Goal: Task Accomplishment & Management: Manage account settings

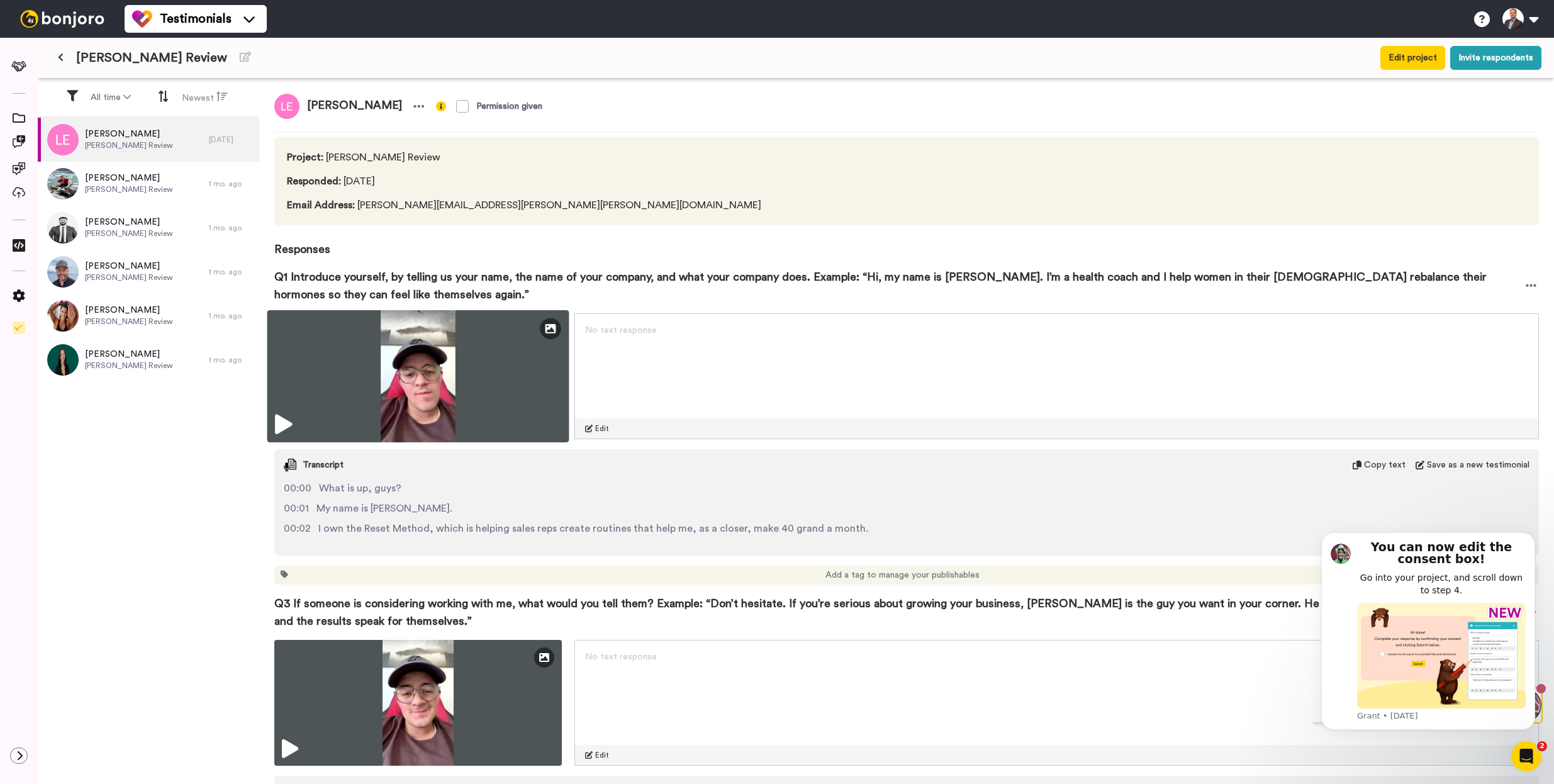
click at [277, 428] on icon at bounding box center [283, 424] width 17 height 20
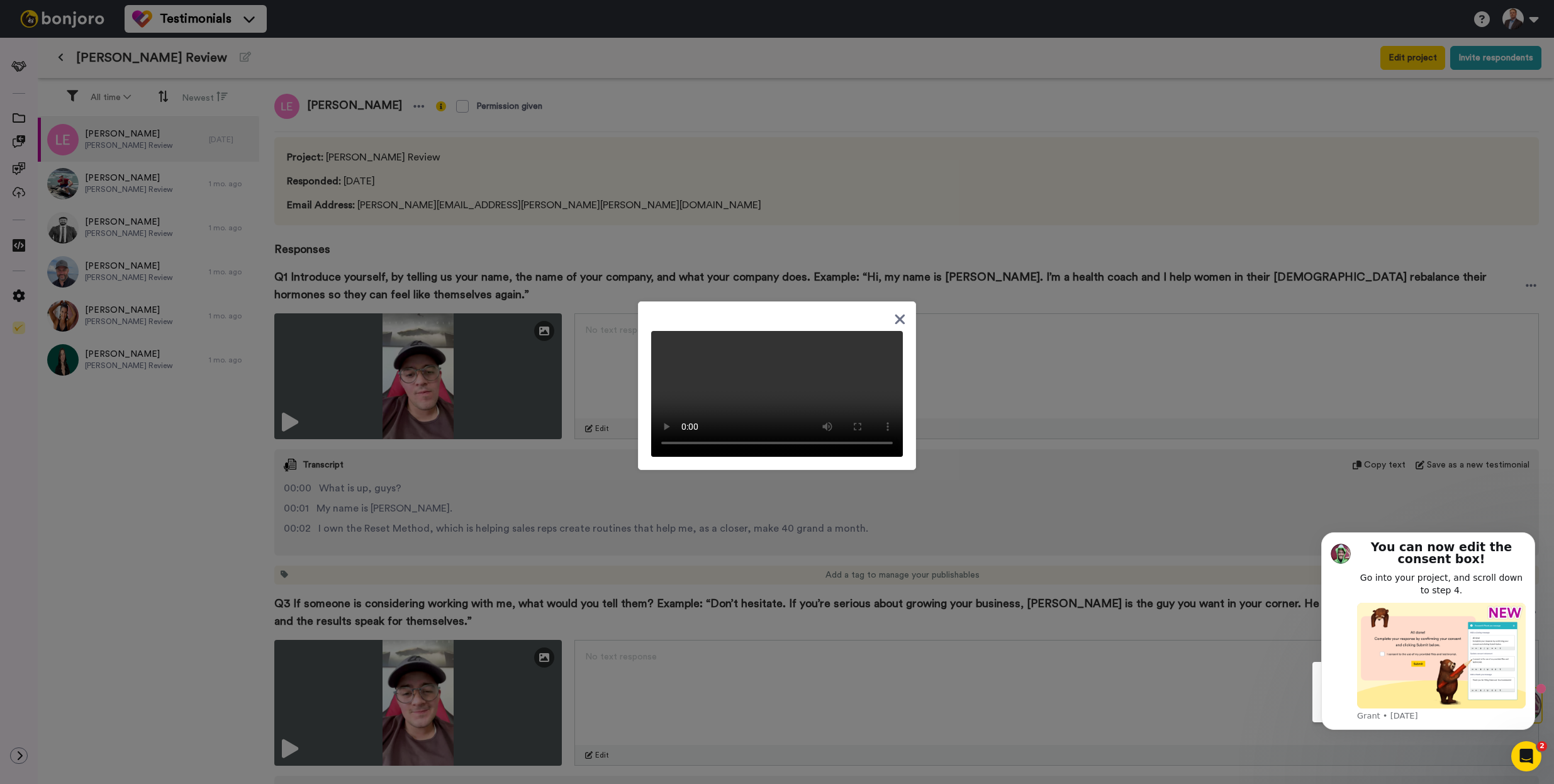
click at [898, 315] on icon at bounding box center [900, 319] width 10 height 10
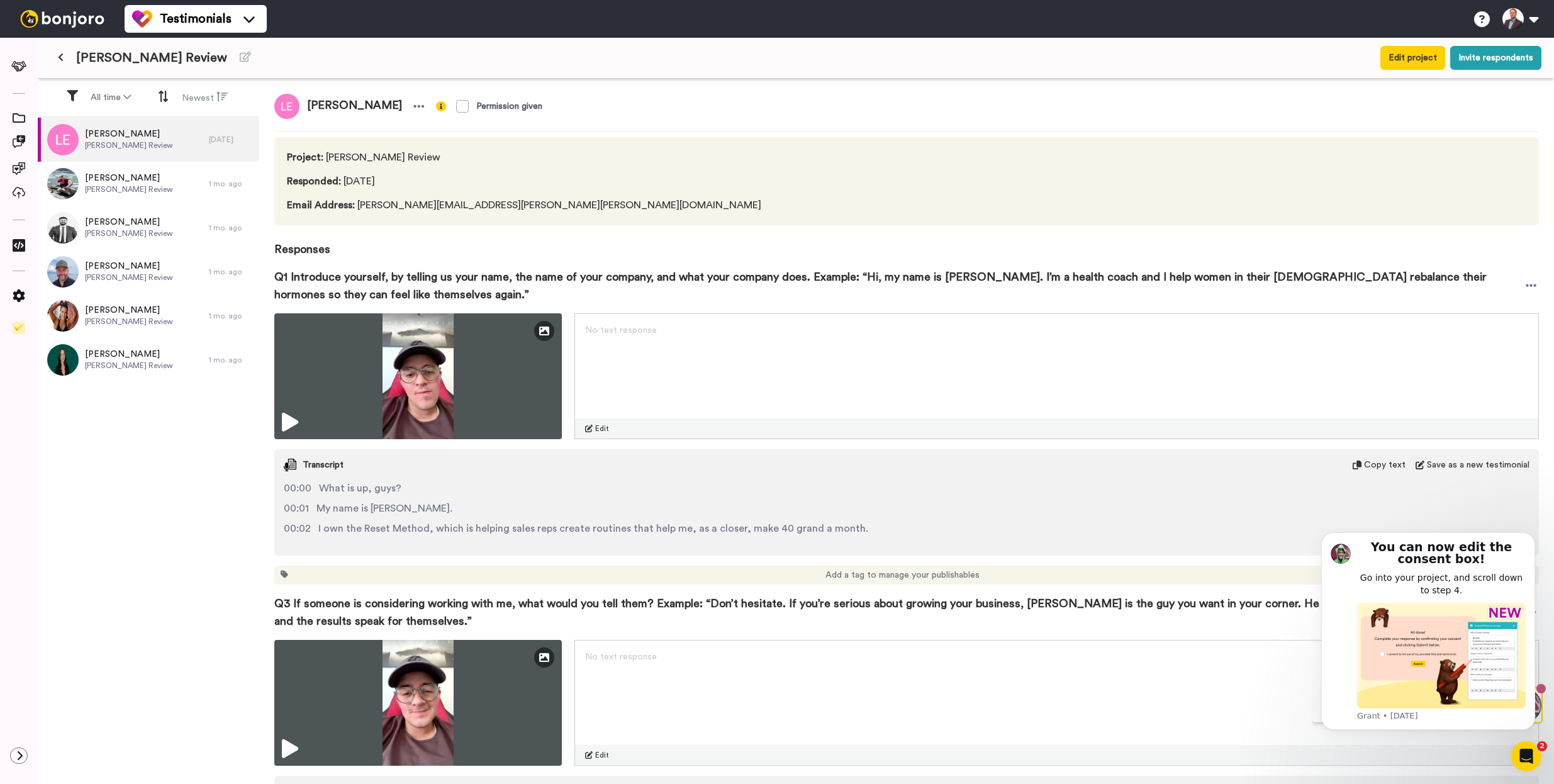
scroll to position [147, 0]
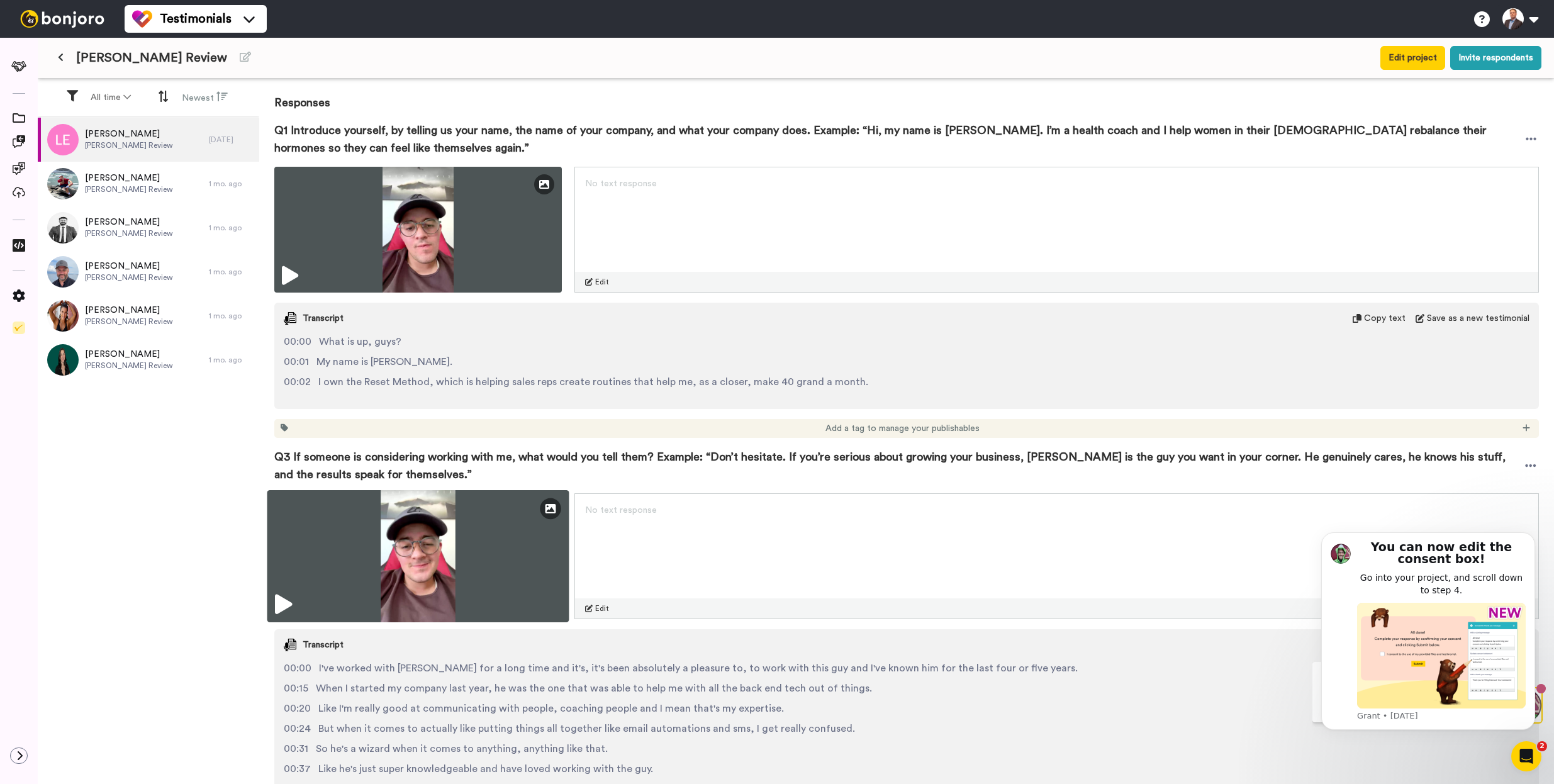
click at [521, 586] on img at bounding box center [418, 556] width 302 height 132
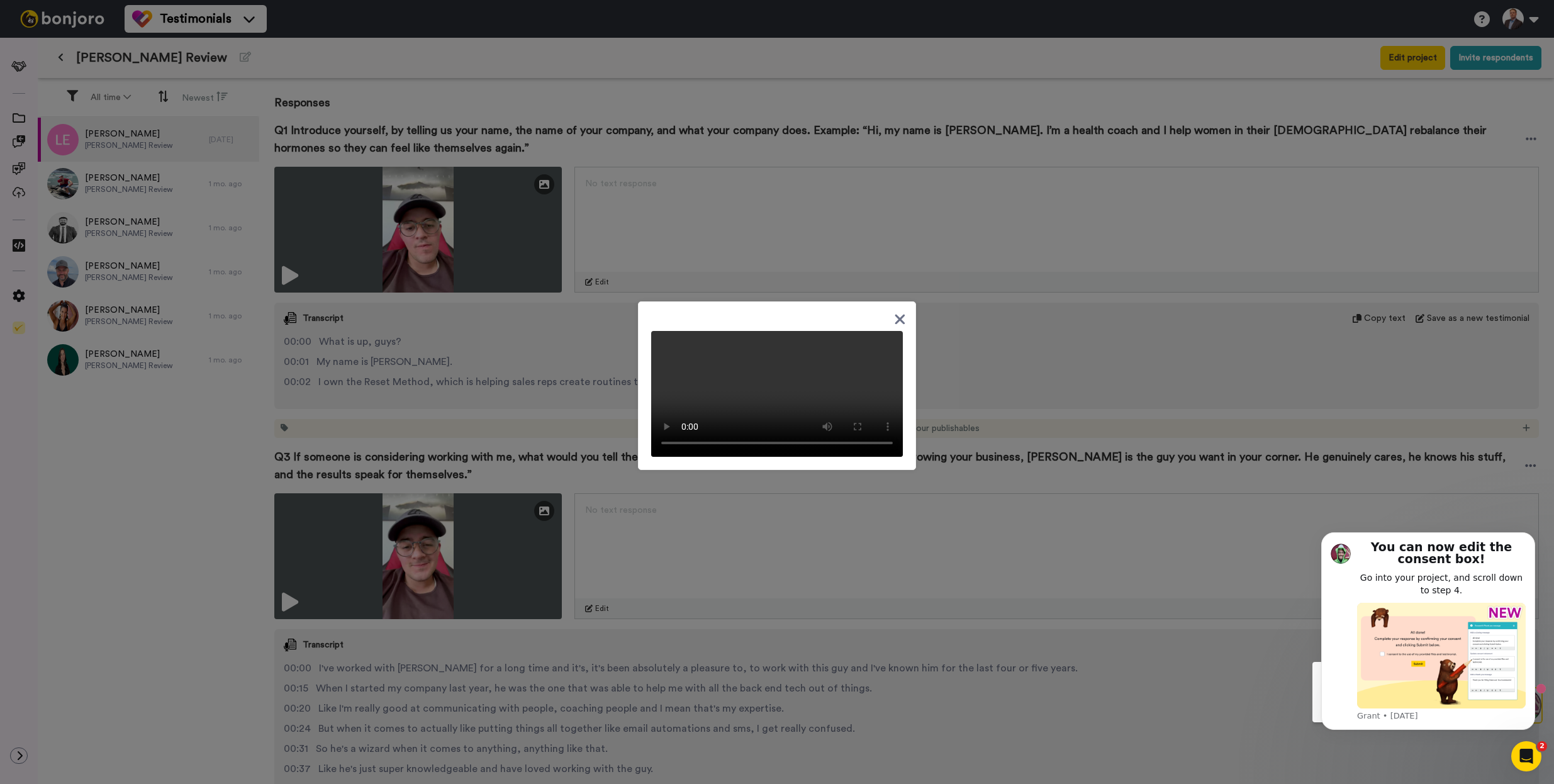
click at [1022, 521] on div at bounding box center [777, 392] width 1554 height 784
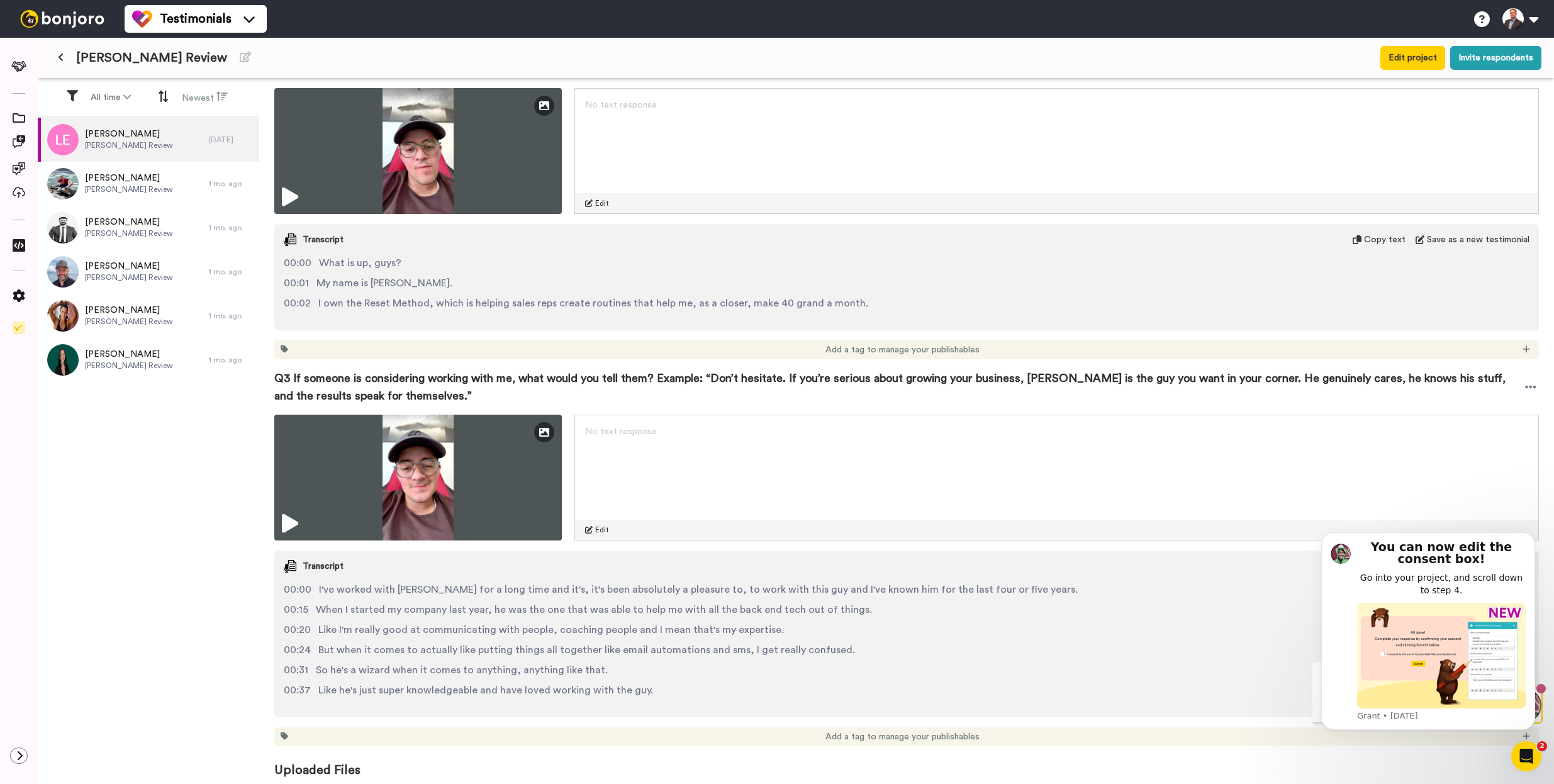
scroll to position [232, 0]
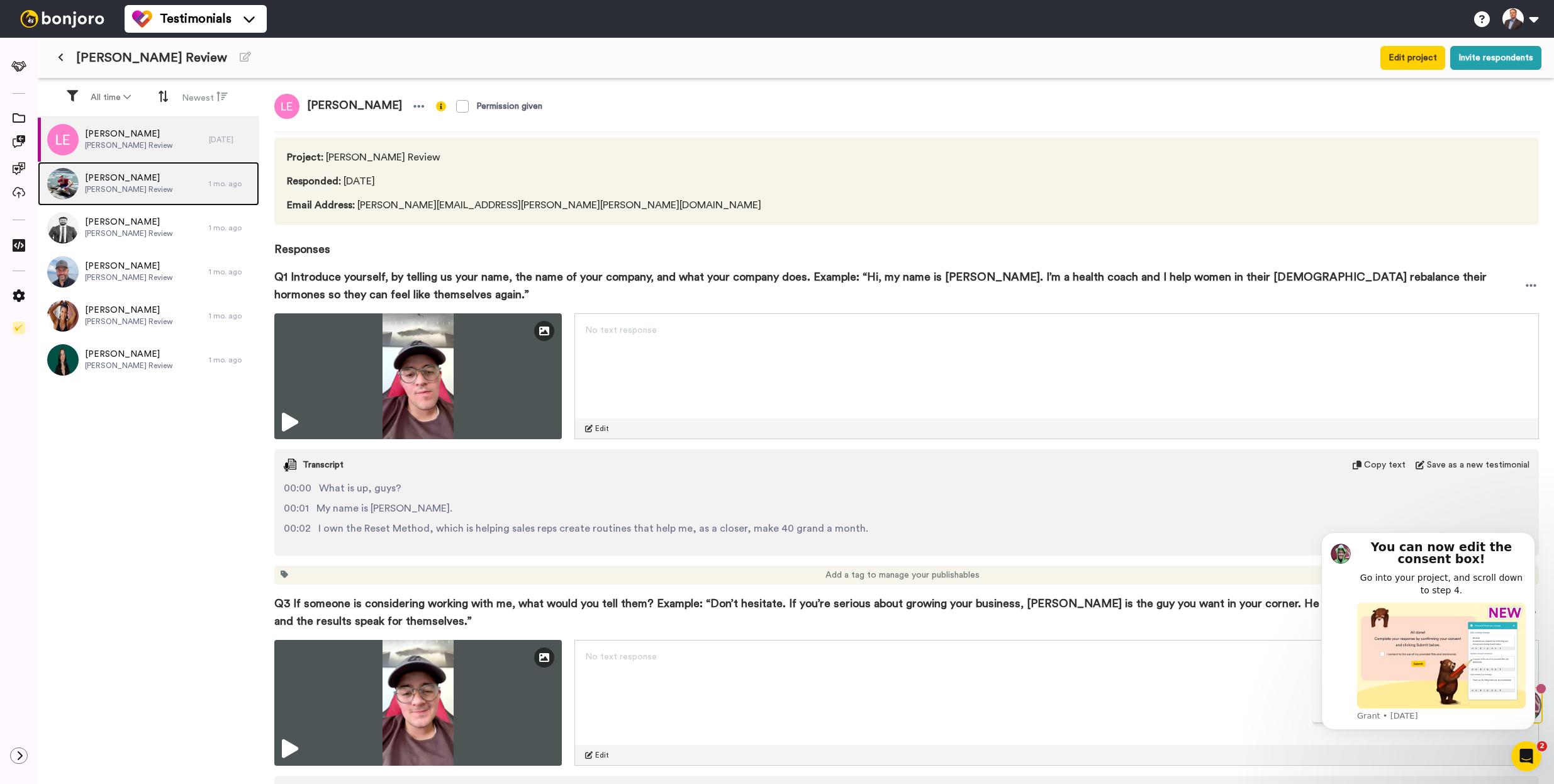
click at [157, 196] on div "Kyle Henris Ben Sturtevant Review" at bounding box center [123, 183] width 171 height 44
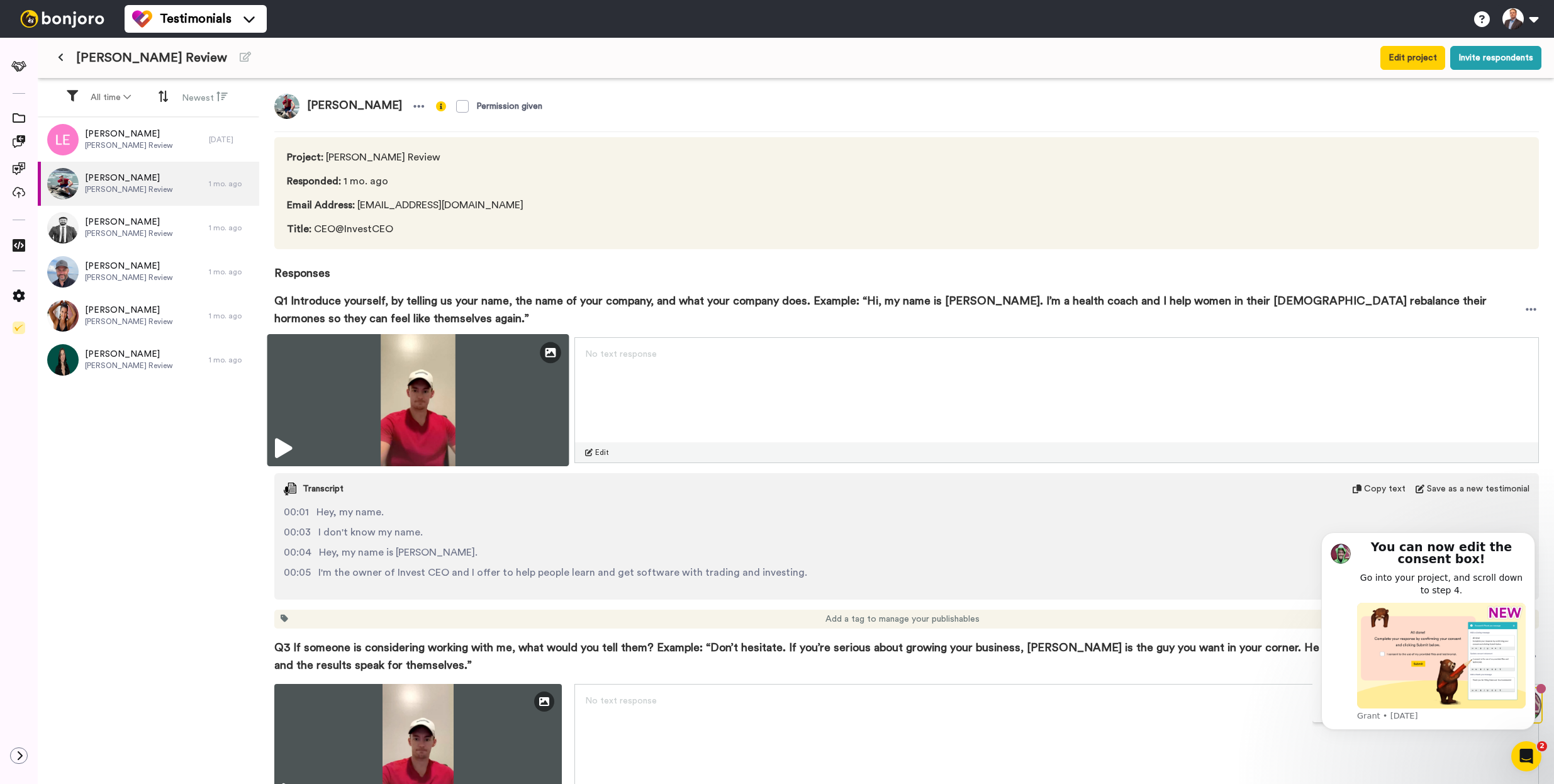
click at [478, 404] on img at bounding box center [418, 400] width 302 height 132
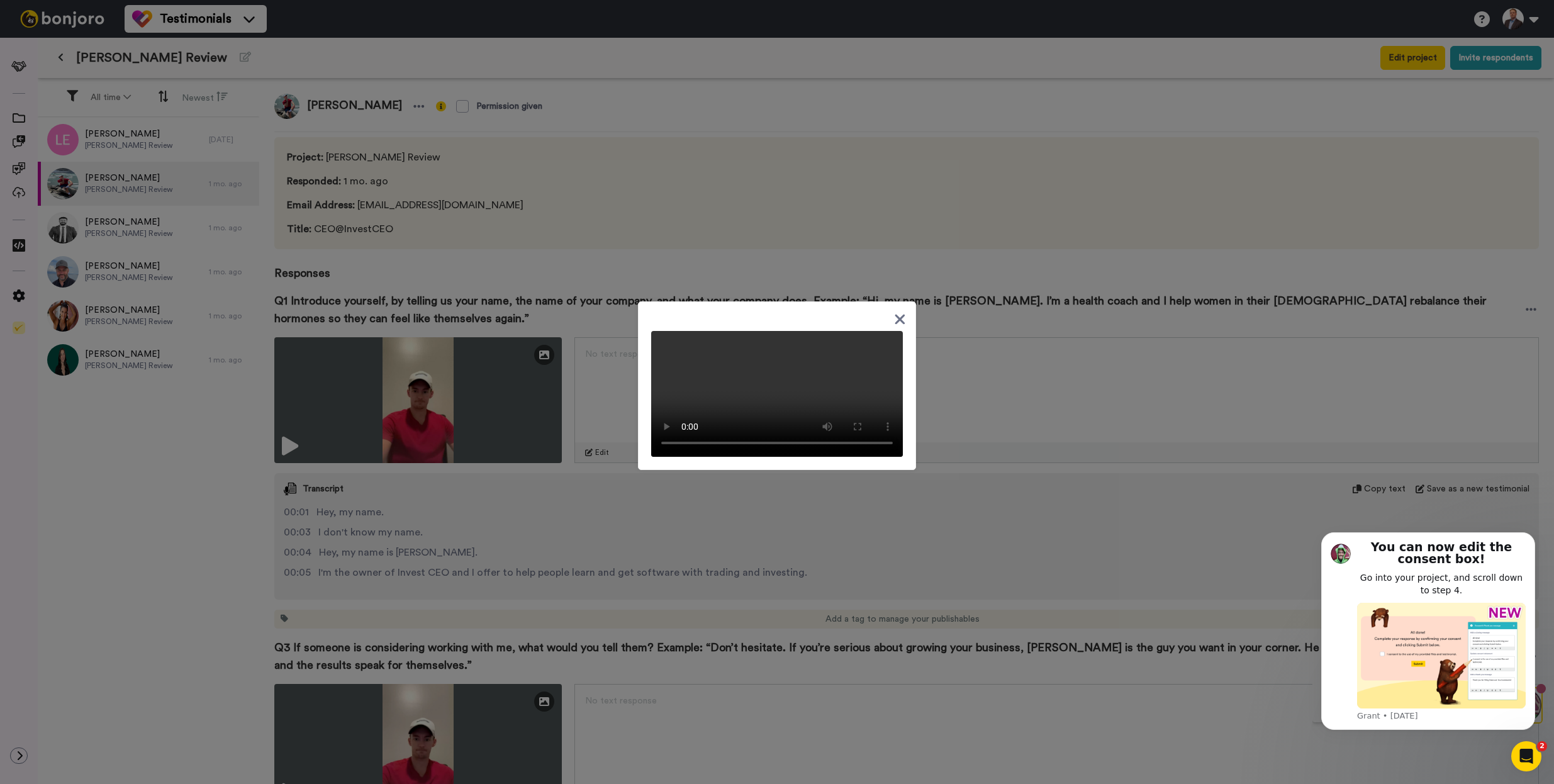
click at [895, 315] on icon at bounding box center [900, 319] width 10 height 10
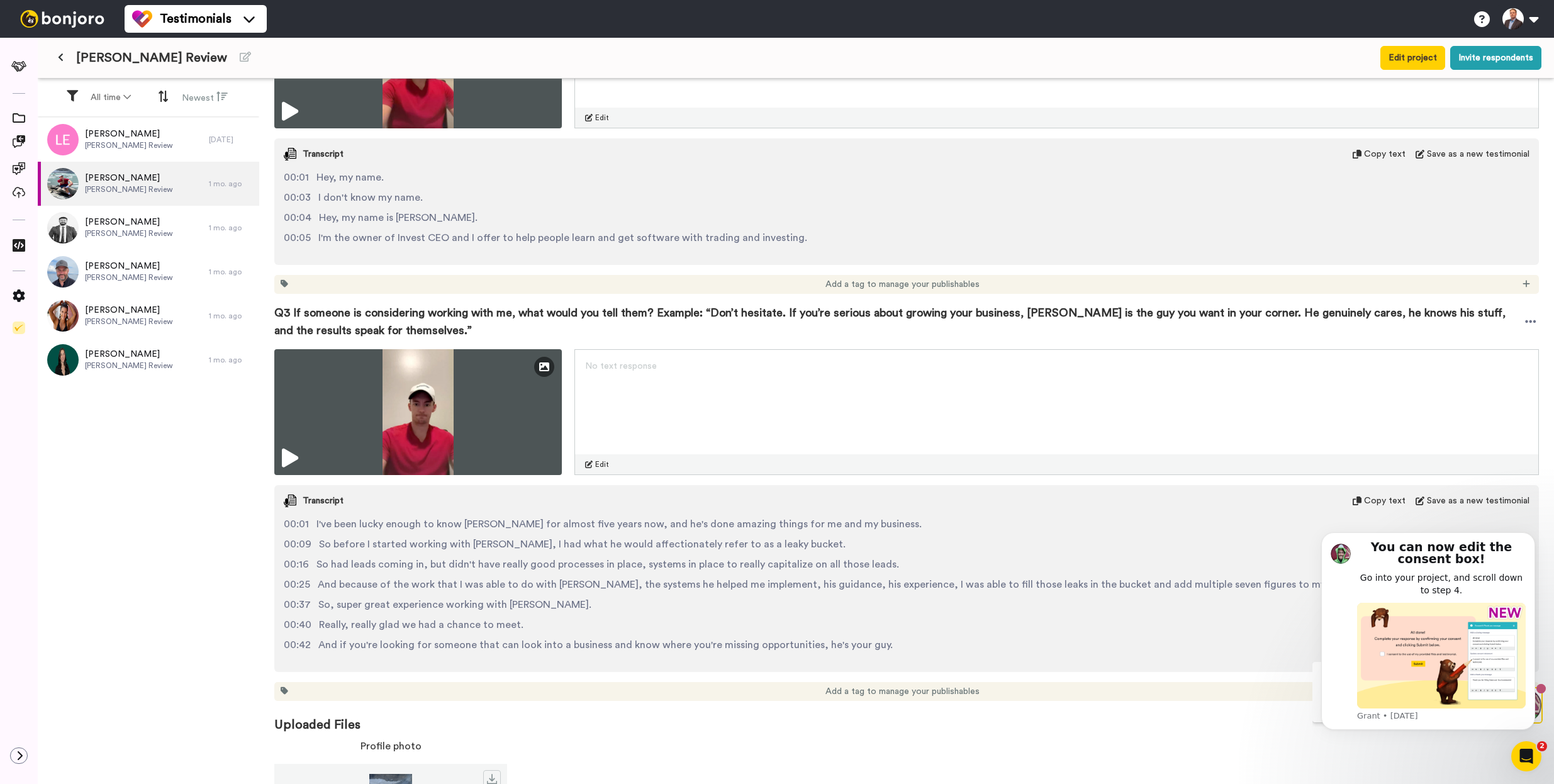
scroll to position [404, 0]
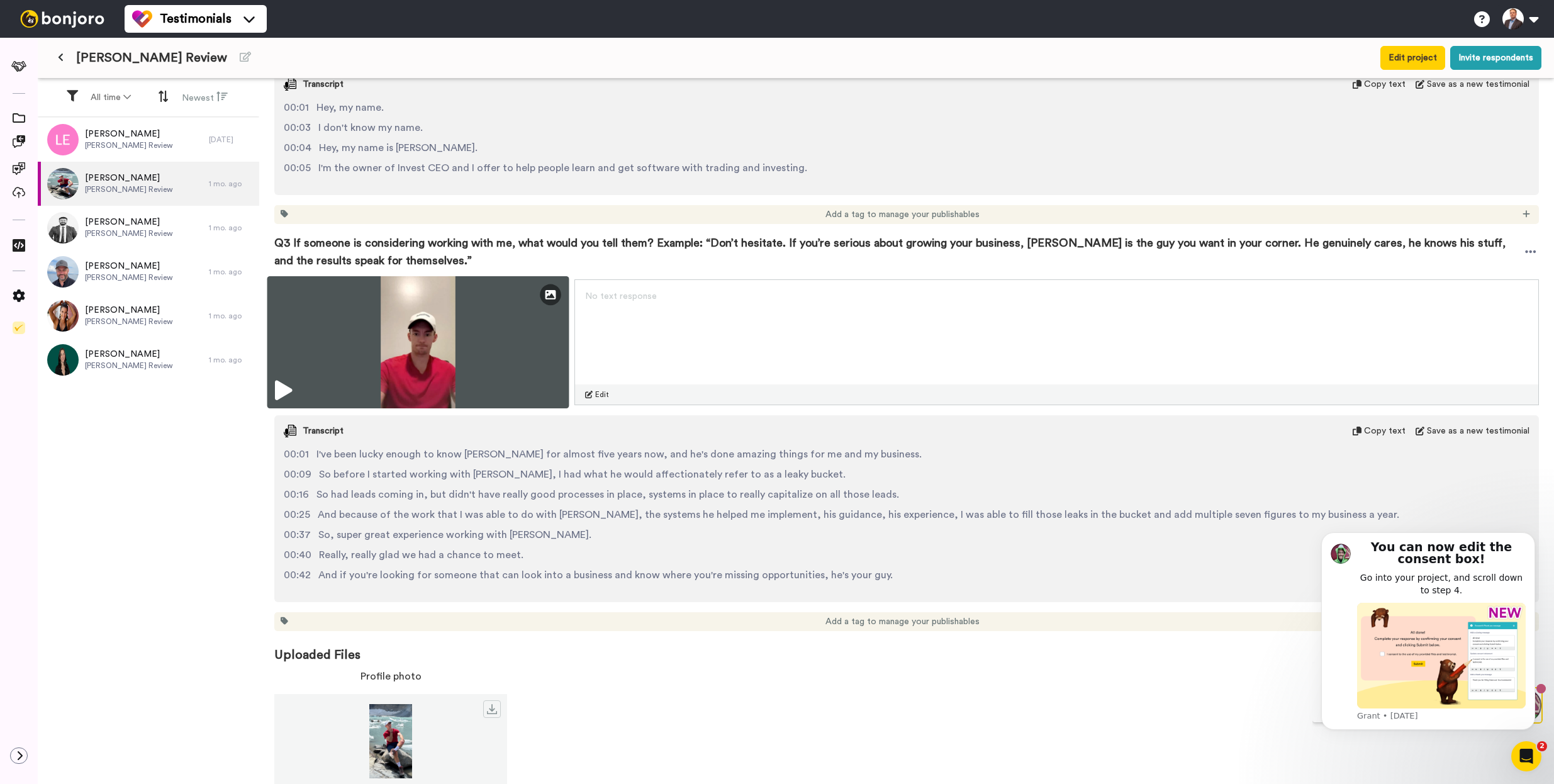
click at [474, 332] on img at bounding box center [418, 342] width 302 height 132
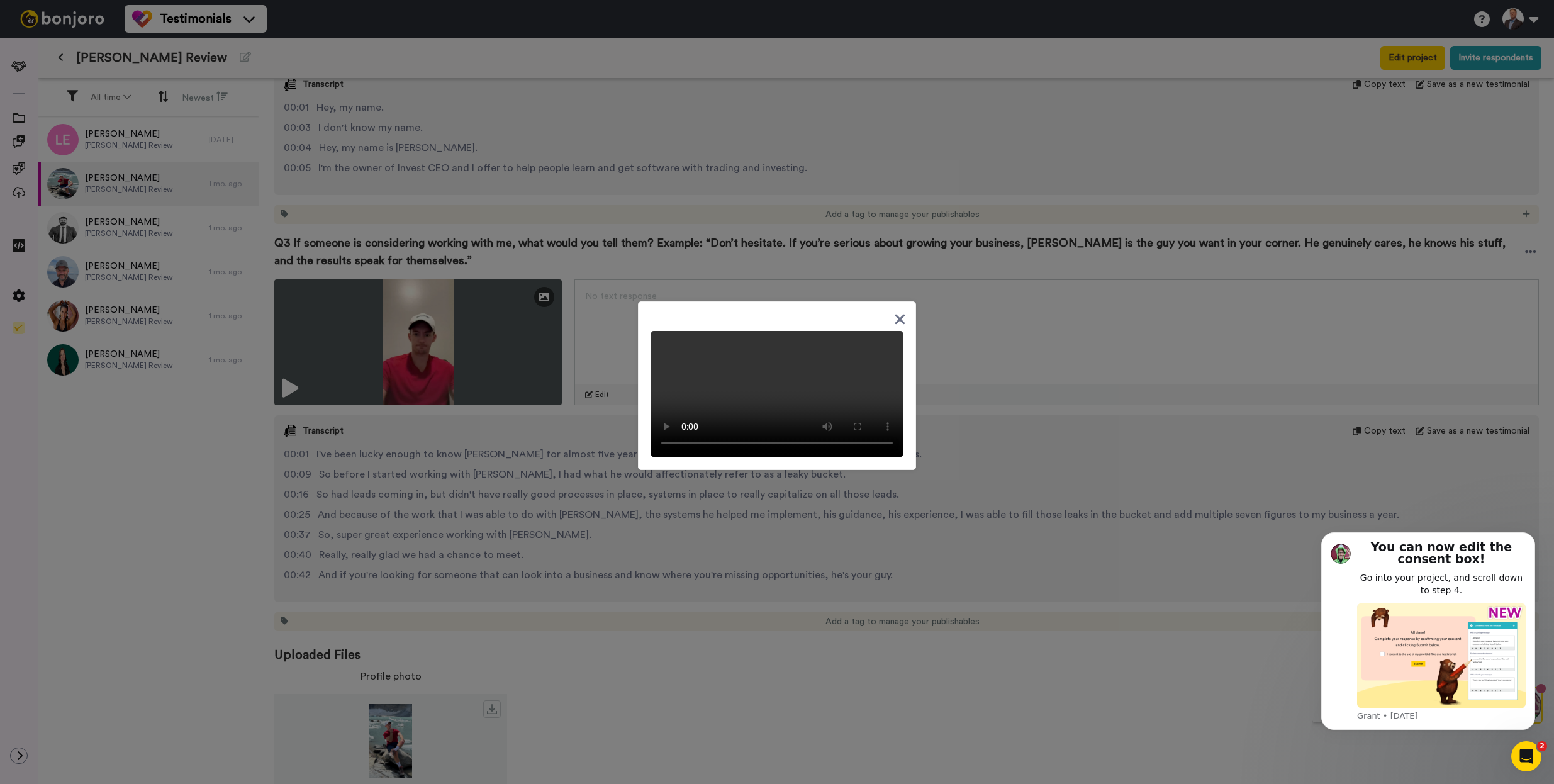
click at [994, 381] on div at bounding box center [777, 392] width 1554 height 784
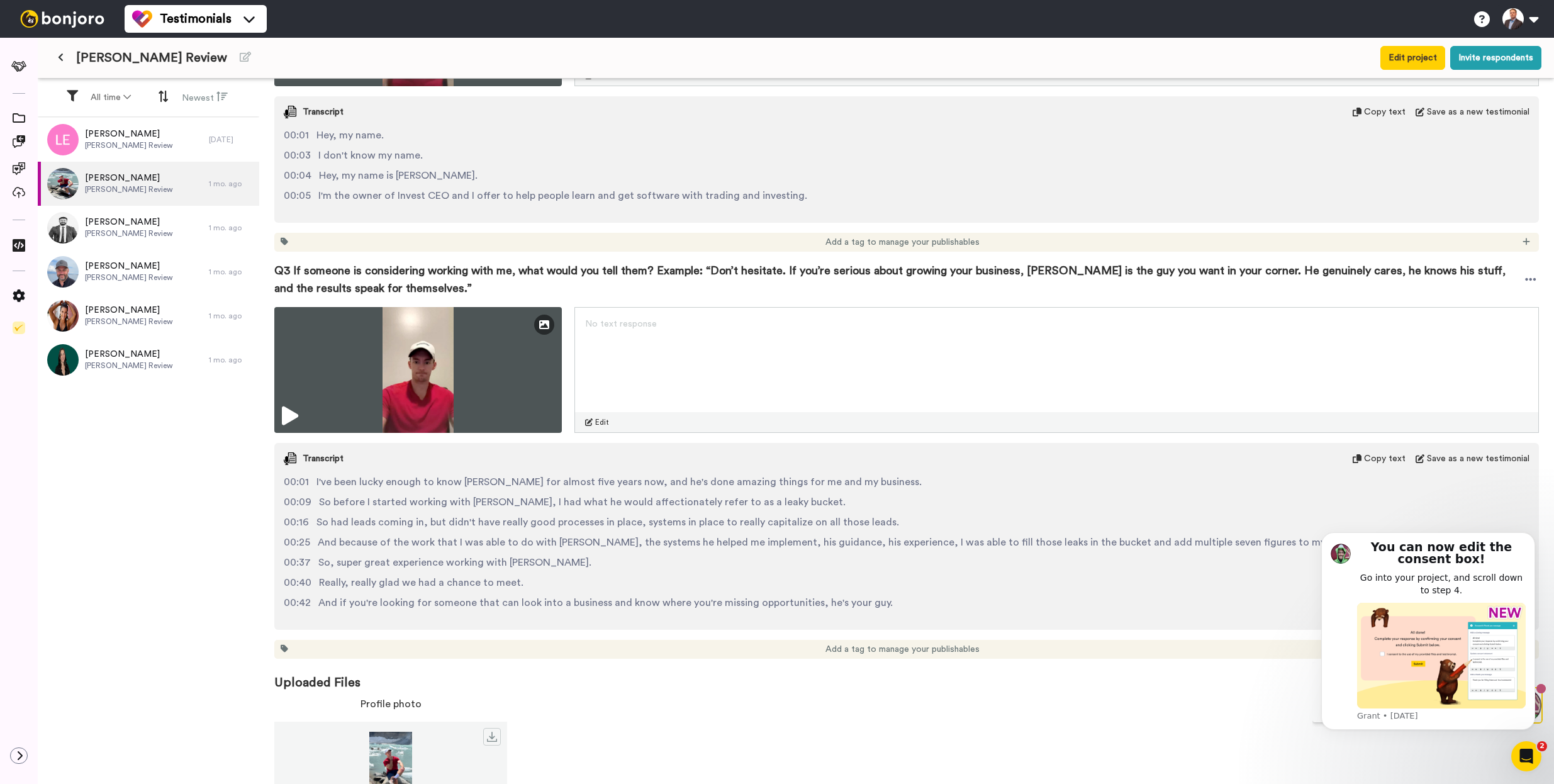
scroll to position [343, 0]
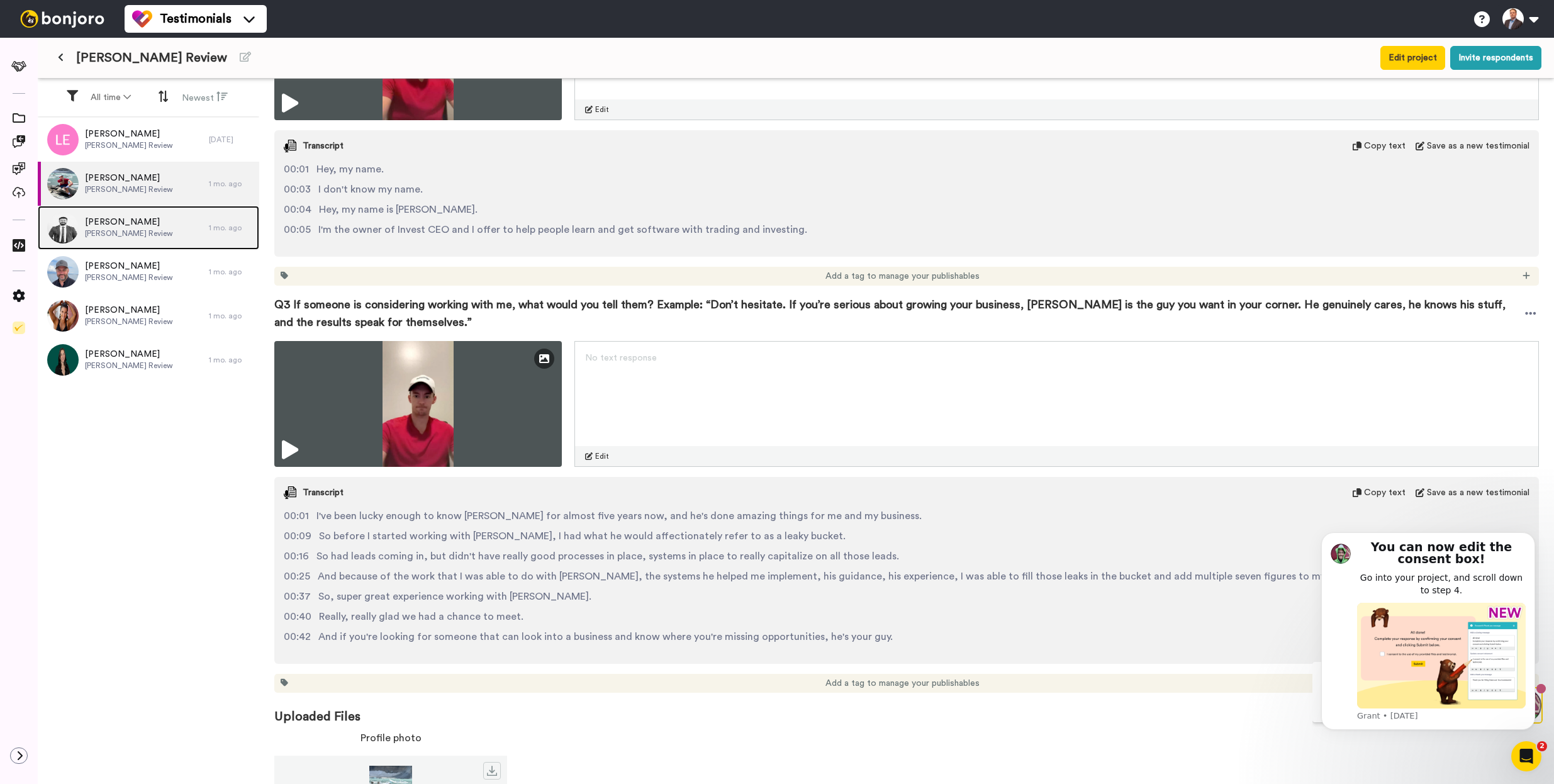
click at [192, 235] on div "Benson Chidester Ben Sturtevant Review" at bounding box center [123, 227] width 171 height 44
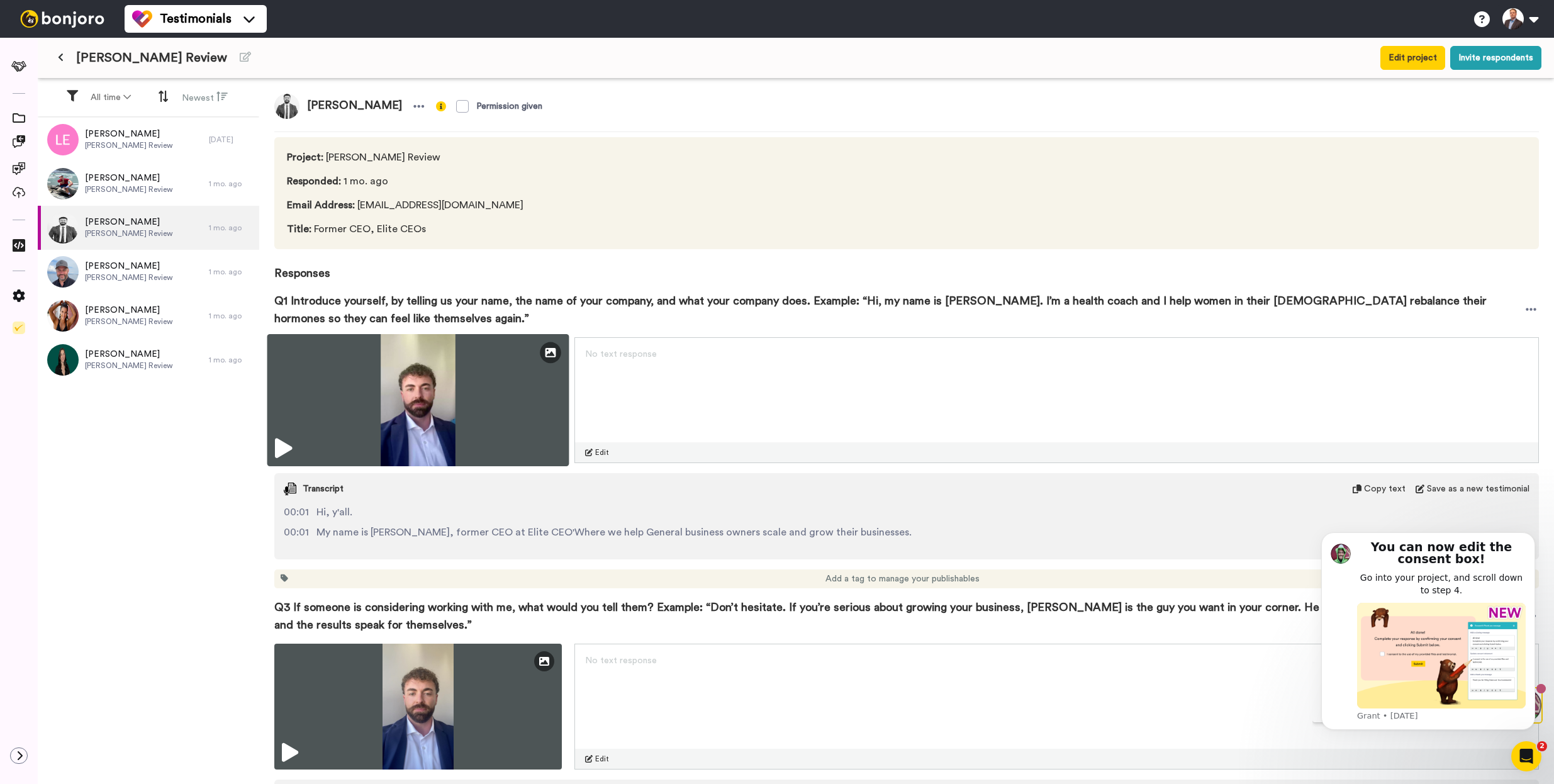
click at [297, 441] on img at bounding box center [418, 400] width 302 height 132
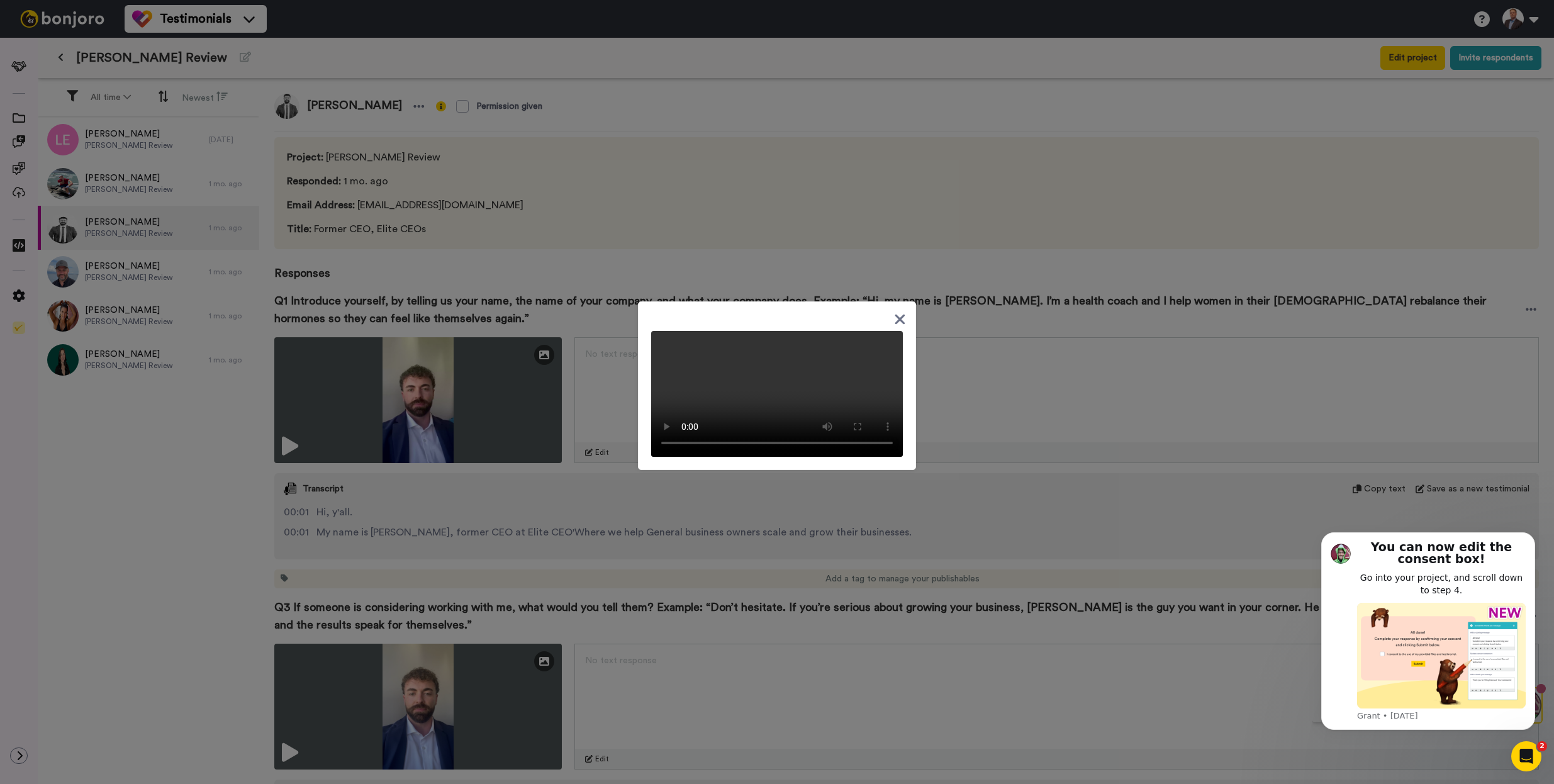
click at [894, 311] on icon at bounding box center [900, 319] width 12 height 16
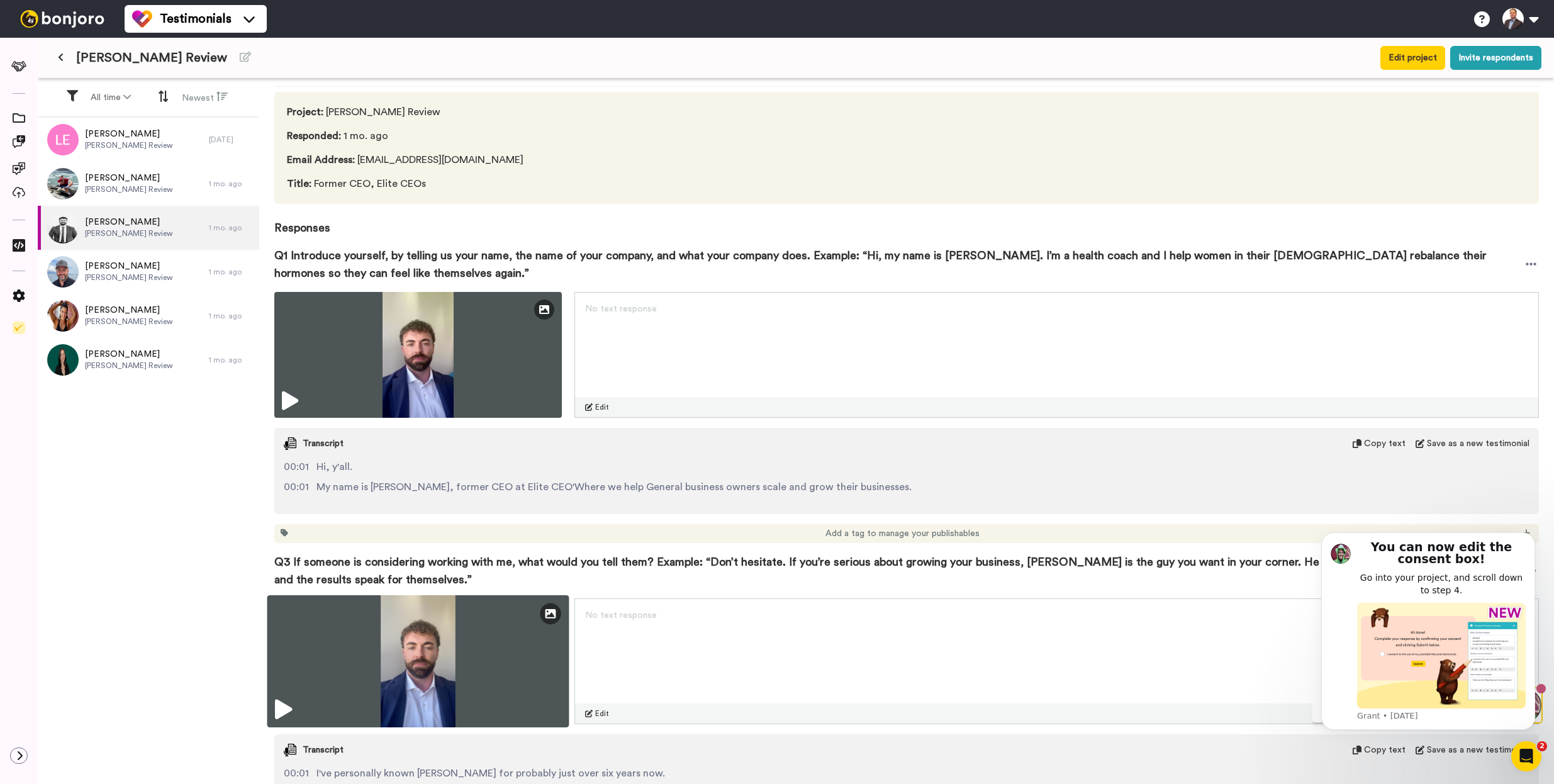
scroll to position [166, 0]
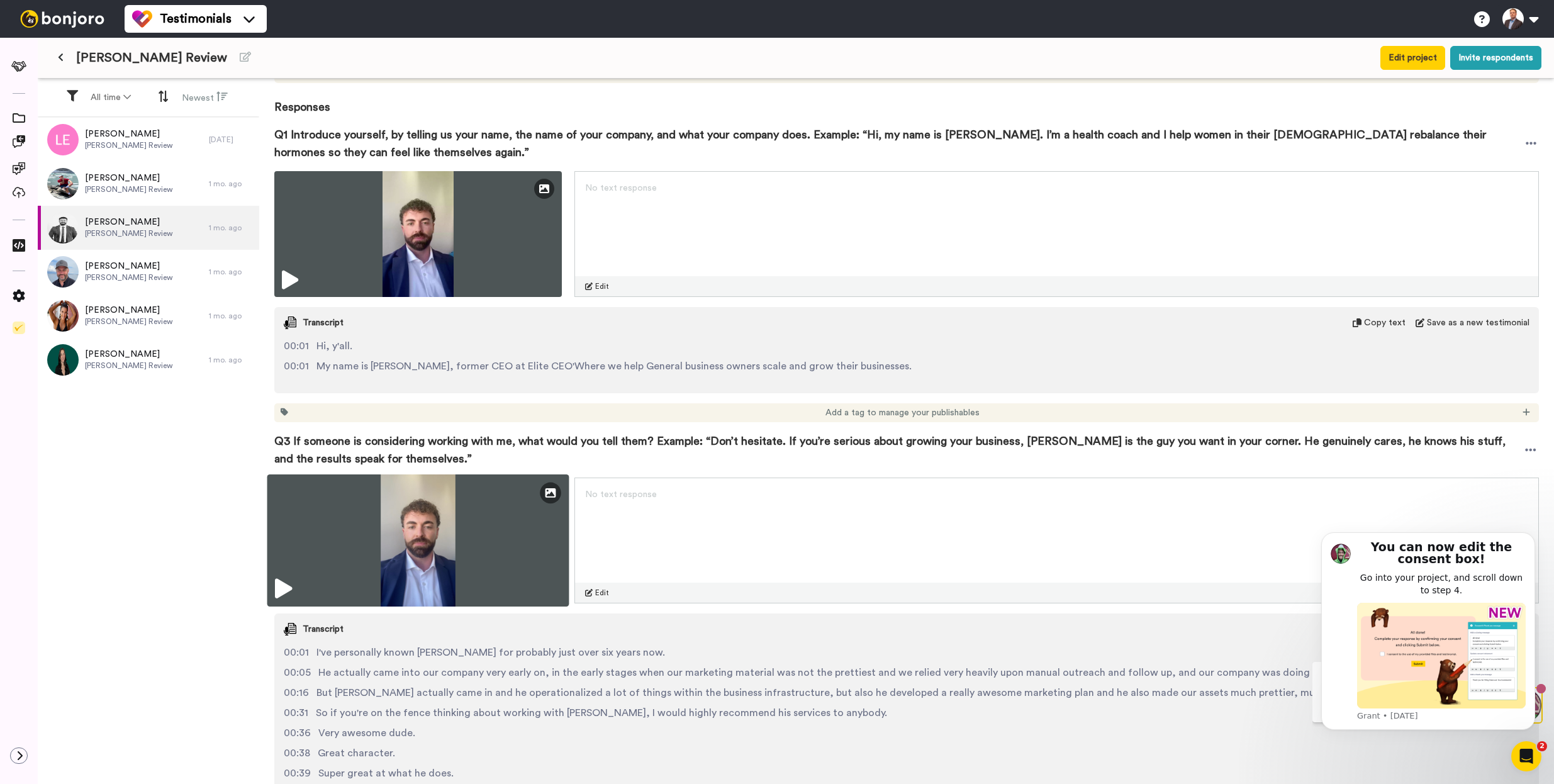
click at [524, 564] on img at bounding box center [418, 540] width 302 height 132
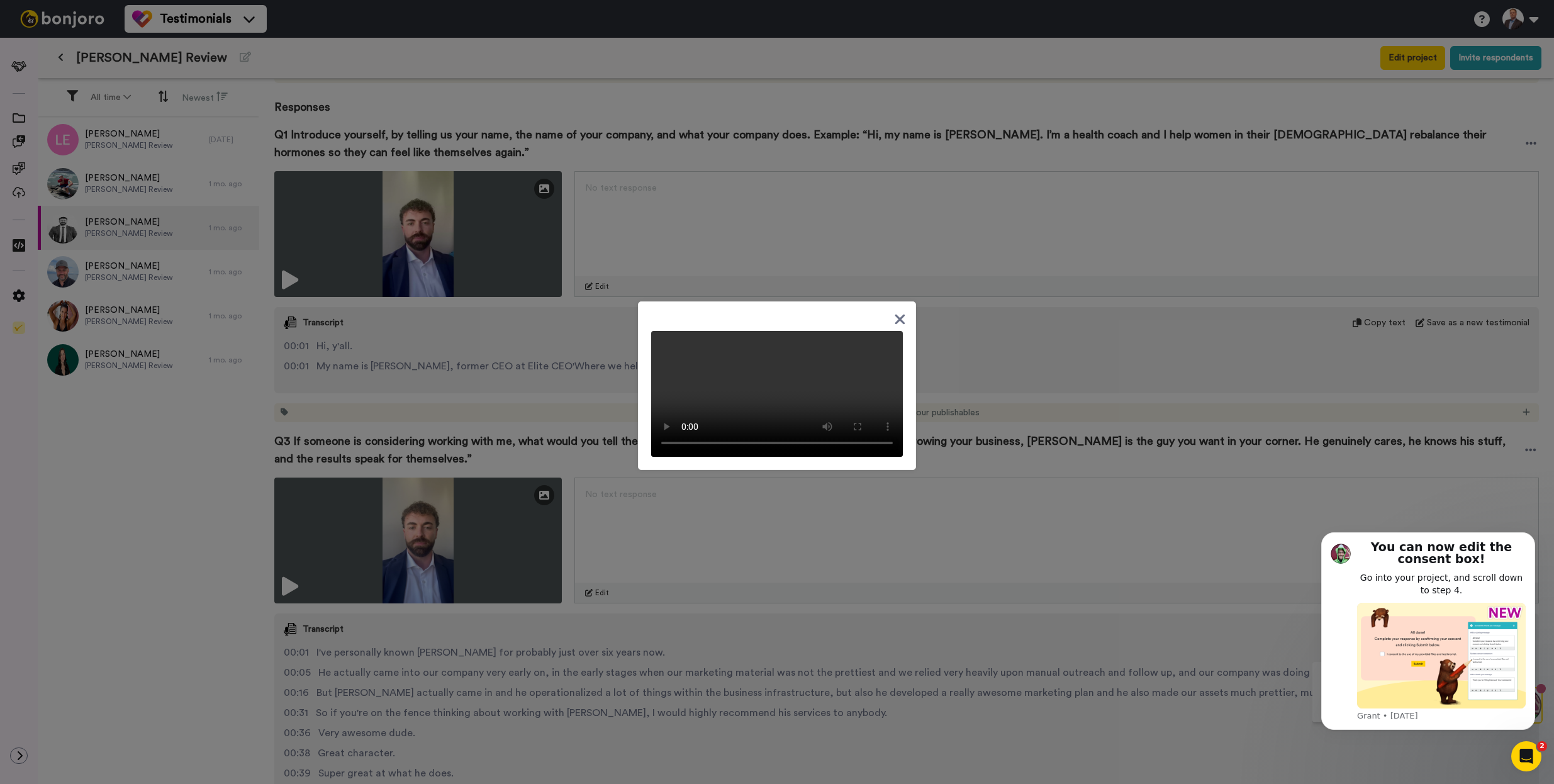
click at [531, 426] on div at bounding box center [777, 392] width 1554 height 784
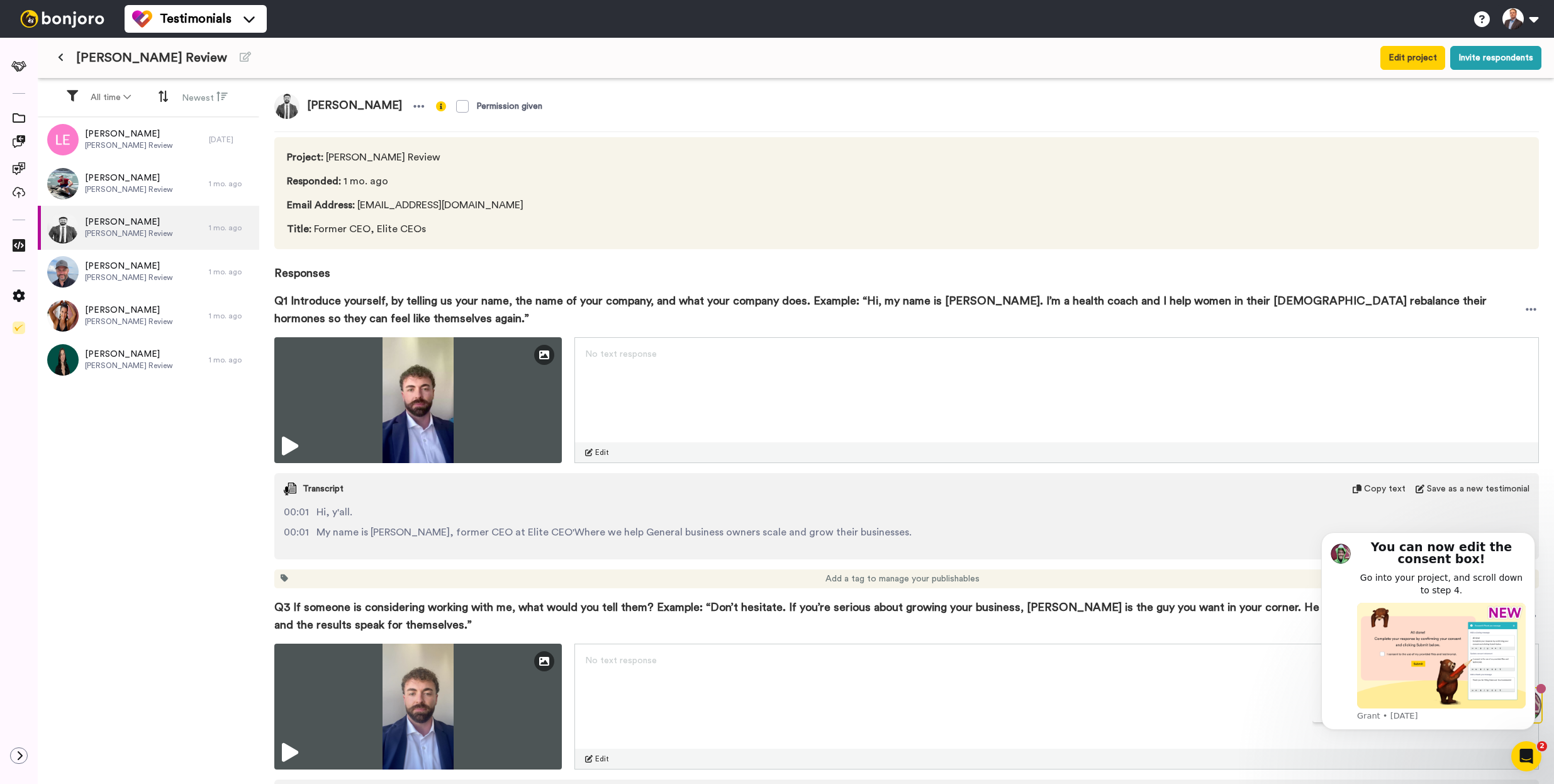
scroll to position [16, 0]
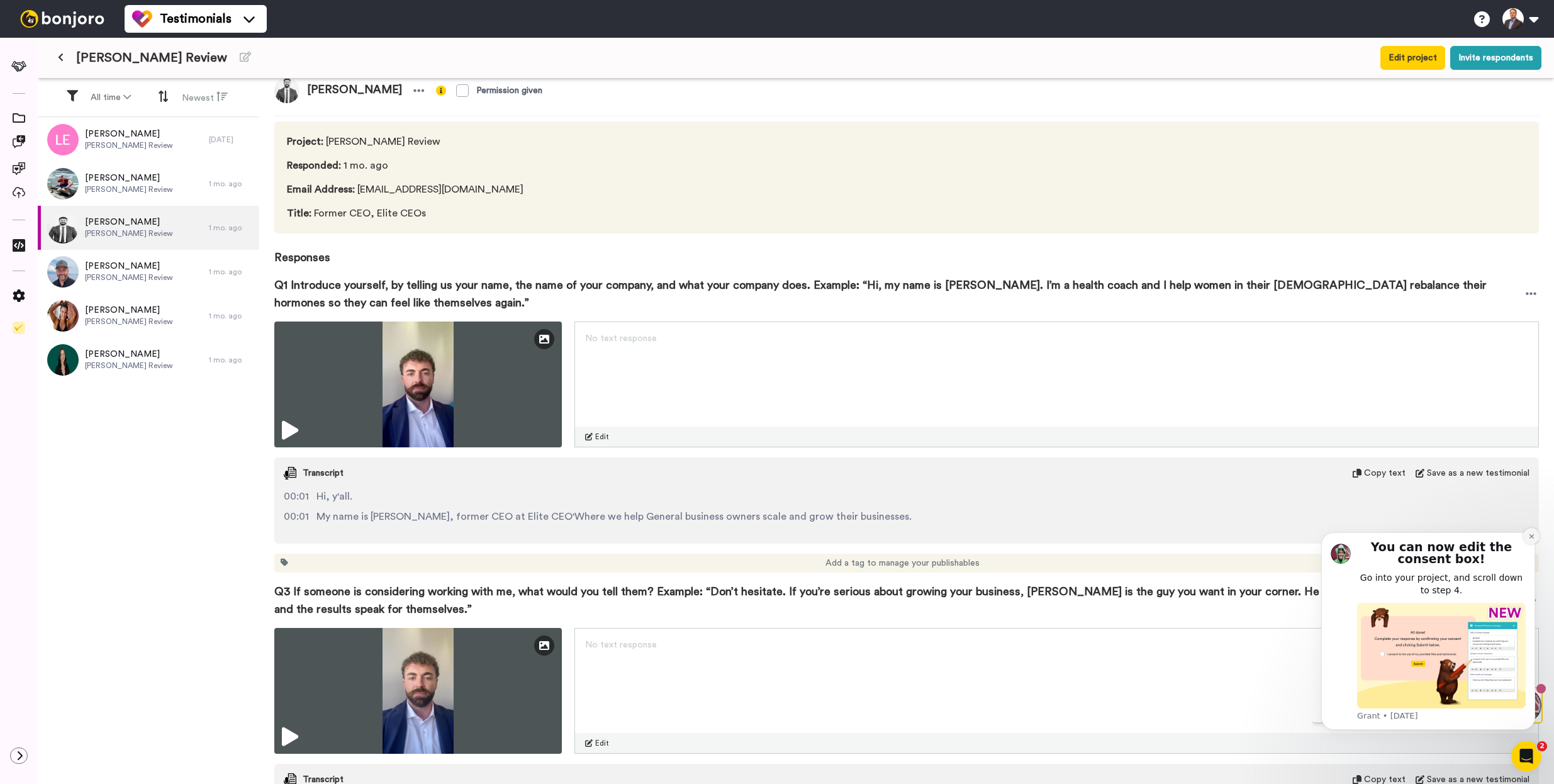
click at [1532, 536] on icon "Dismiss notification" at bounding box center [1532, 536] width 7 height 7
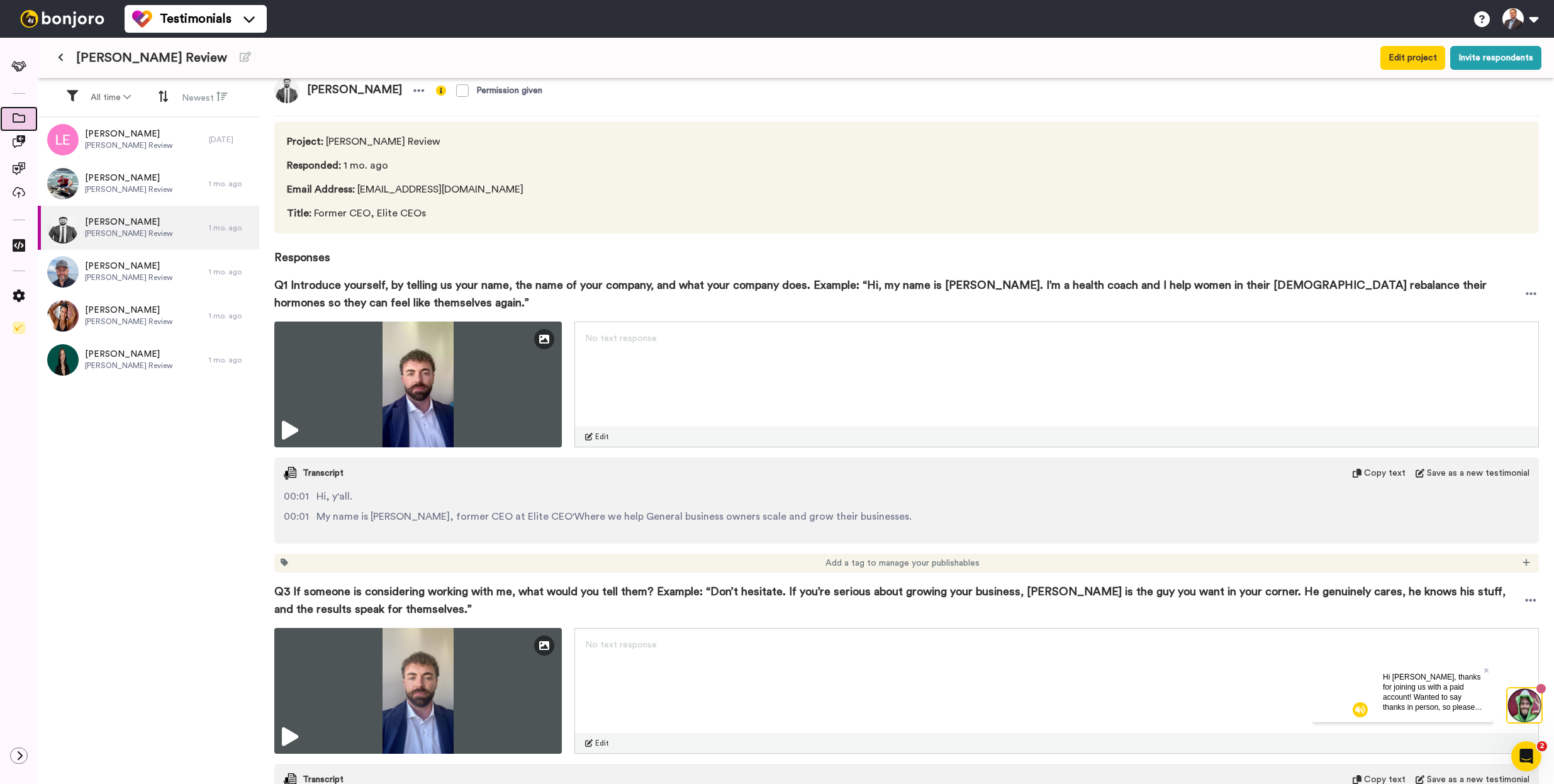
click at [19, 110] on div at bounding box center [19, 119] width 38 height 17
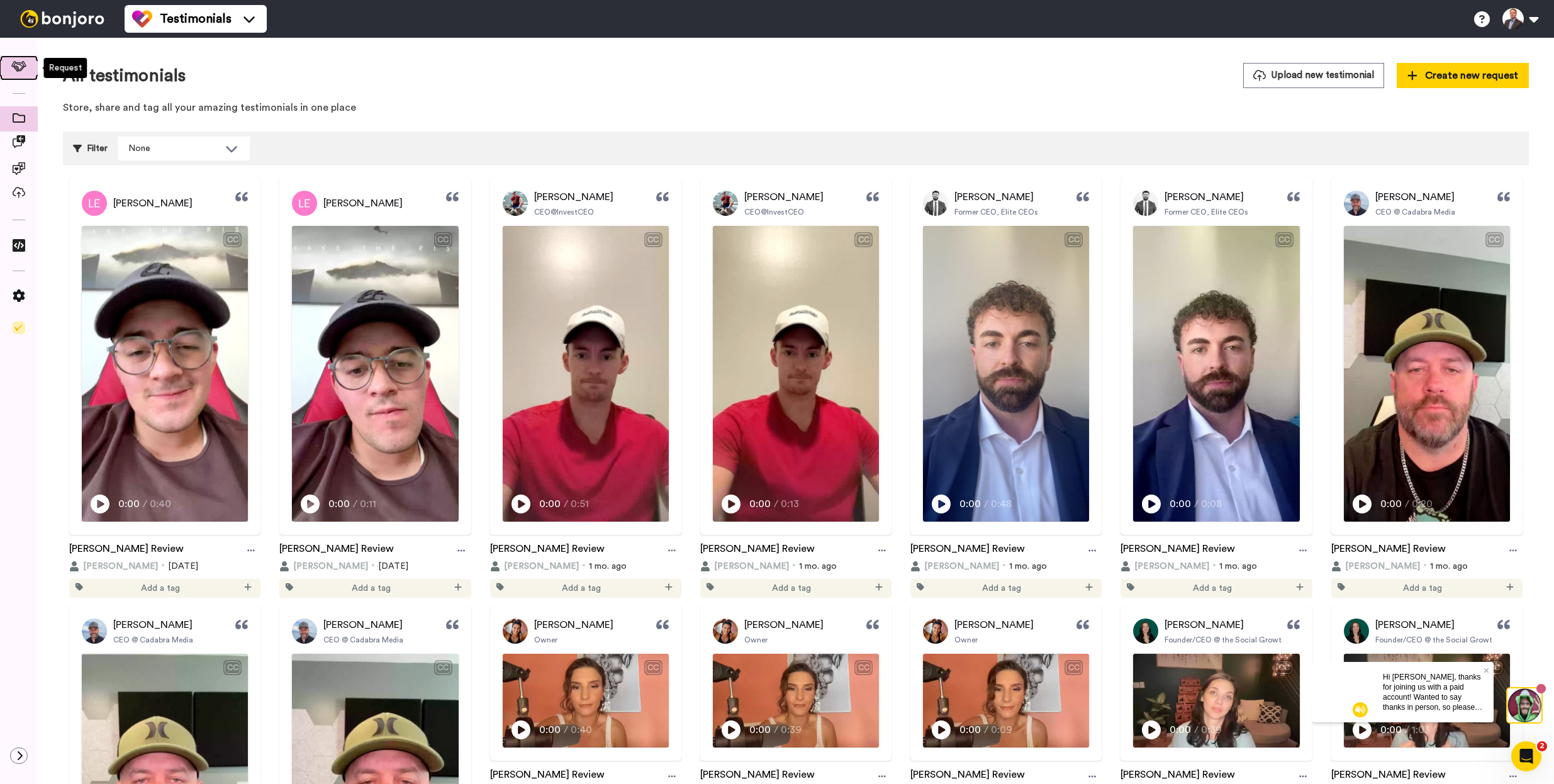
click at [21, 69] on icon at bounding box center [19, 66] width 16 height 10
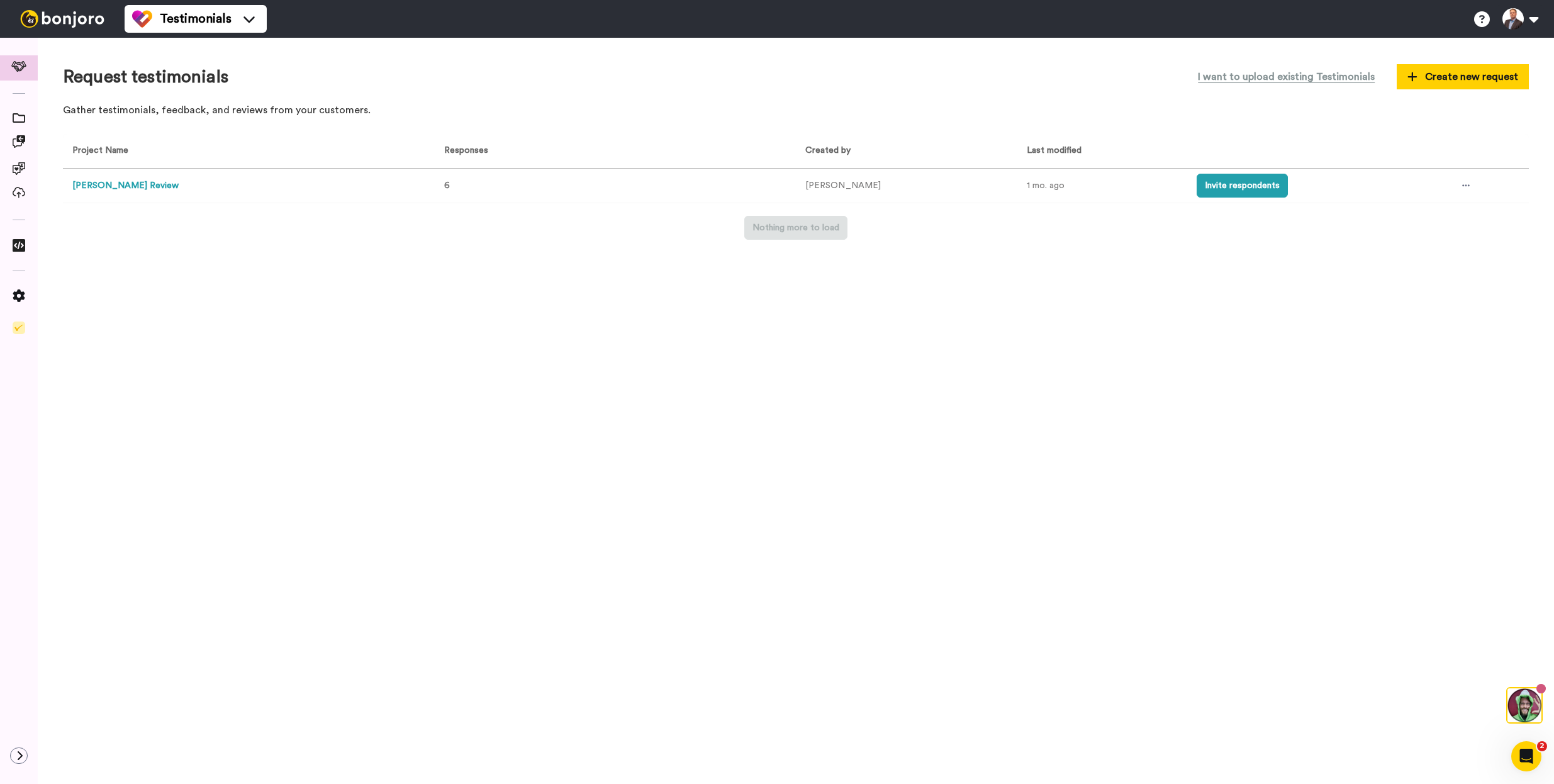
click at [108, 183] on button "[PERSON_NAME] Review" at bounding box center [125, 185] width 106 height 13
click at [1462, 185] on icon at bounding box center [1466, 185] width 8 height 2
click at [1440, 276] on span "Edit project" at bounding box center [1433, 277] width 49 height 9
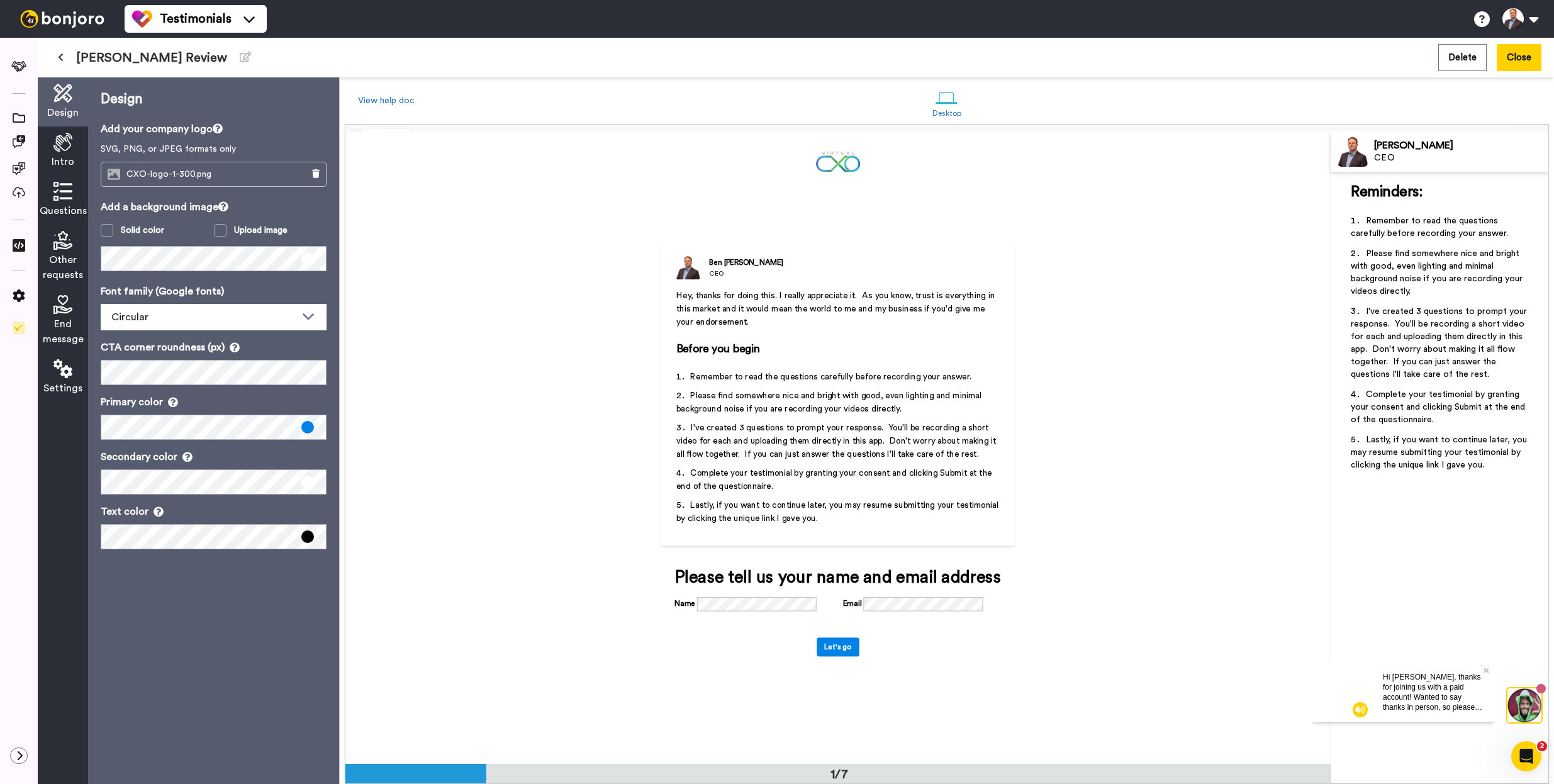
click at [73, 198] on div "Questions" at bounding box center [63, 200] width 50 height 49
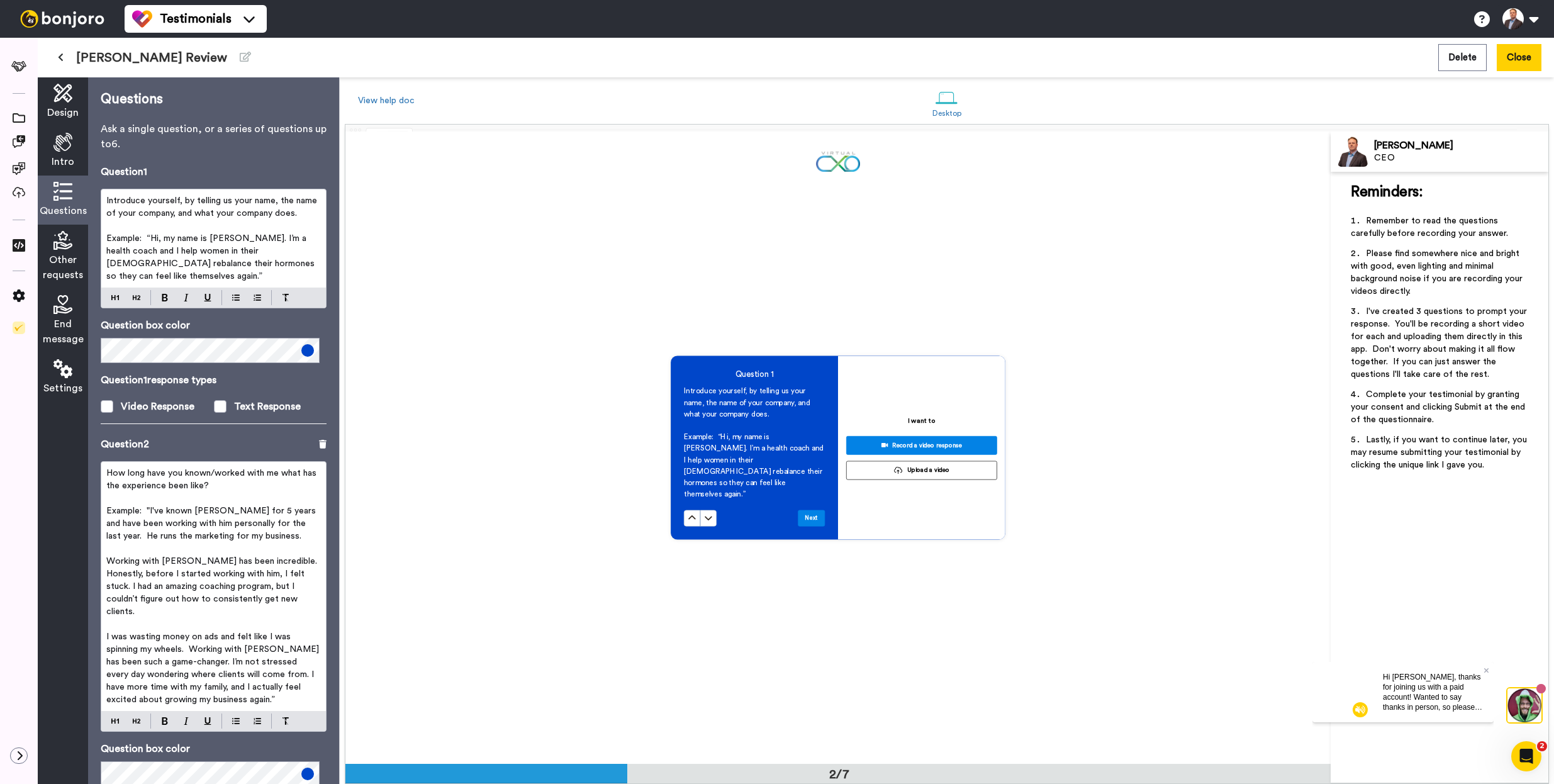
click at [57, 57] on button at bounding box center [60, 58] width 21 height 23
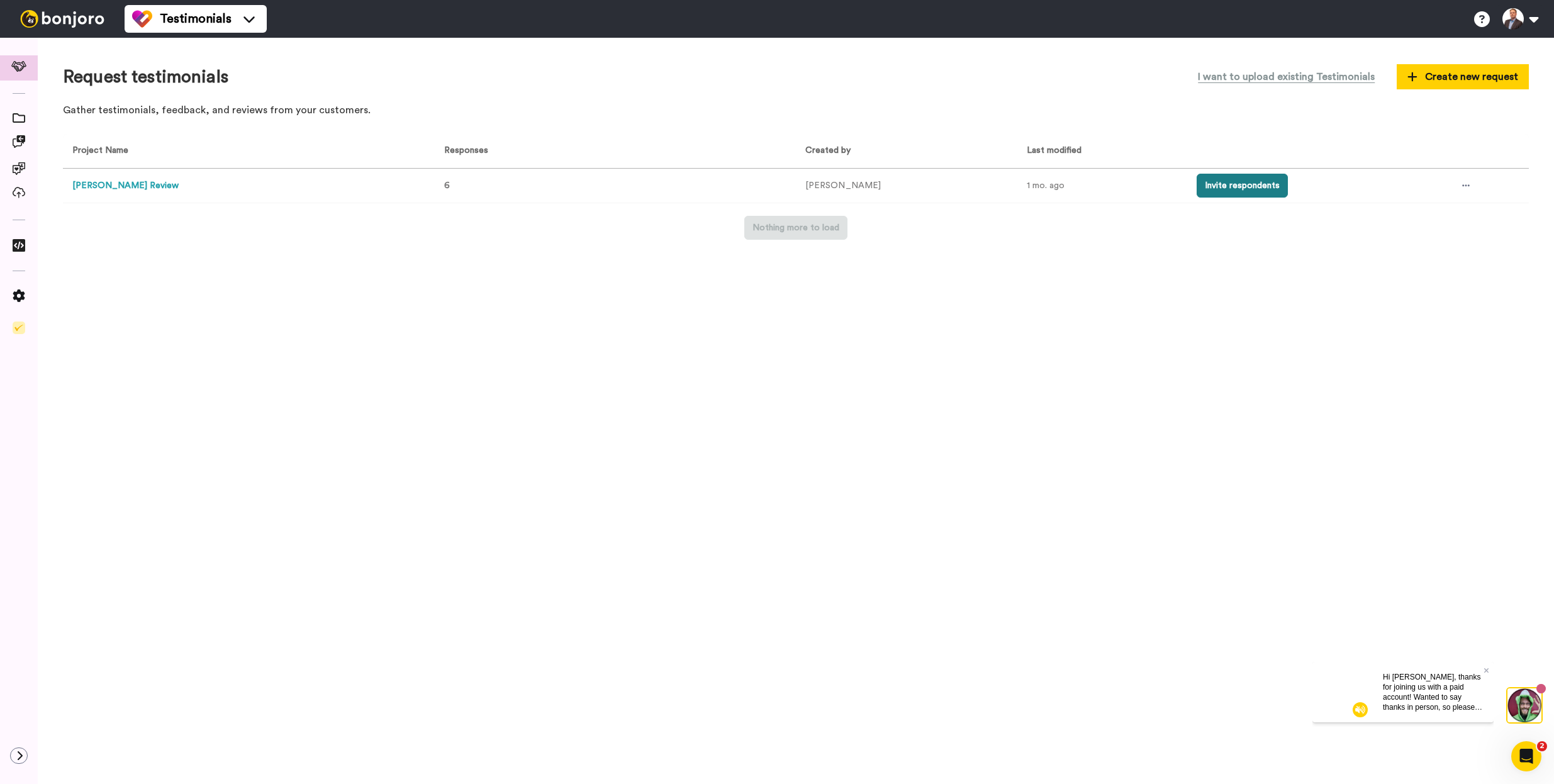
click at [1197, 191] on button "Invite respondents" at bounding box center [1242, 185] width 91 height 24
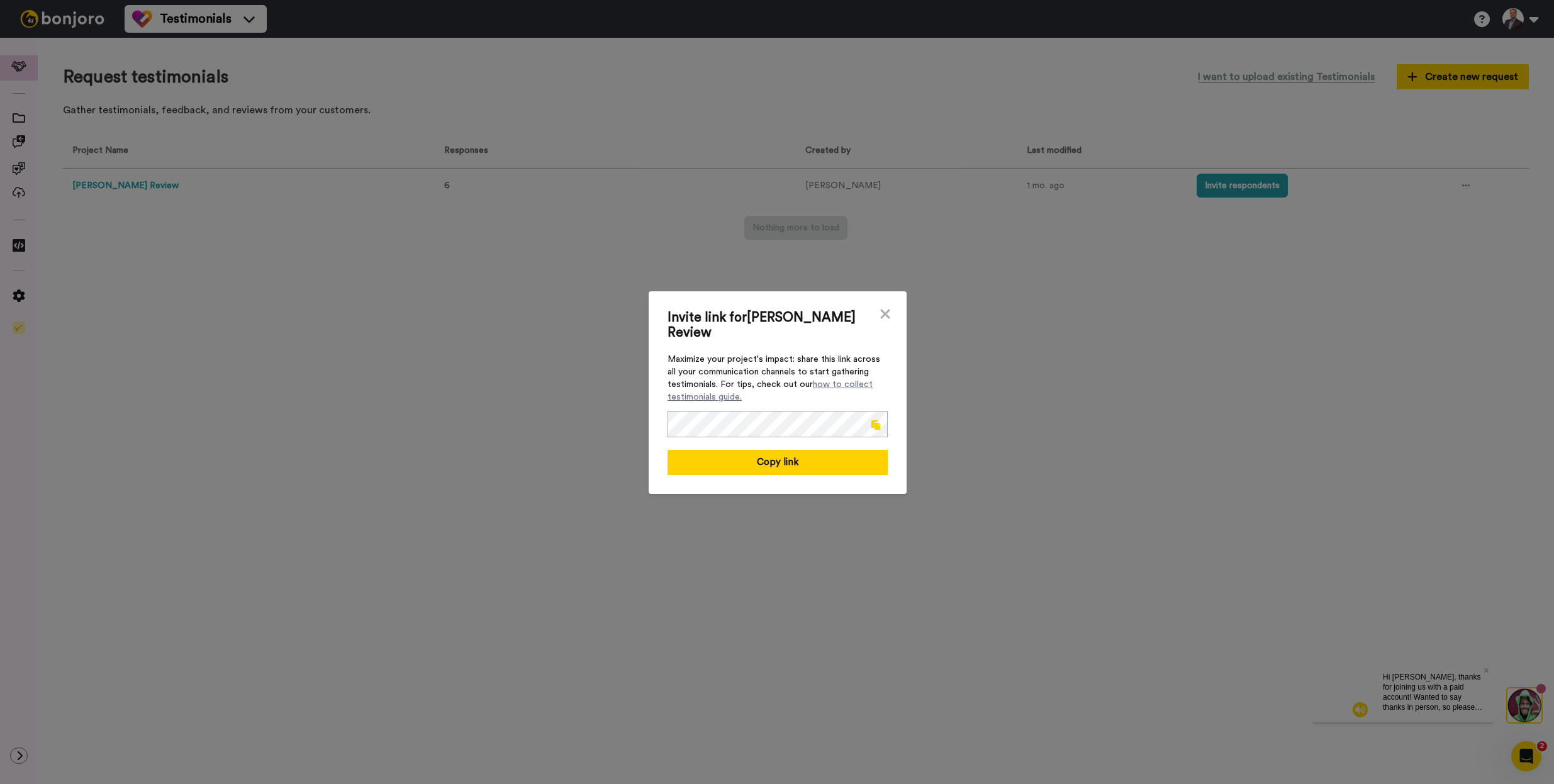
click at [872, 423] on span at bounding box center [876, 424] width 9 height 10
click at [879, 312] on icon at bounding box center [885, 314] width 13 height 15
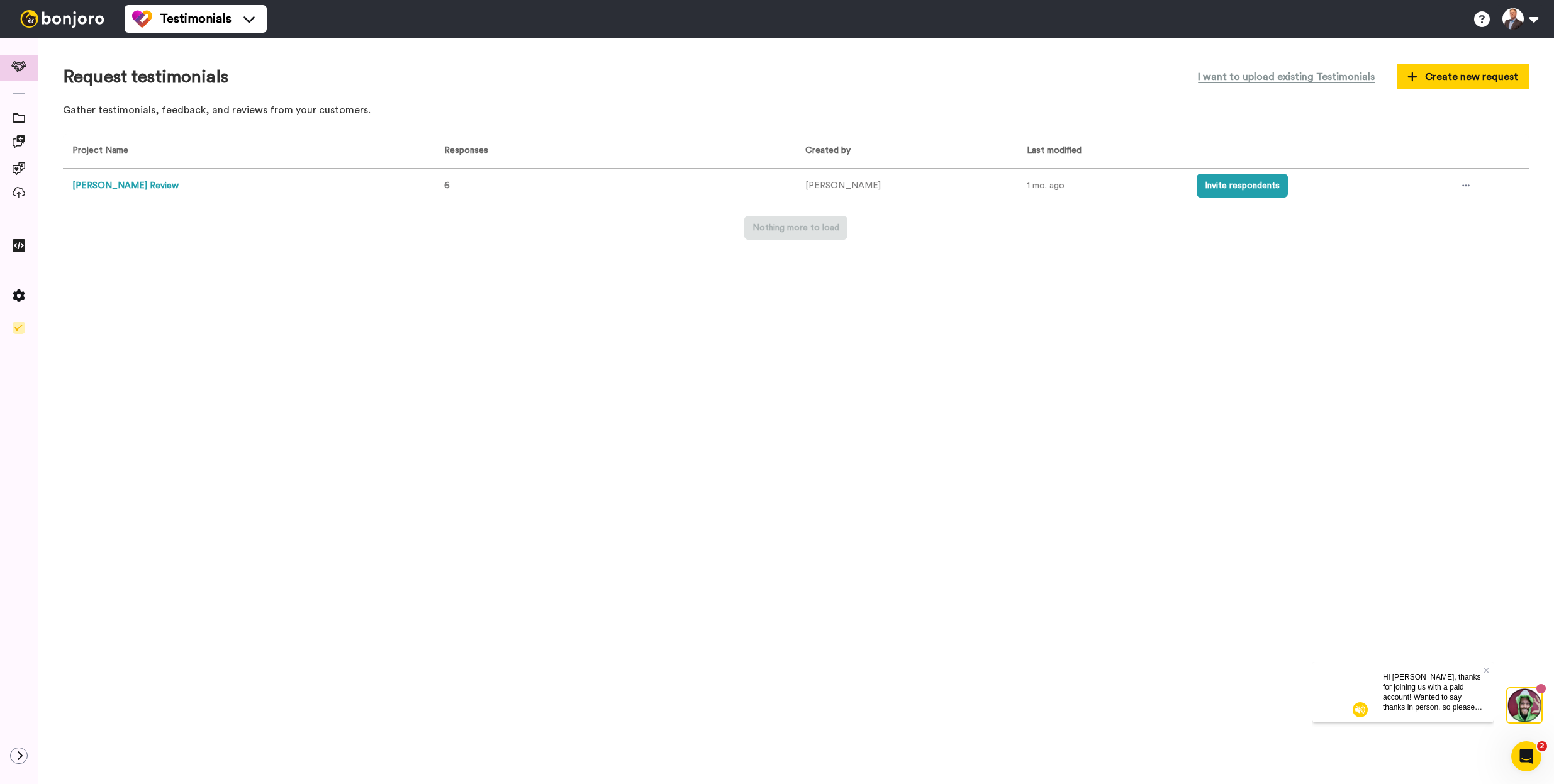
click at [360, 239] on div "Nothing more to load" at bounding box center [796, 228] width 1466 height 24
click at [26, 147] on span at bounding box center [19, 144] width 38 height 12
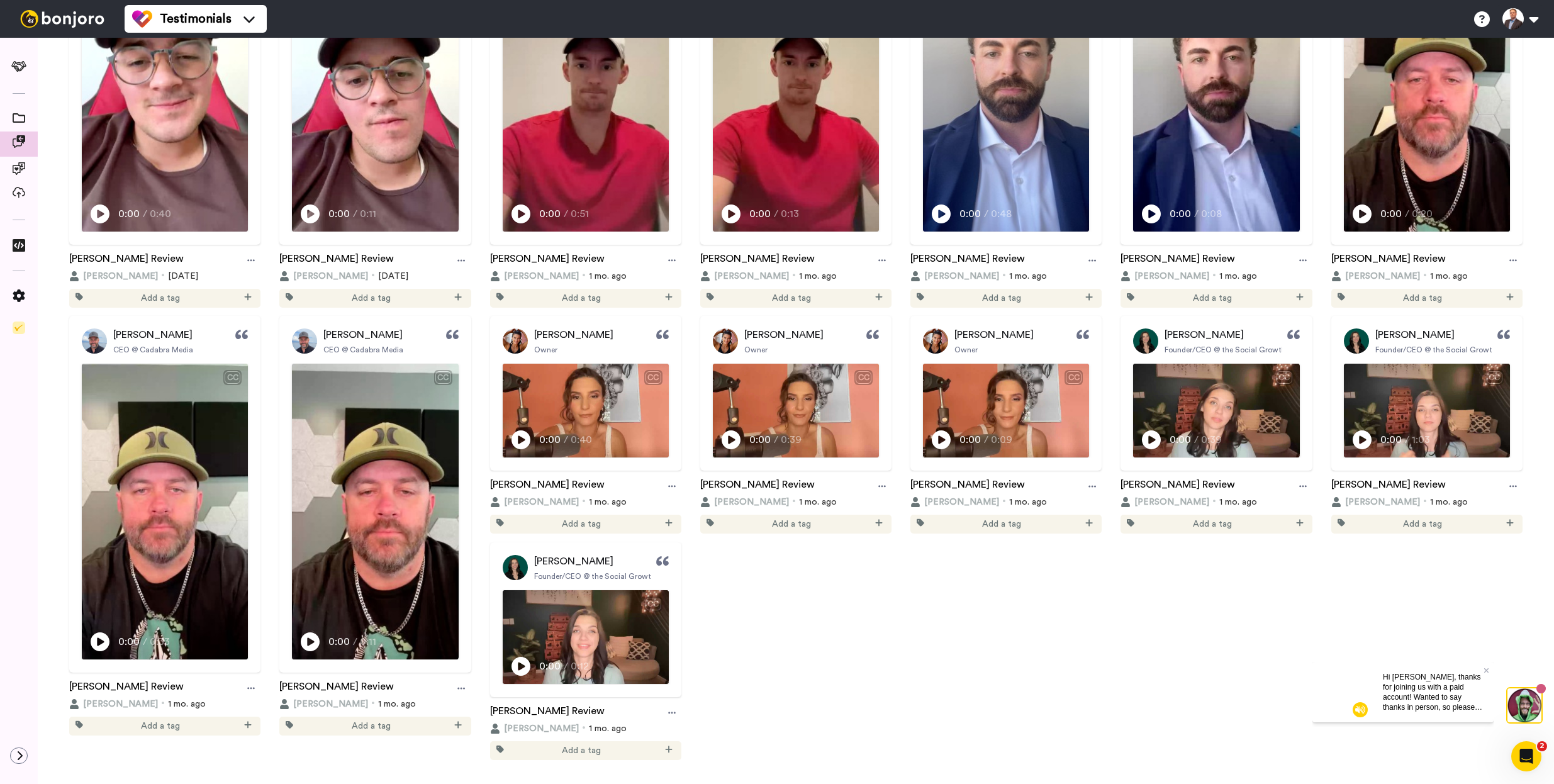
scroll to position [266, 0]
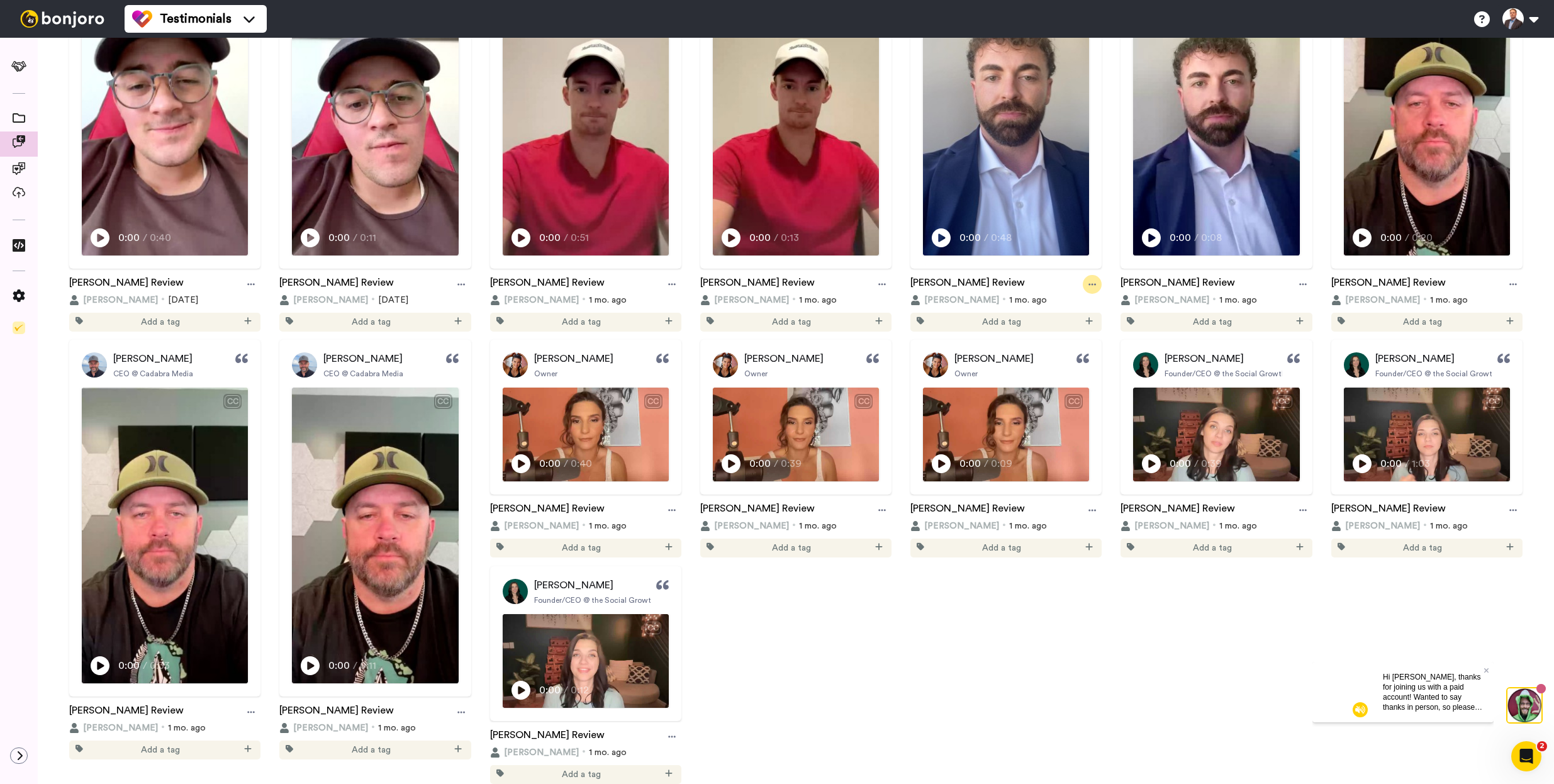
click at [1089, 280] on icon at bounding box center [1092, 284] width 8 height 9
click at [1032, 216] on img at bounding box center [1006, 107] width 165 height 292
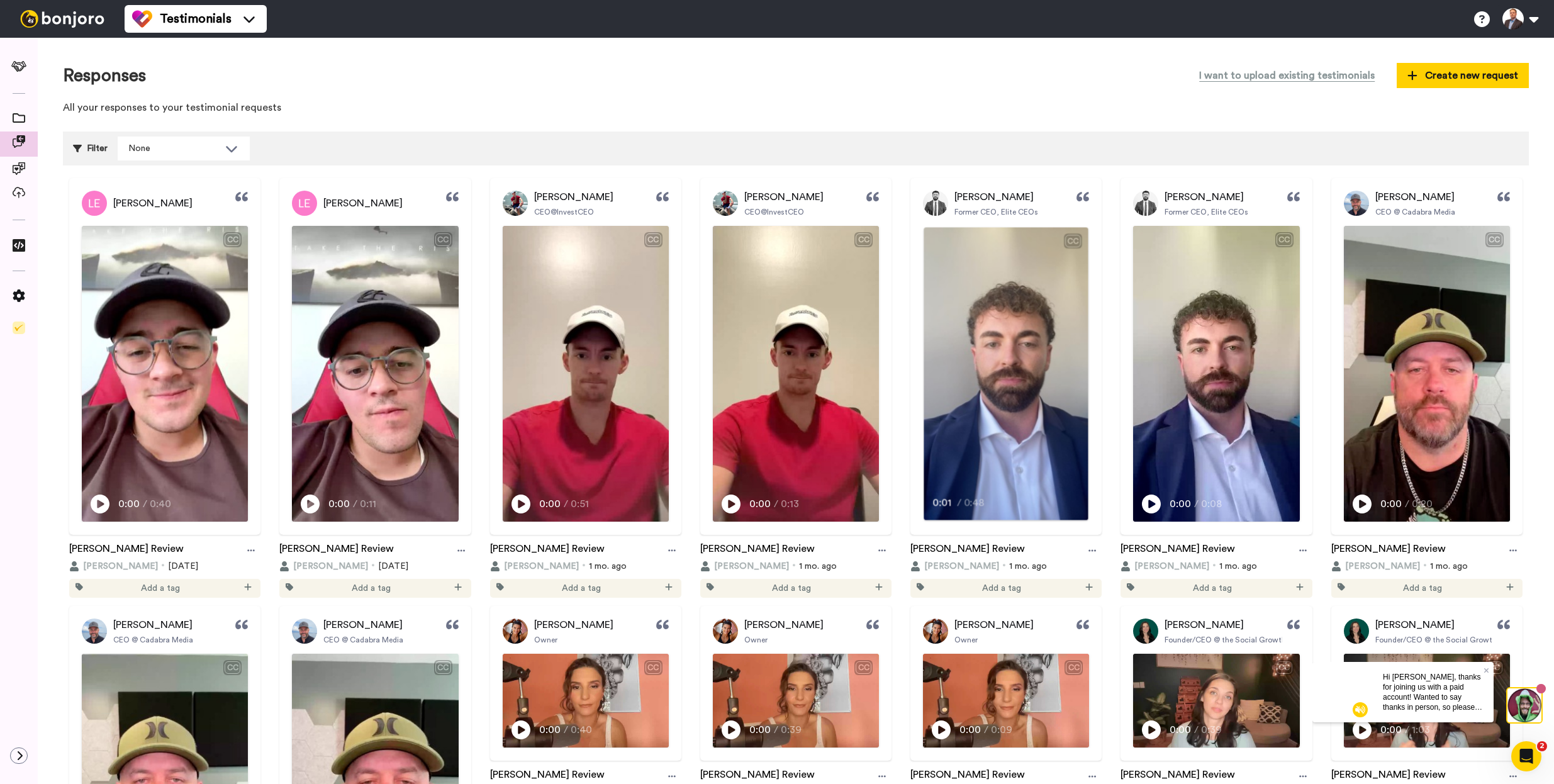
click at [1046, 275] on video at bounding box center [1006, 373] width 165 height 292
click at [1028, 294] on video at bounding box center [1006, 373] width 165 height 292
click at [17, 136] on icon at bounding box center [19, 142] width 13 height 12
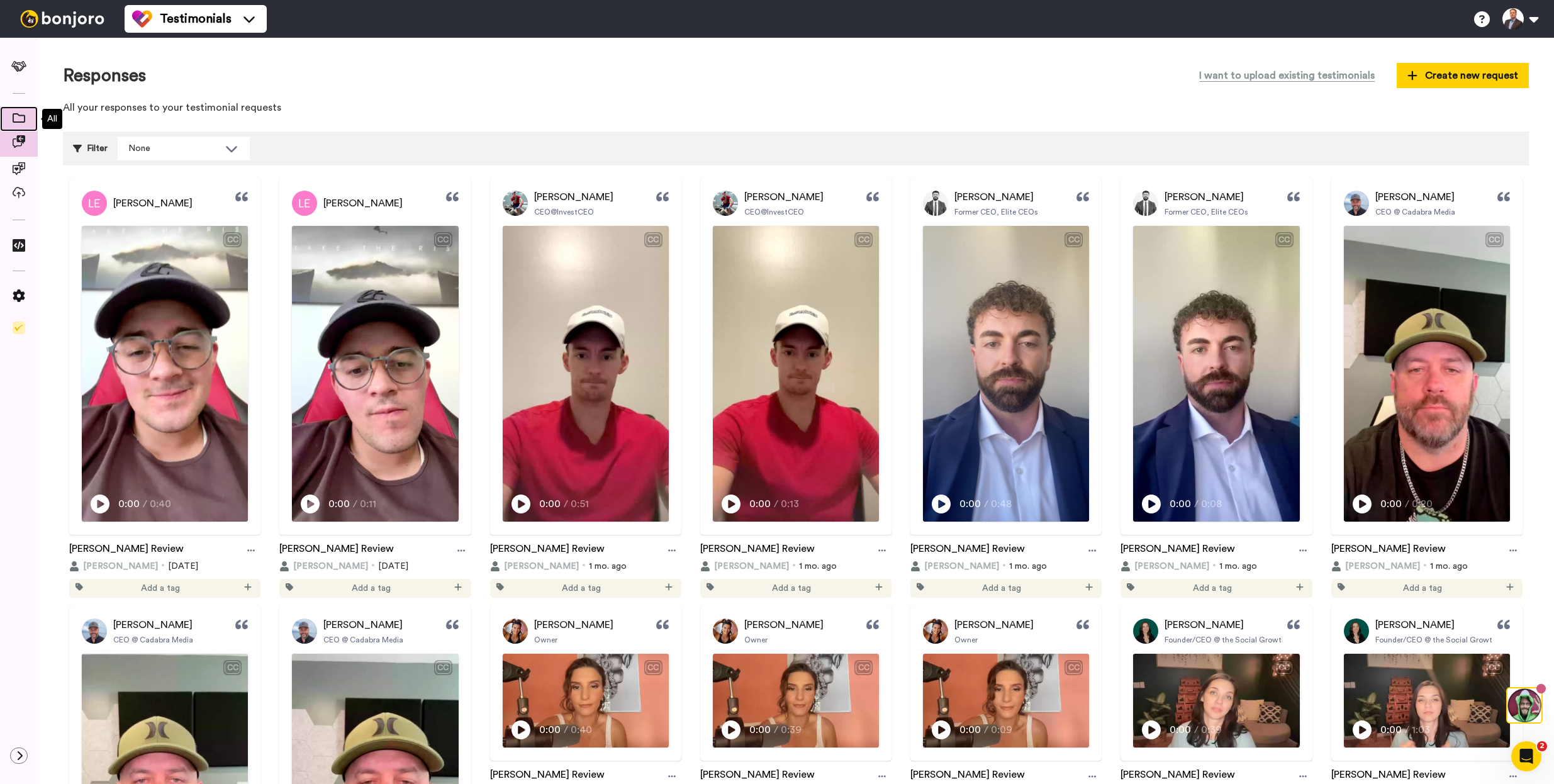
click at [35, 117] on span at bounding box center [19, 119] width 38 height 12
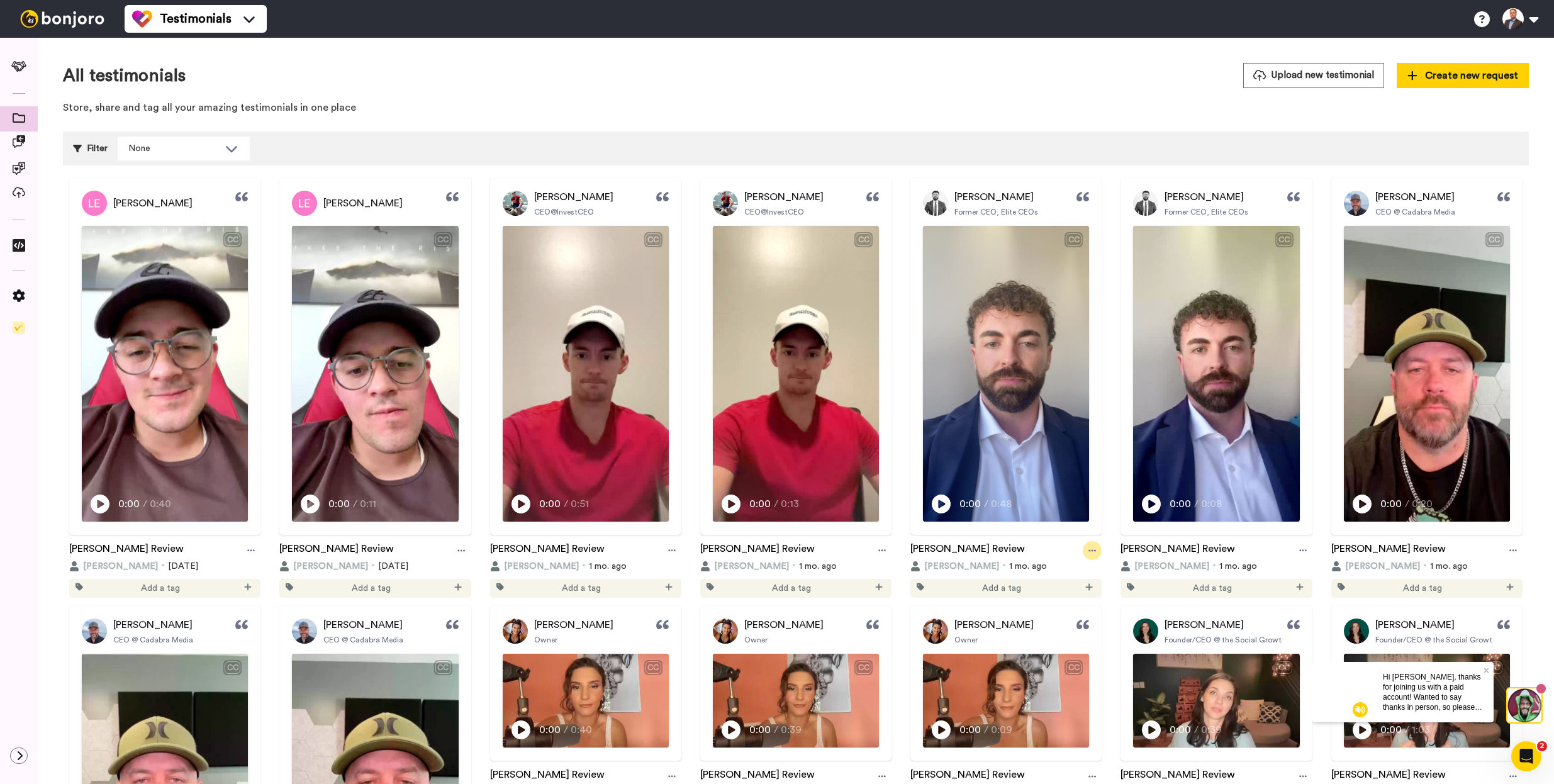
click at [1092, 547] on div at bounding box center [1092, 550] width 19 height 19
click at [1073, 586] on li "Edit" at bounding box center [1061, 595] width 94 height 23
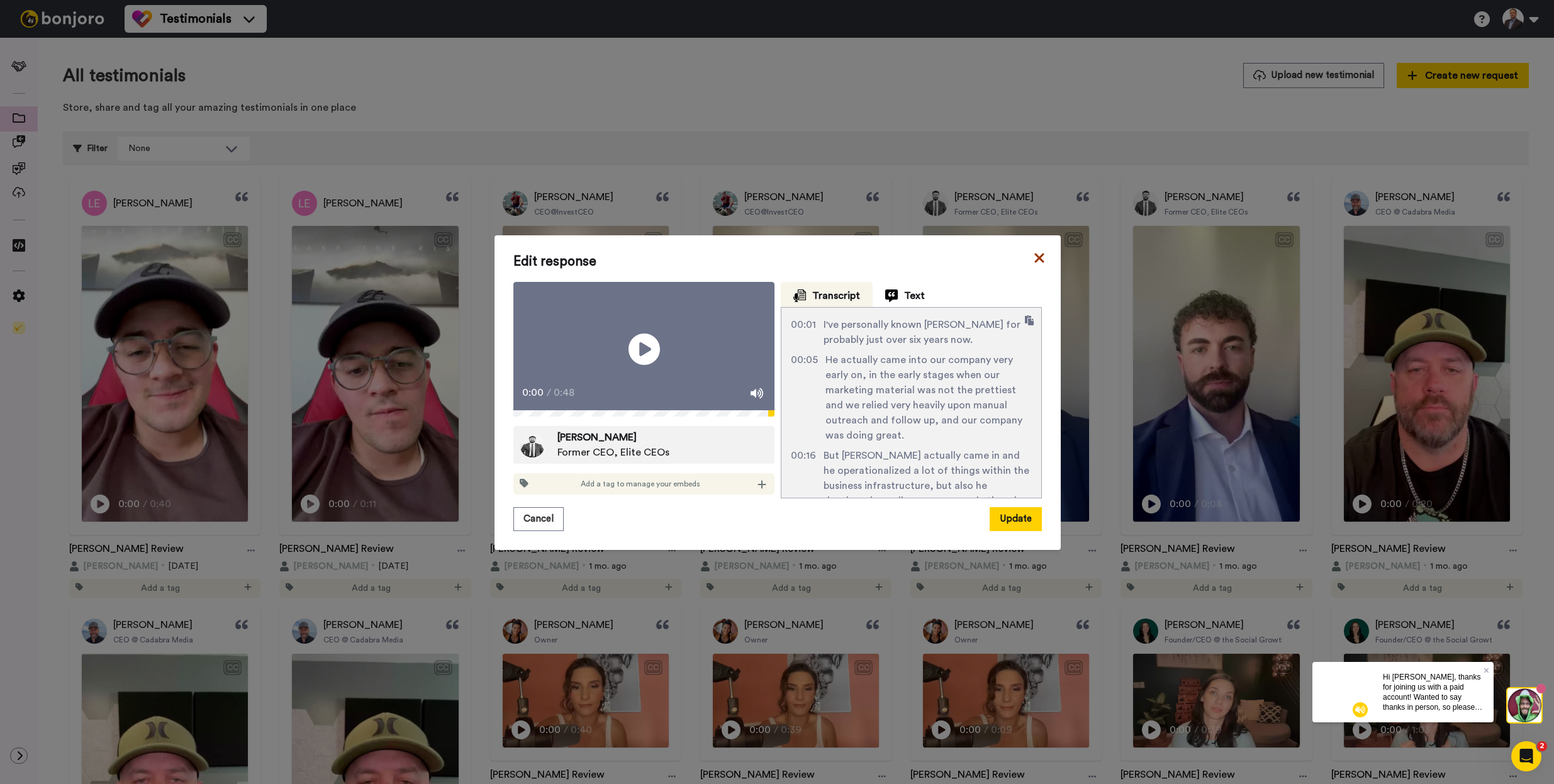
click at [1035, 253] on icon at bounding box center [1039, 258] width 10 height 10
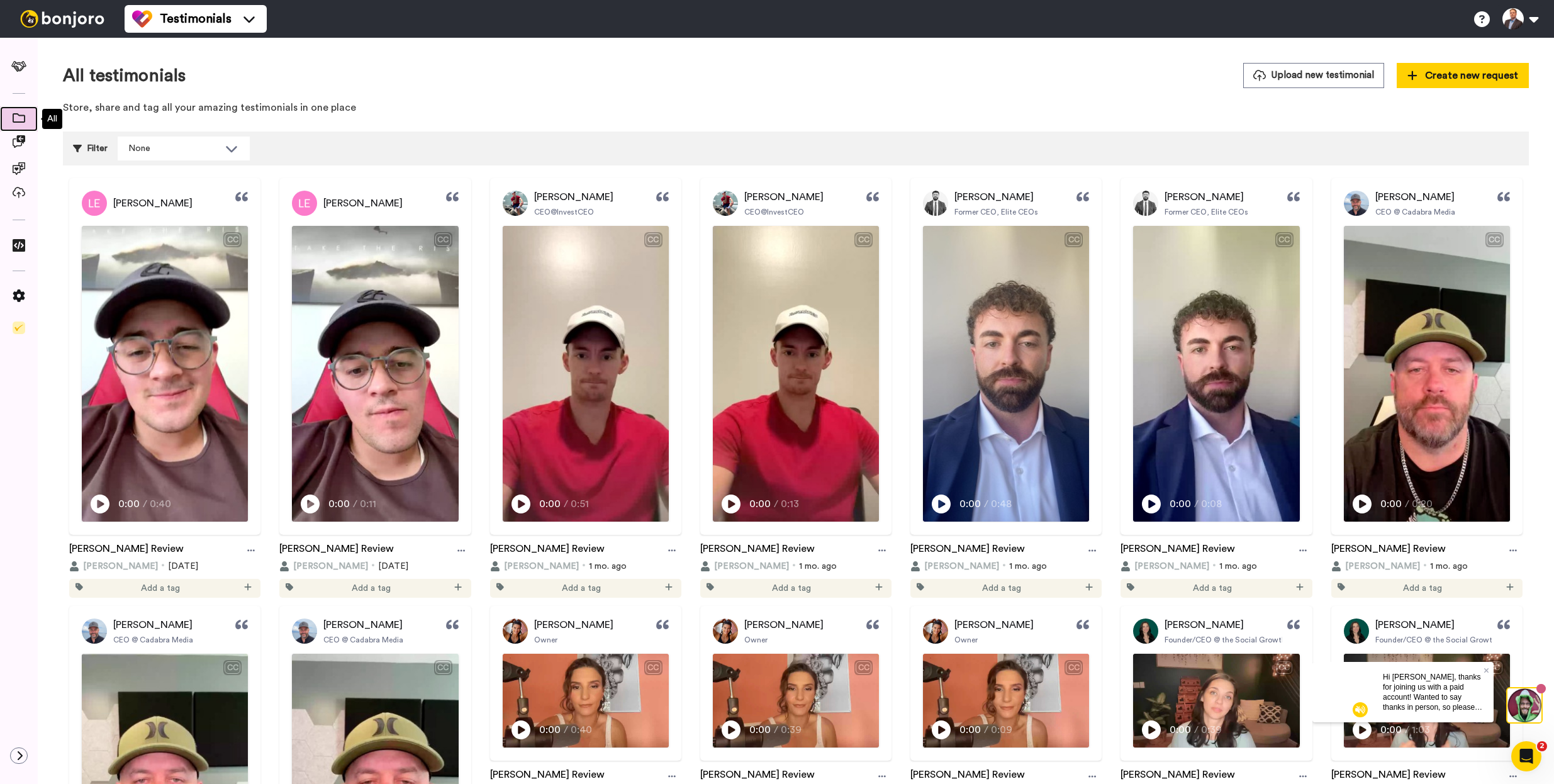
click at [26, 120] on span at bounding box center [19, 119] width 38 height 12
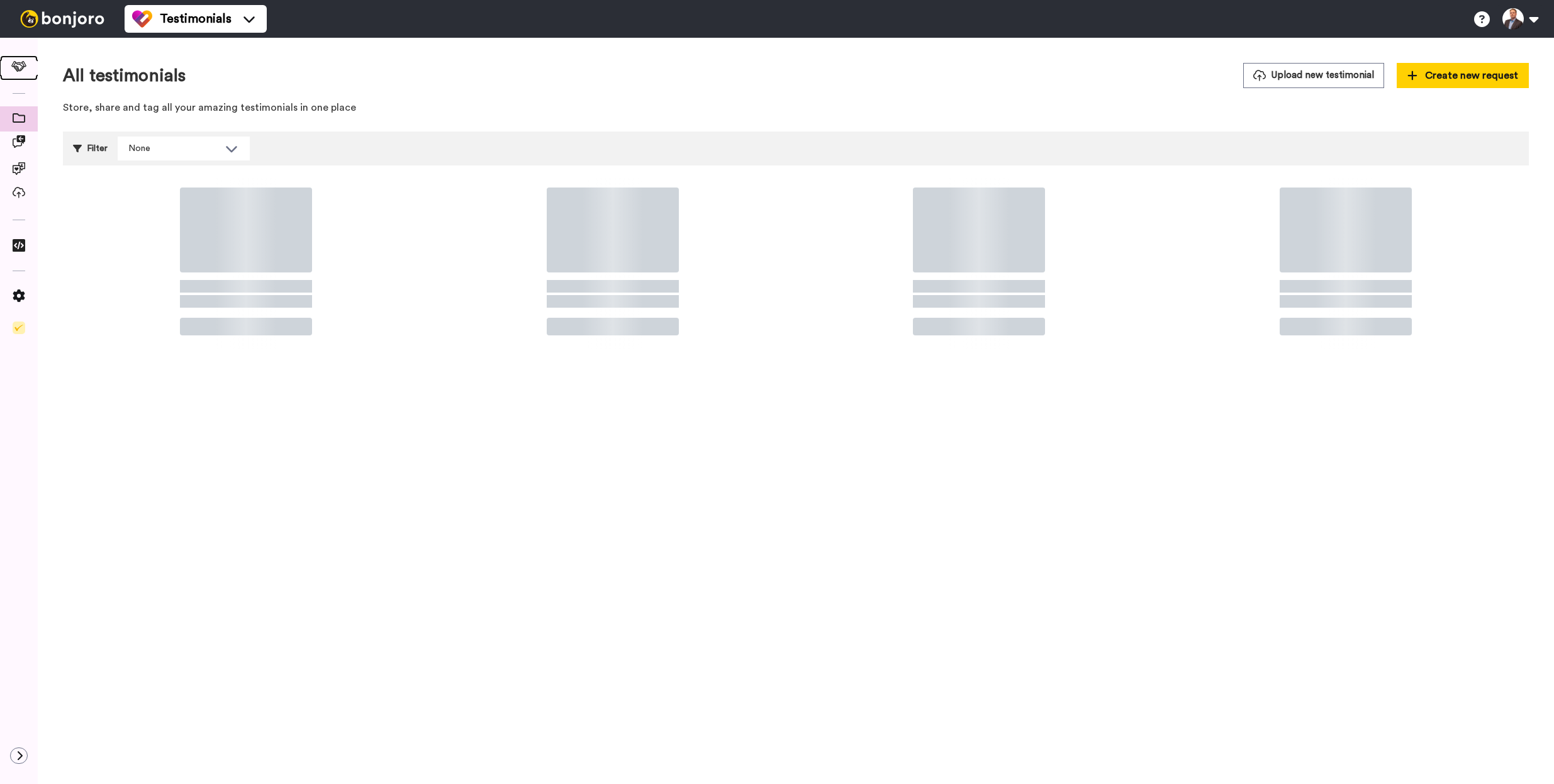
click at [25, 62] on icon at bounding box center [19, 66] width 16 height 10
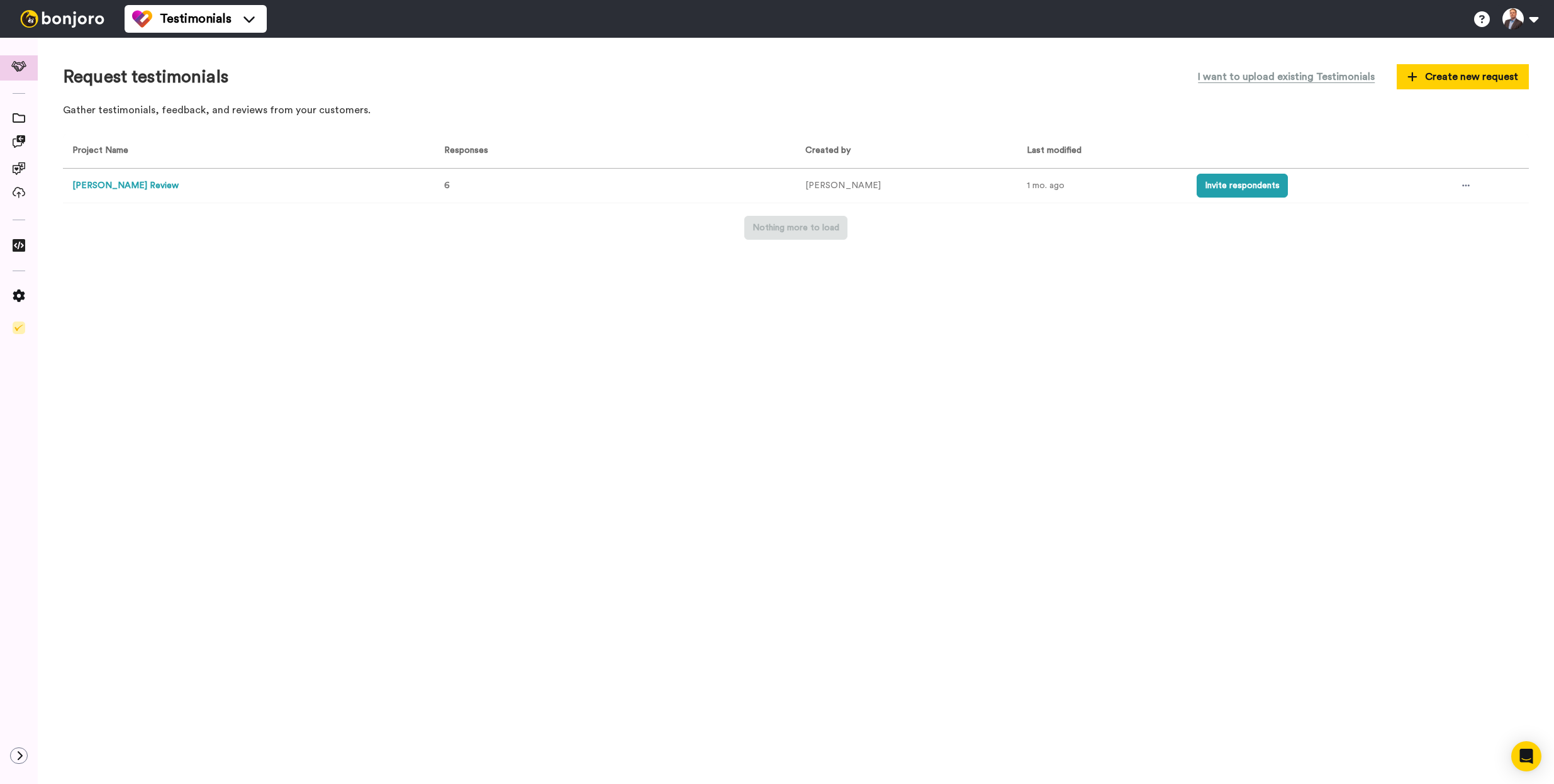
click at [148, 183] on button "[PERSON_NAME] Review" at bounding box center [125, 185] width 106 height 13
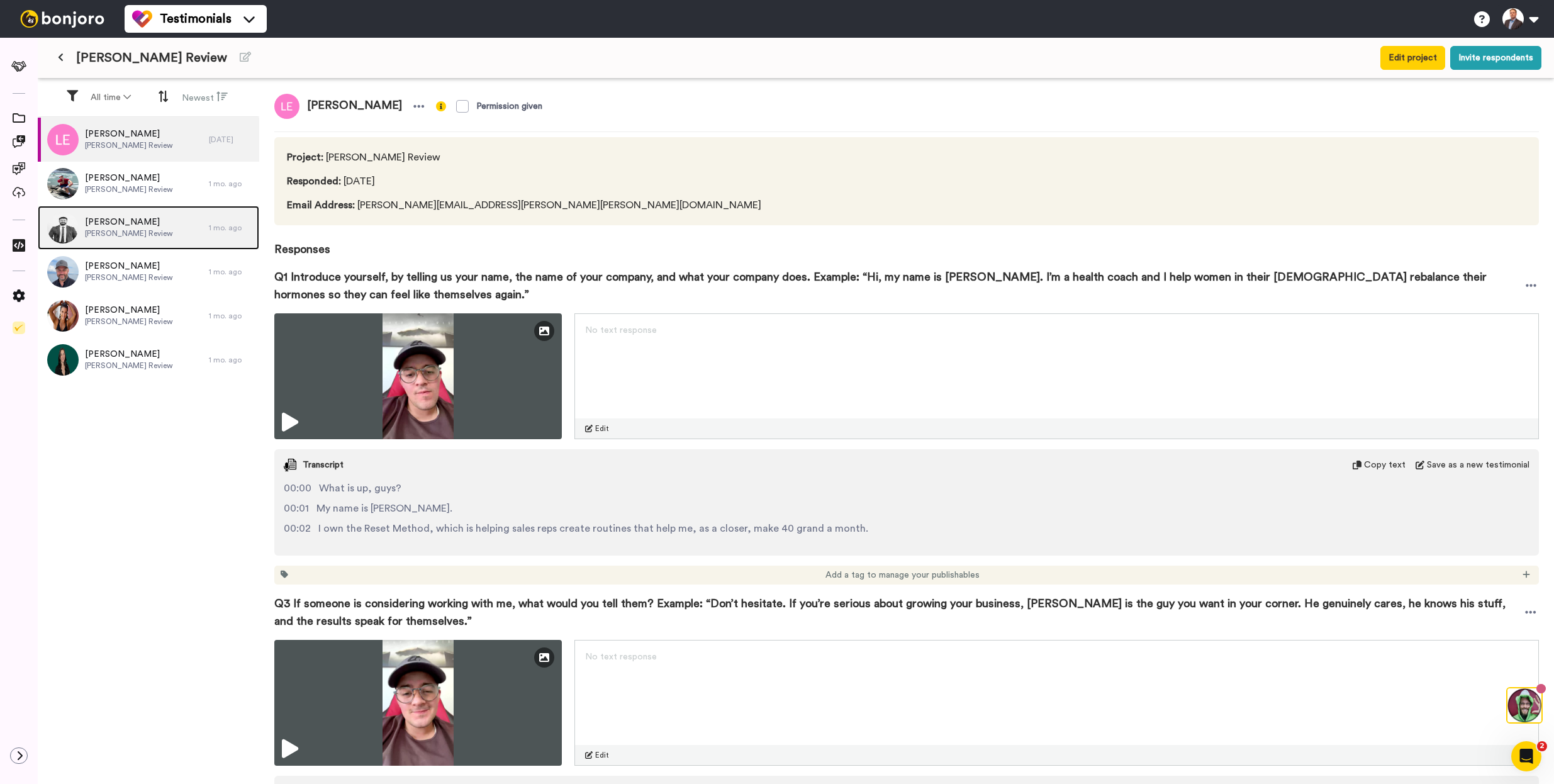
click at [144, 236] on span "[PERSON_NAME] Review" at bounding box center [129, 233] width 88 height 10
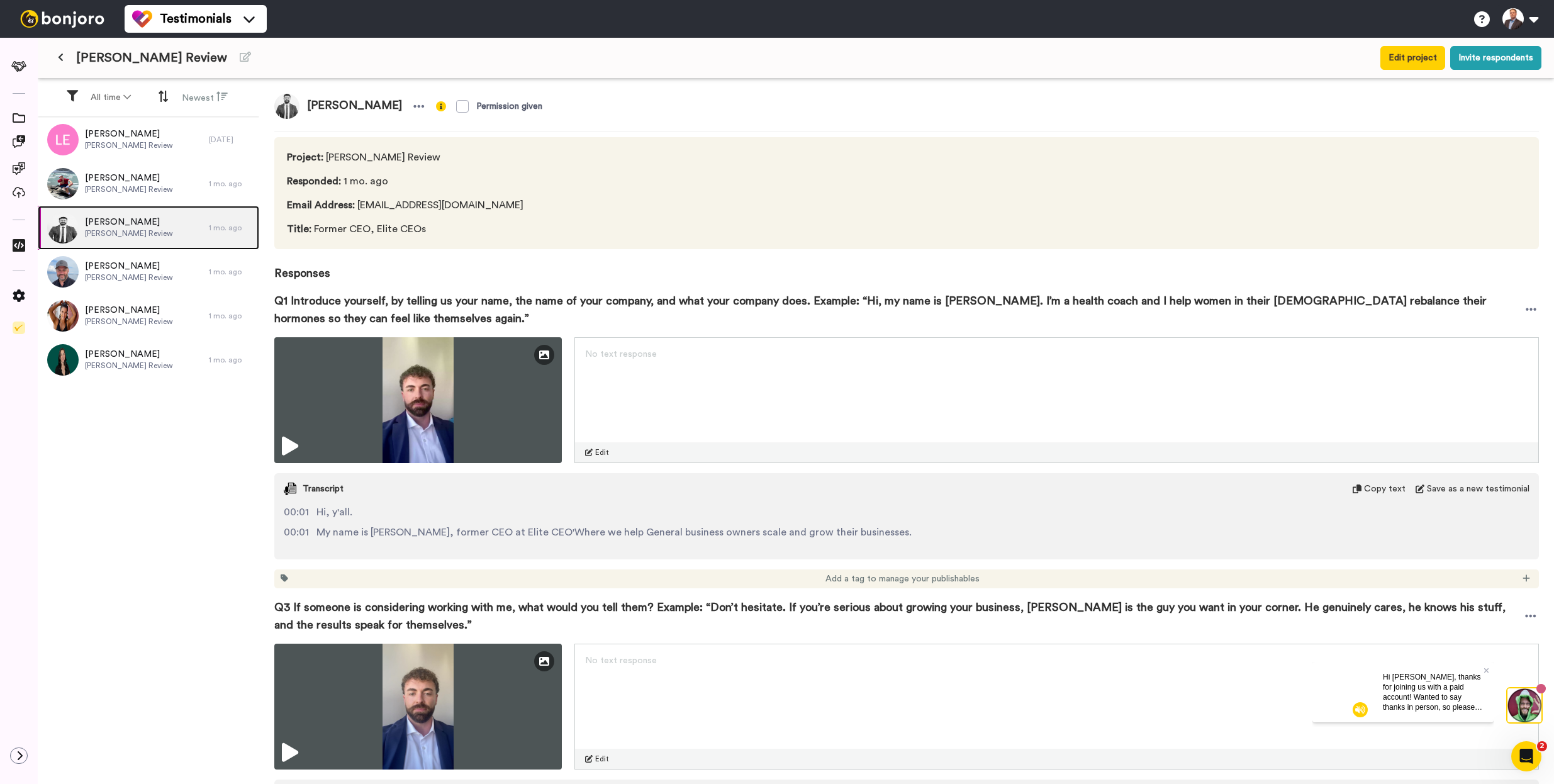
scroll to position [203, 0]
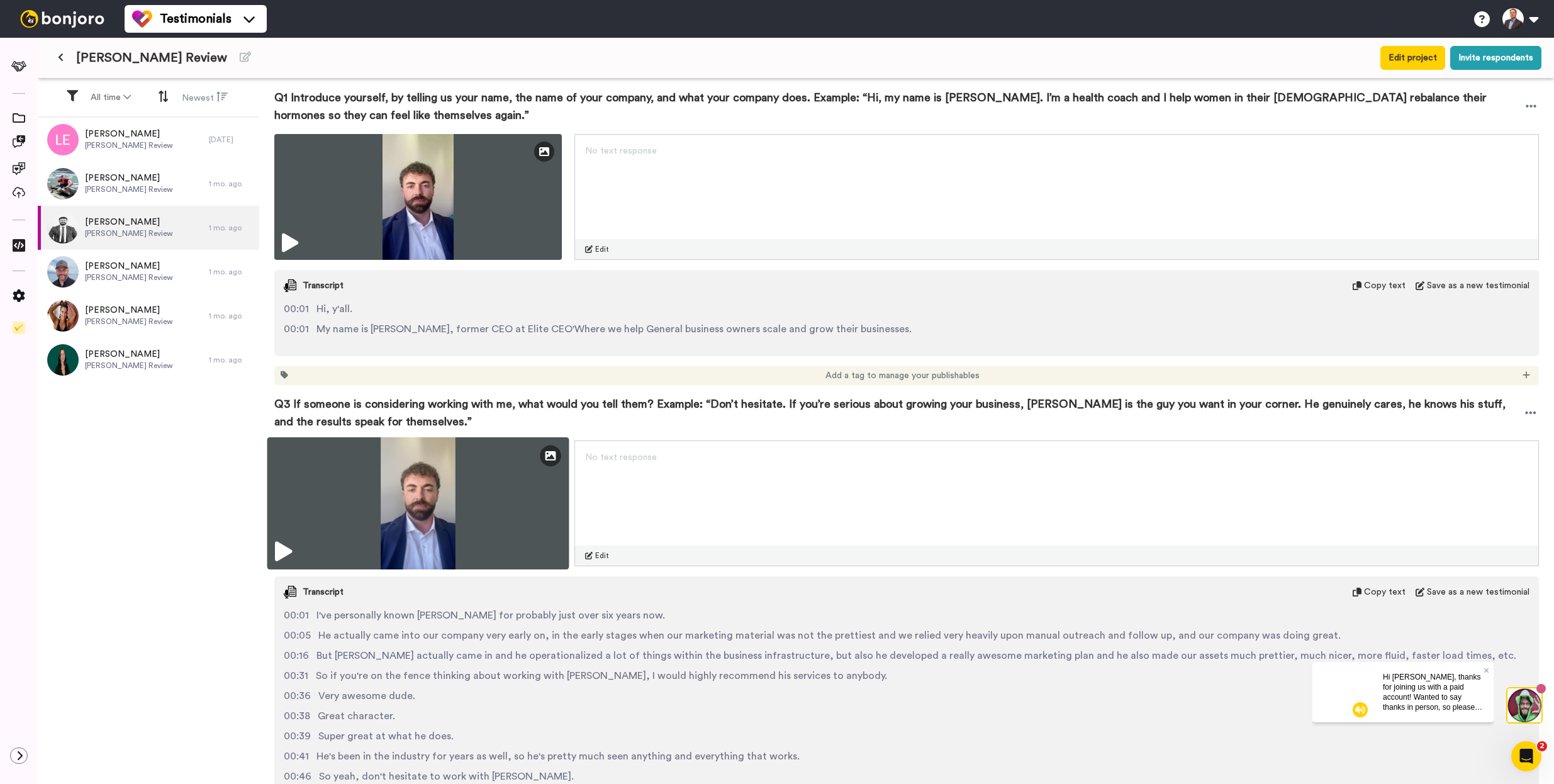
click at [522, 510] on img at bounding box center [418, 503] width 302 height 132
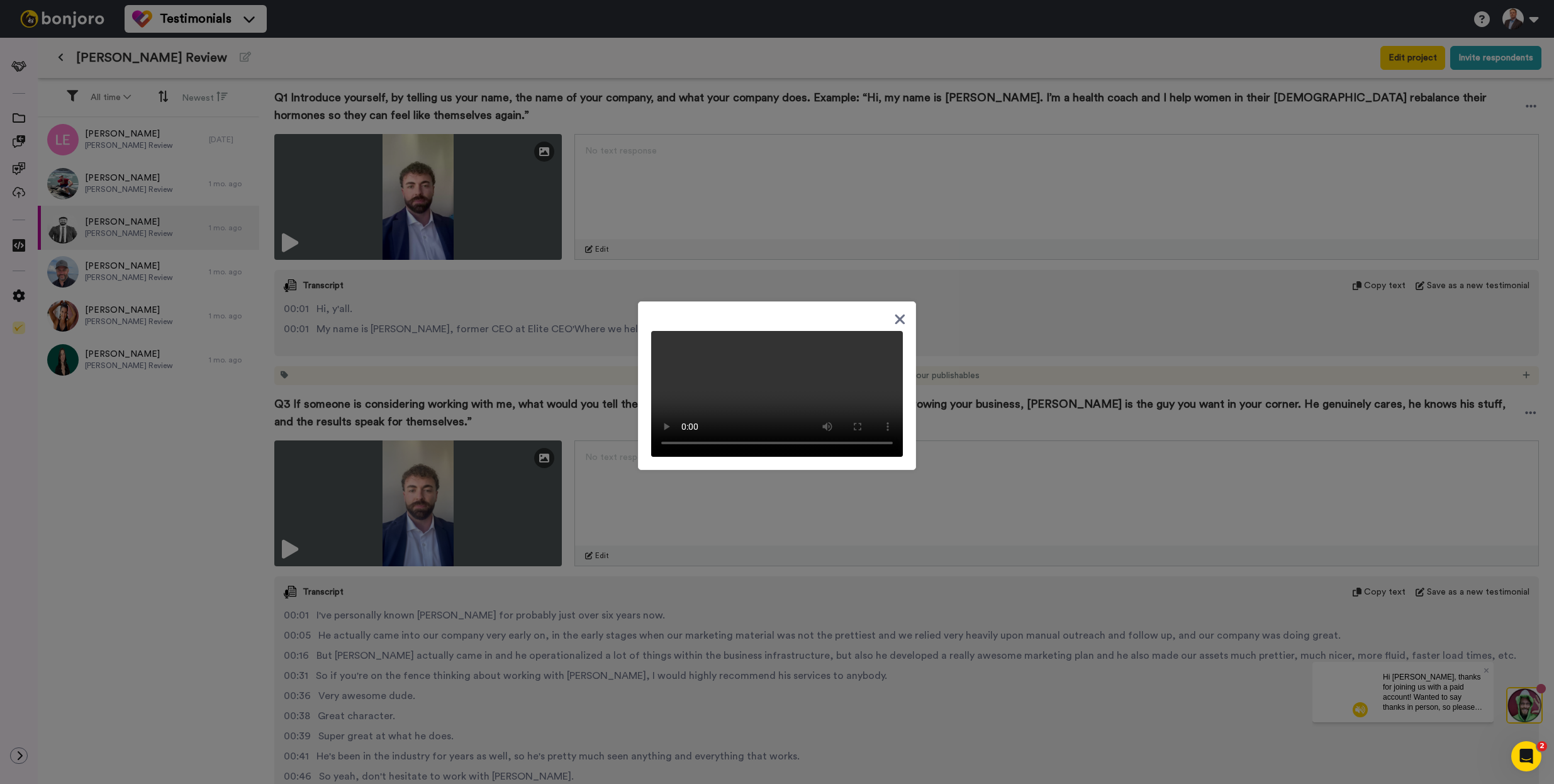
click at [896, 311] on icon at bounding box center [900, 319] width 12 height 16
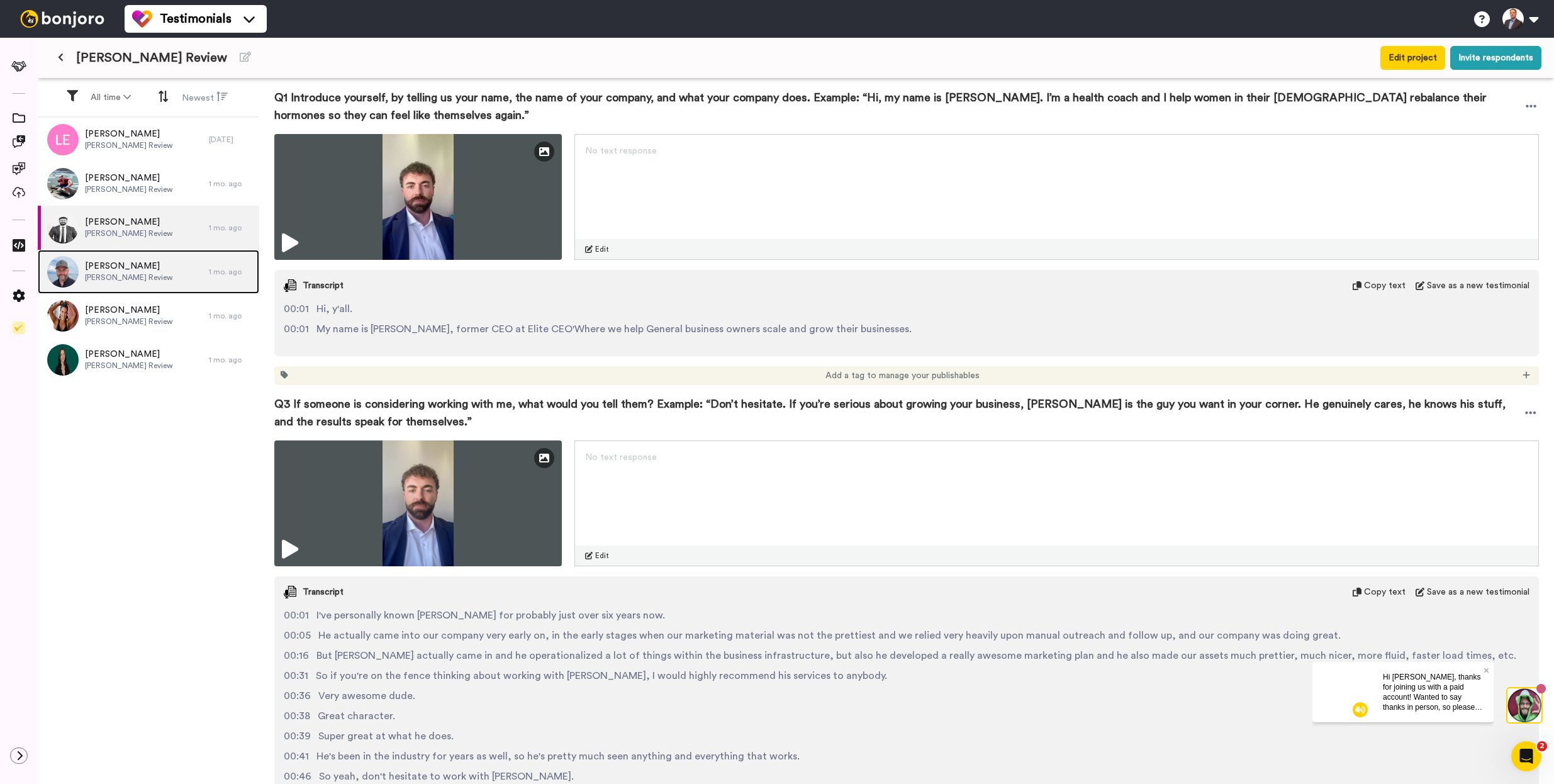
click at [140, 260] on span "[PERSON_NAME]" at bounding box center [129, 266] width 88 height 12
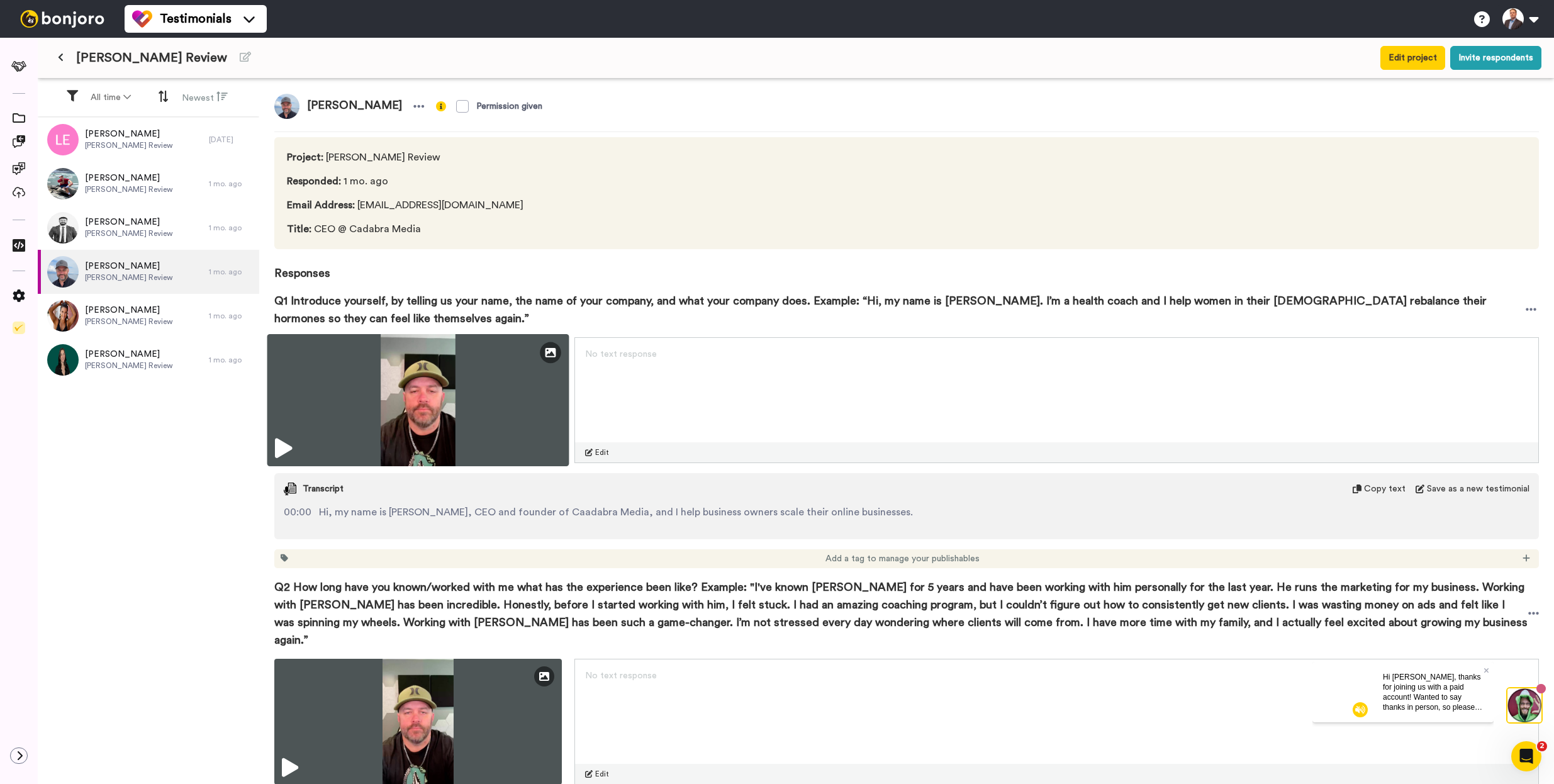
click at [490, 440] on img at bounding box center [418, 400] width 302 height 132
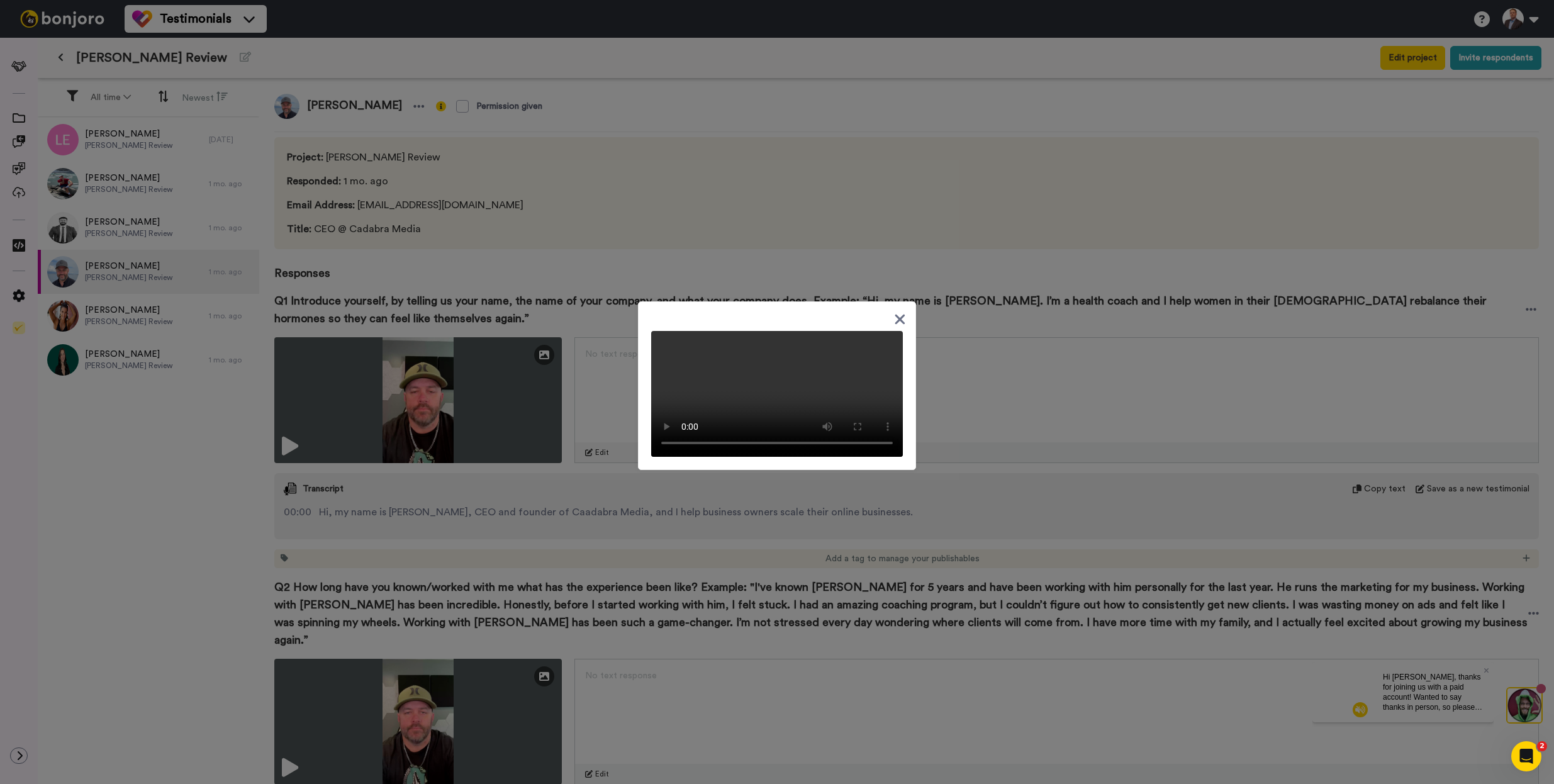
click at [898, 311] on icon at bounding box center [900, 319] width 12 height 16
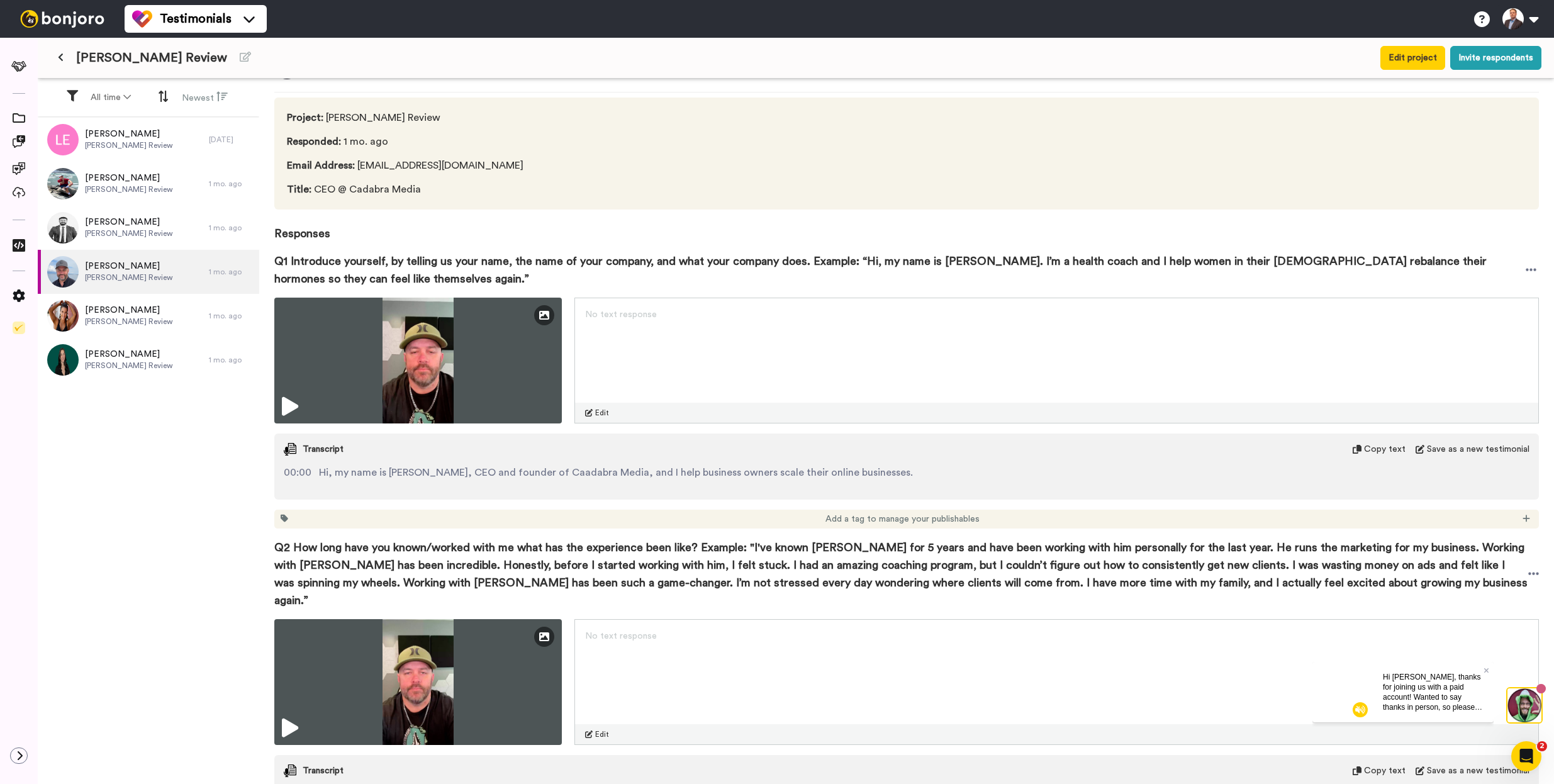
scroll to position [133, 0]
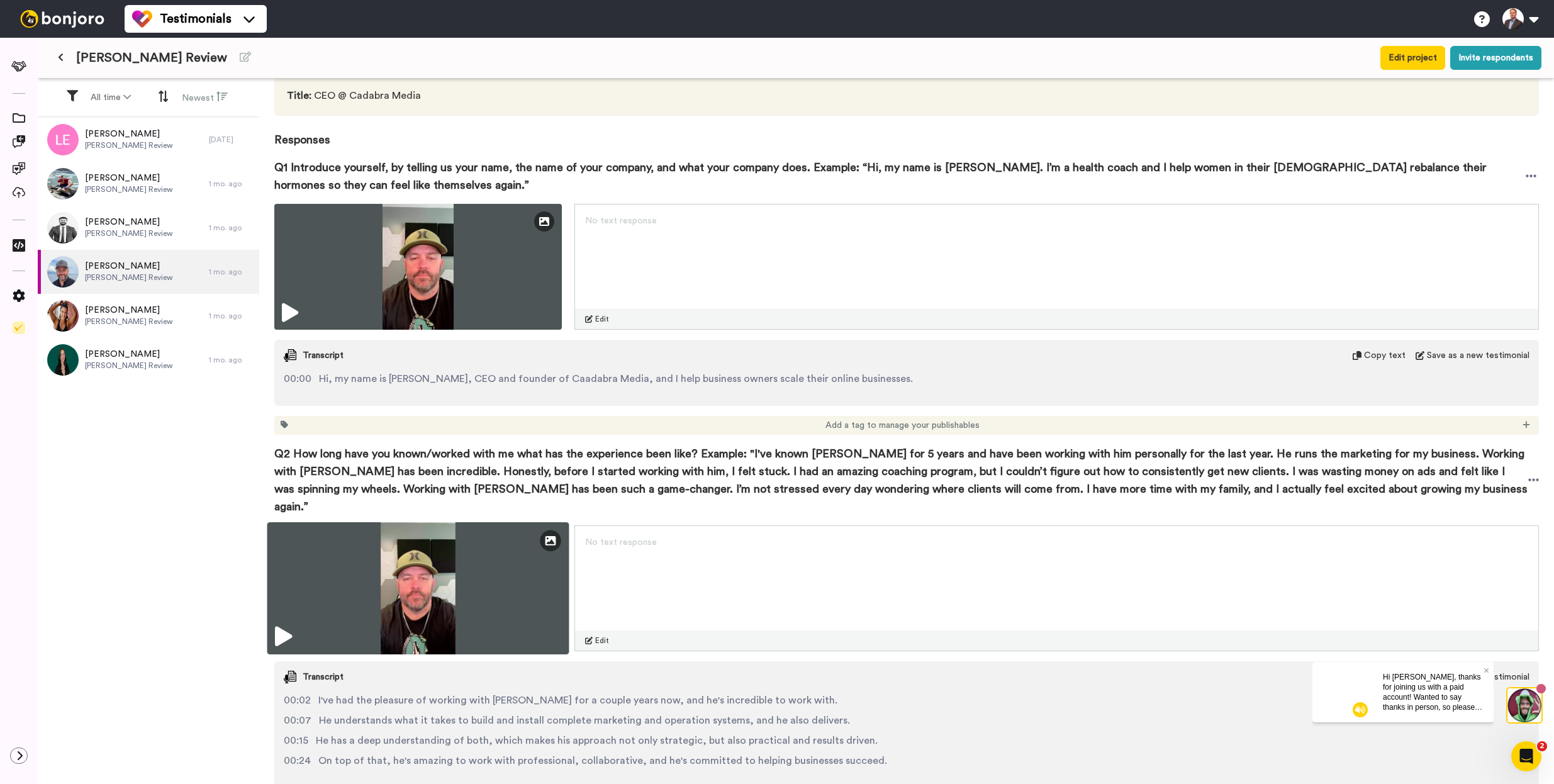
click at [539, 537] on img at bounding box center [418, 588] width 302 height 132
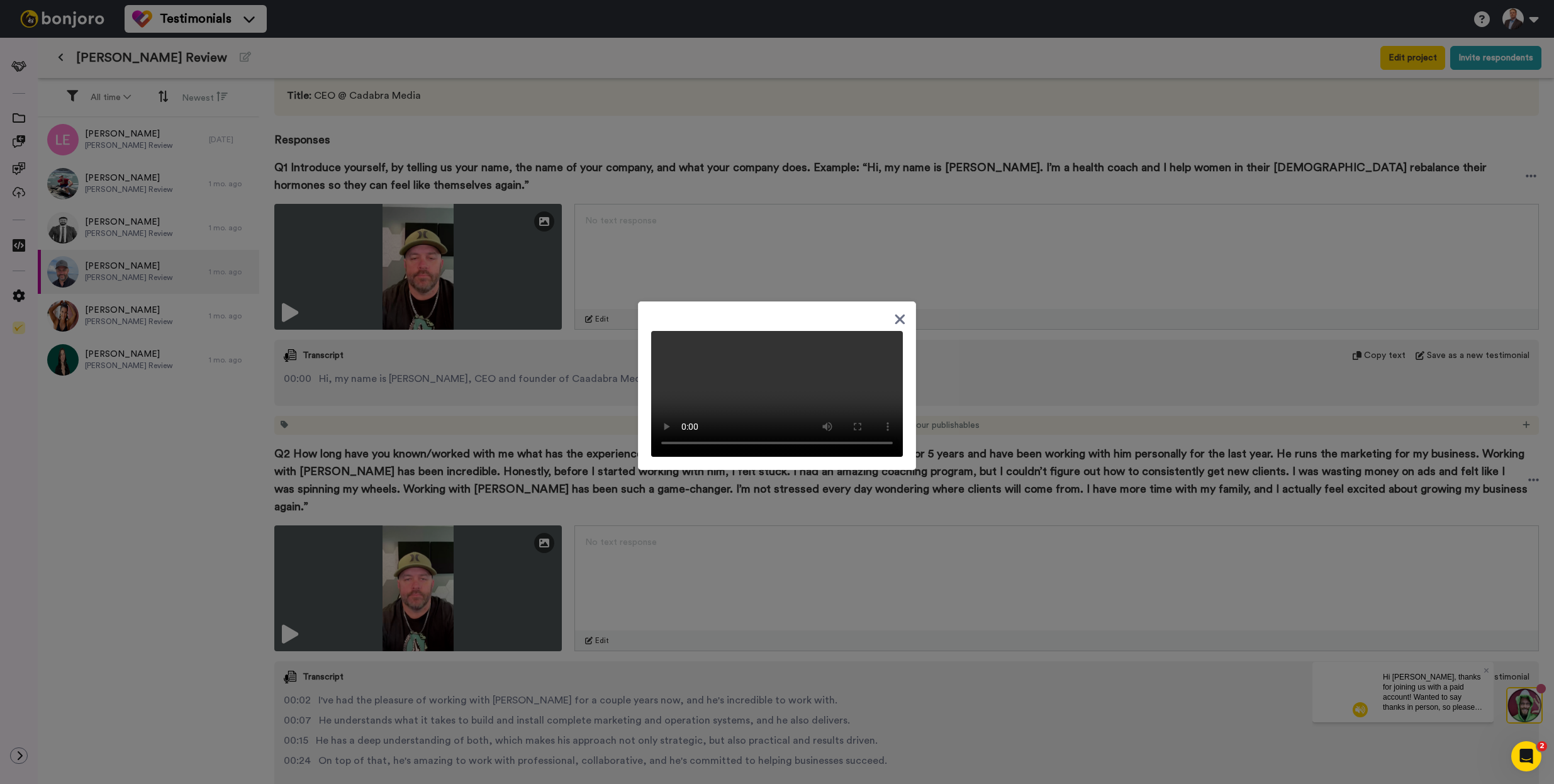
click at [968, 537] on div at bounding box center [777, 392] width 1554 height 784
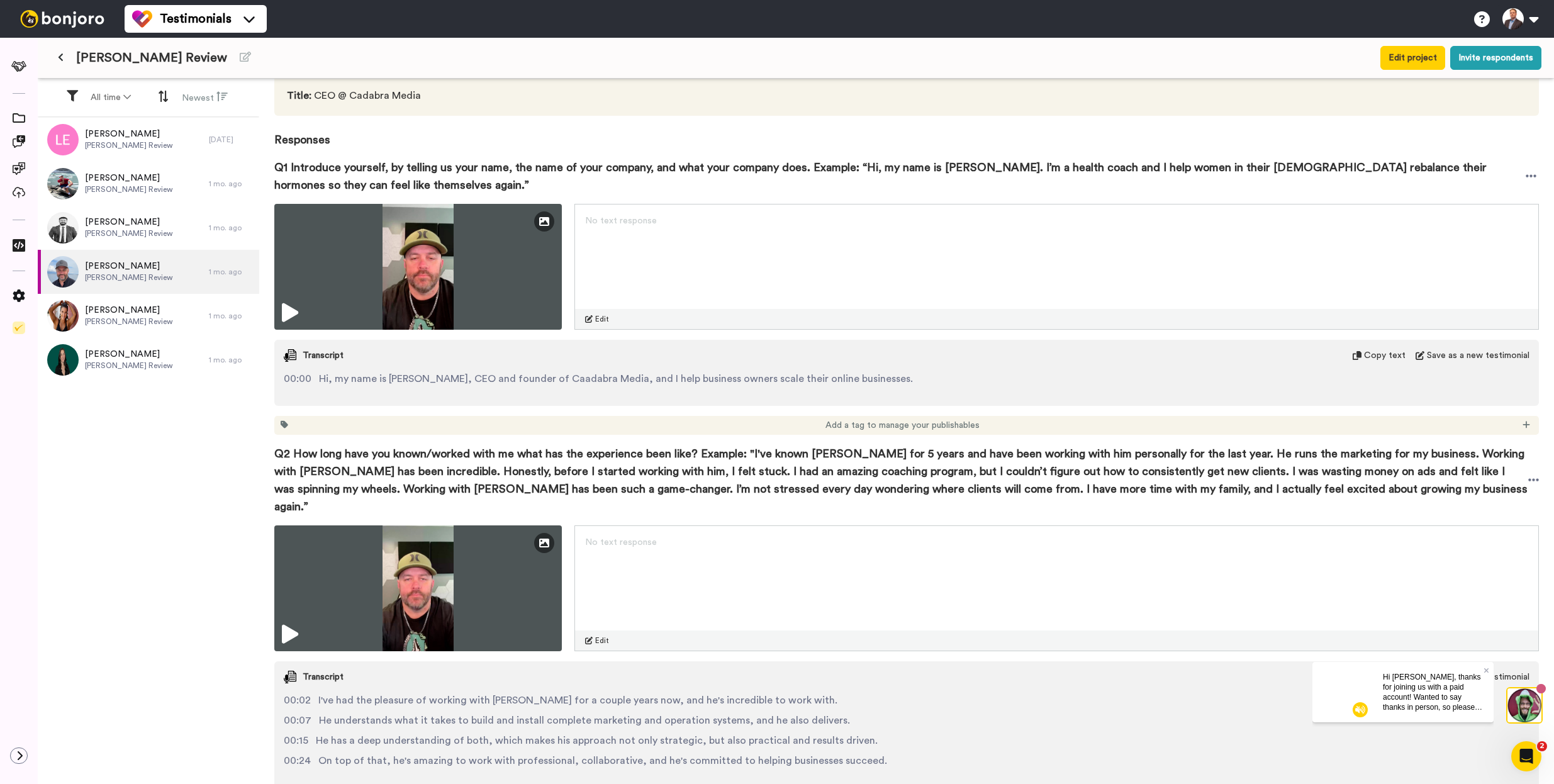
scroll to position [449, 0]
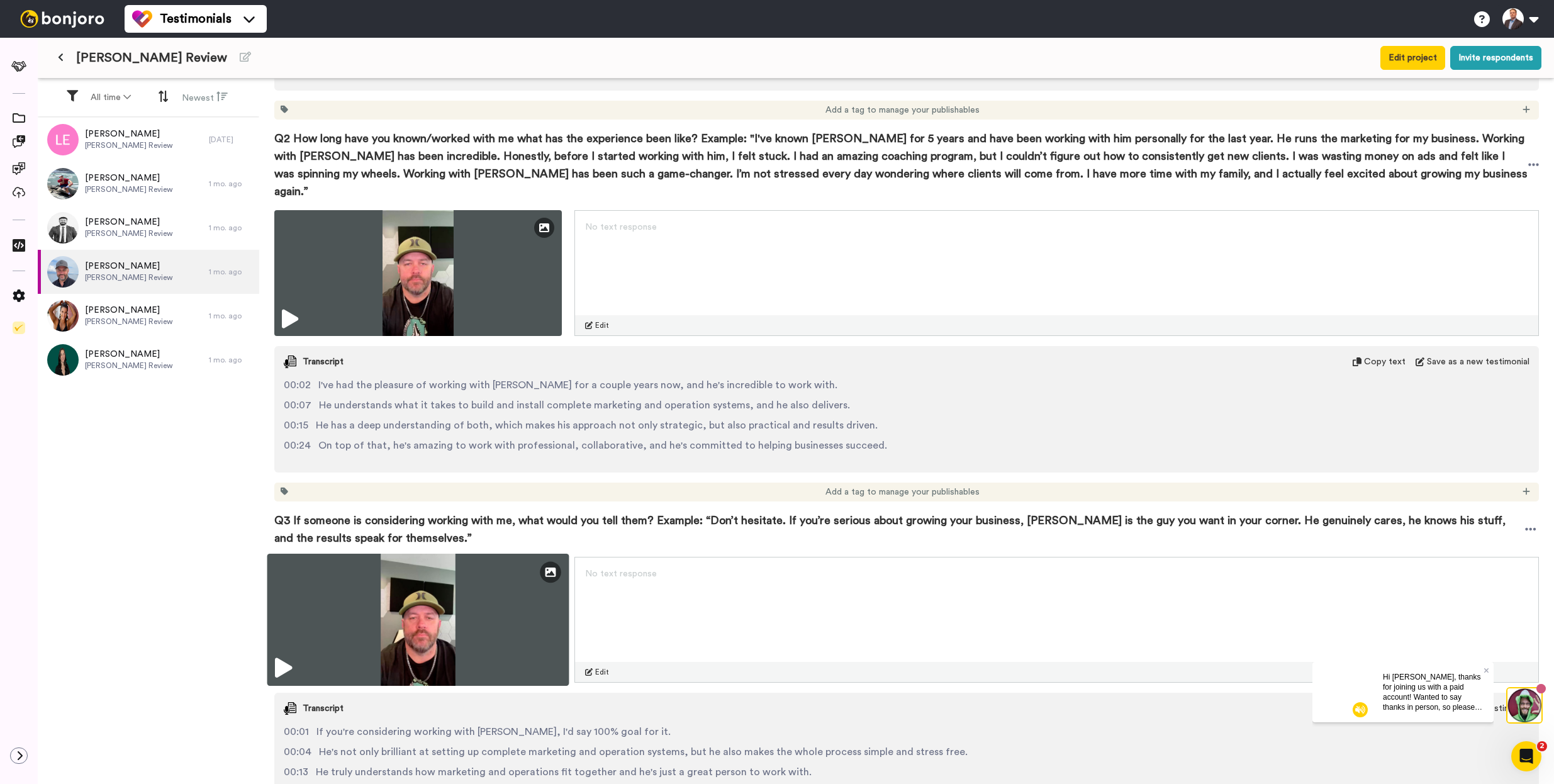
click at [484, 593] on img at bounding box center [418, 619] width 302 height 132
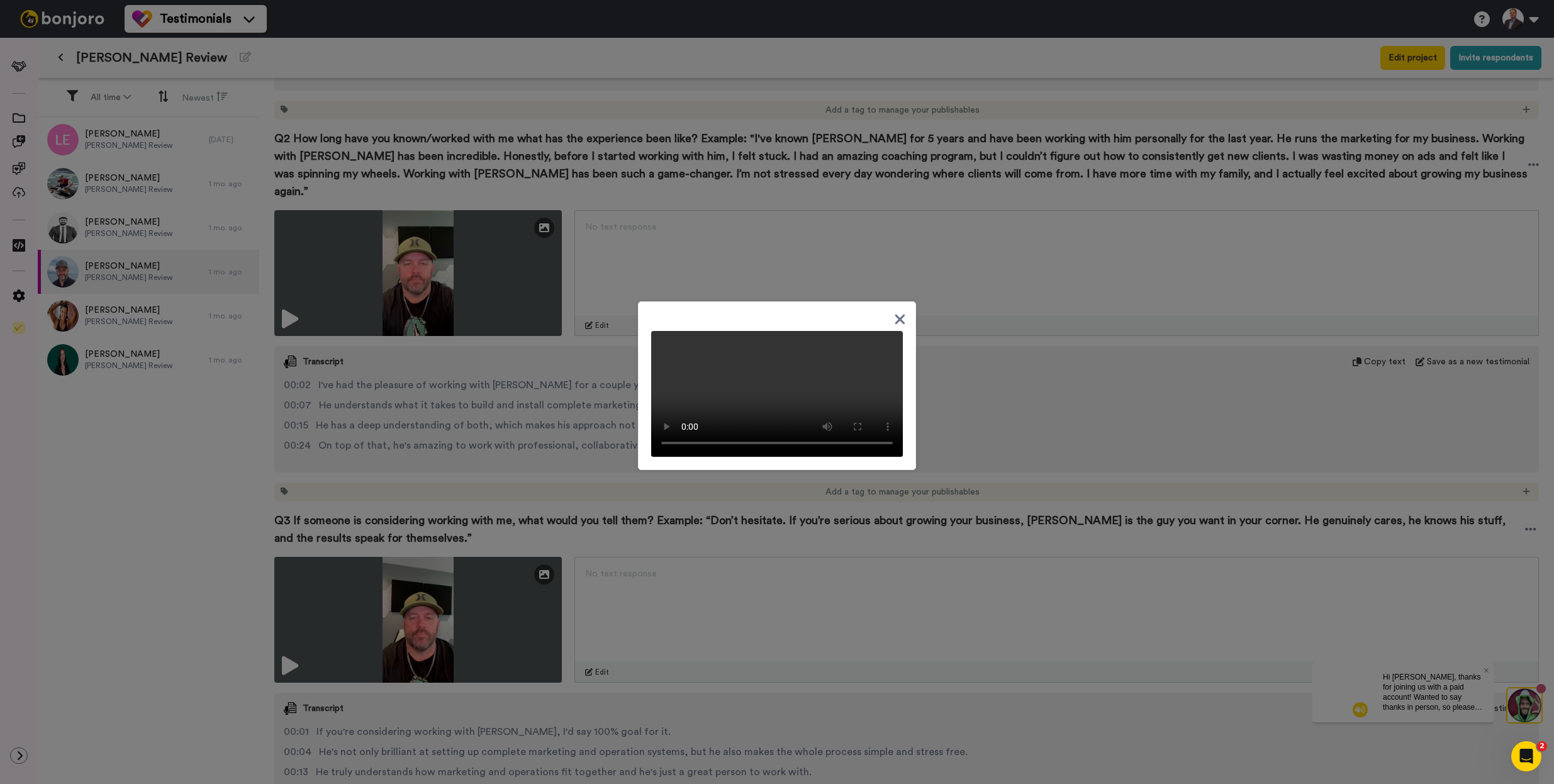
click at [1143, 546] on div at bounding box center [777, 392] width 1554 height 784
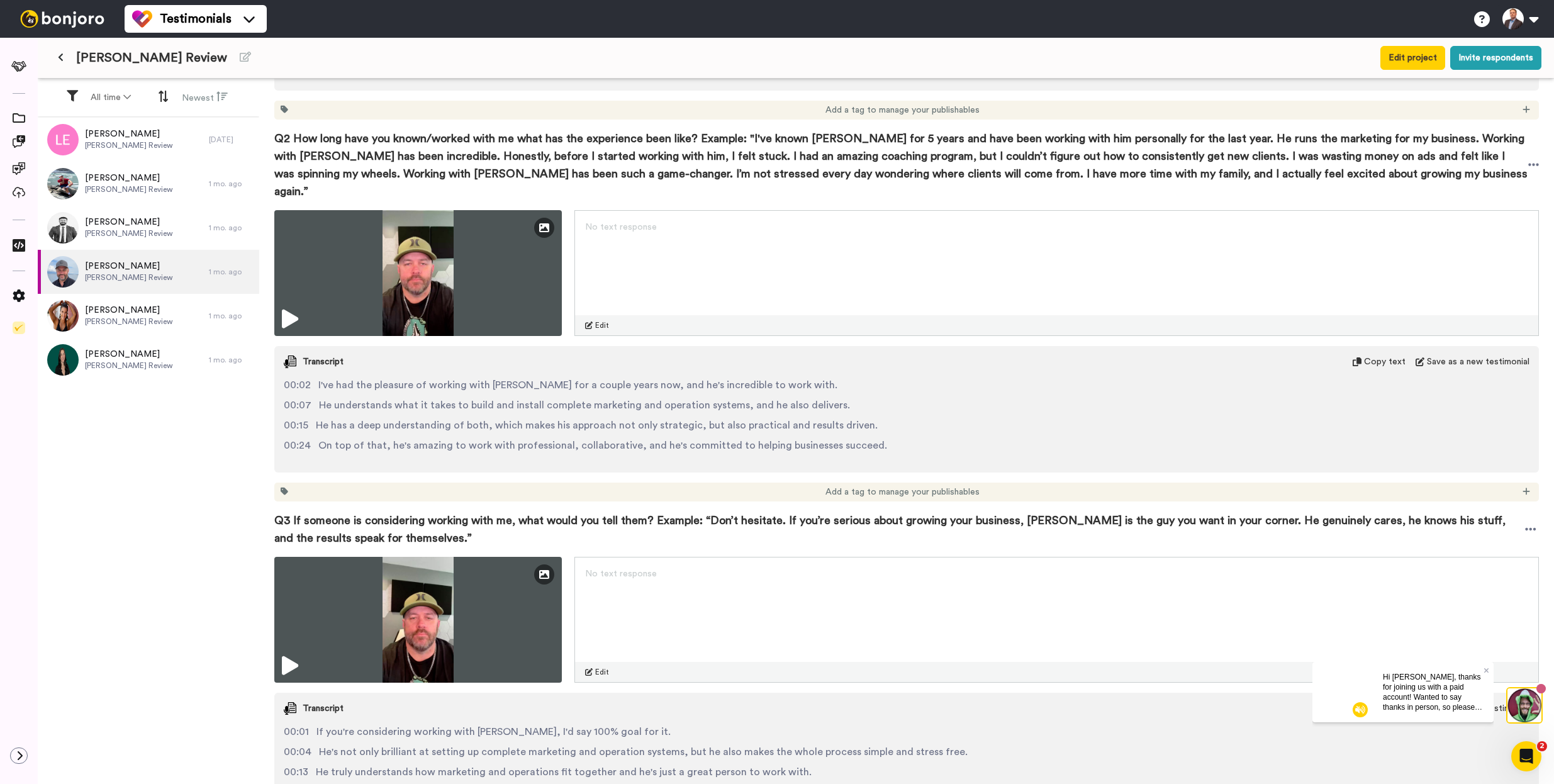
scroll to position [649, 0]
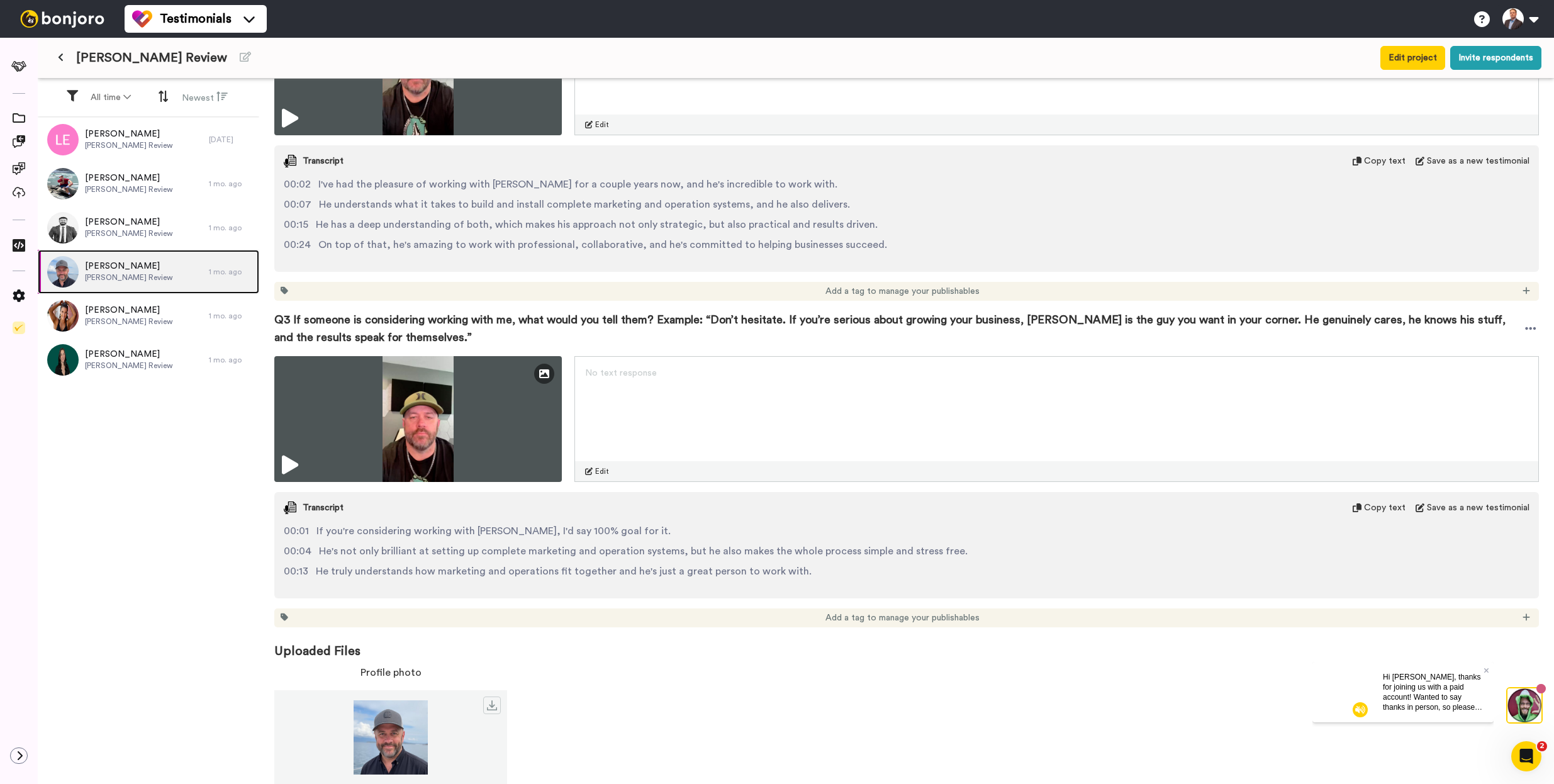
click at [158, 284] on div "[PERSON_NAME] Review" at bounding box center [123, 272] width 171 height 44
click at [147, 308] on span "[PERSON_NAME]" at bounding box center [129, 310] width 88 height 12
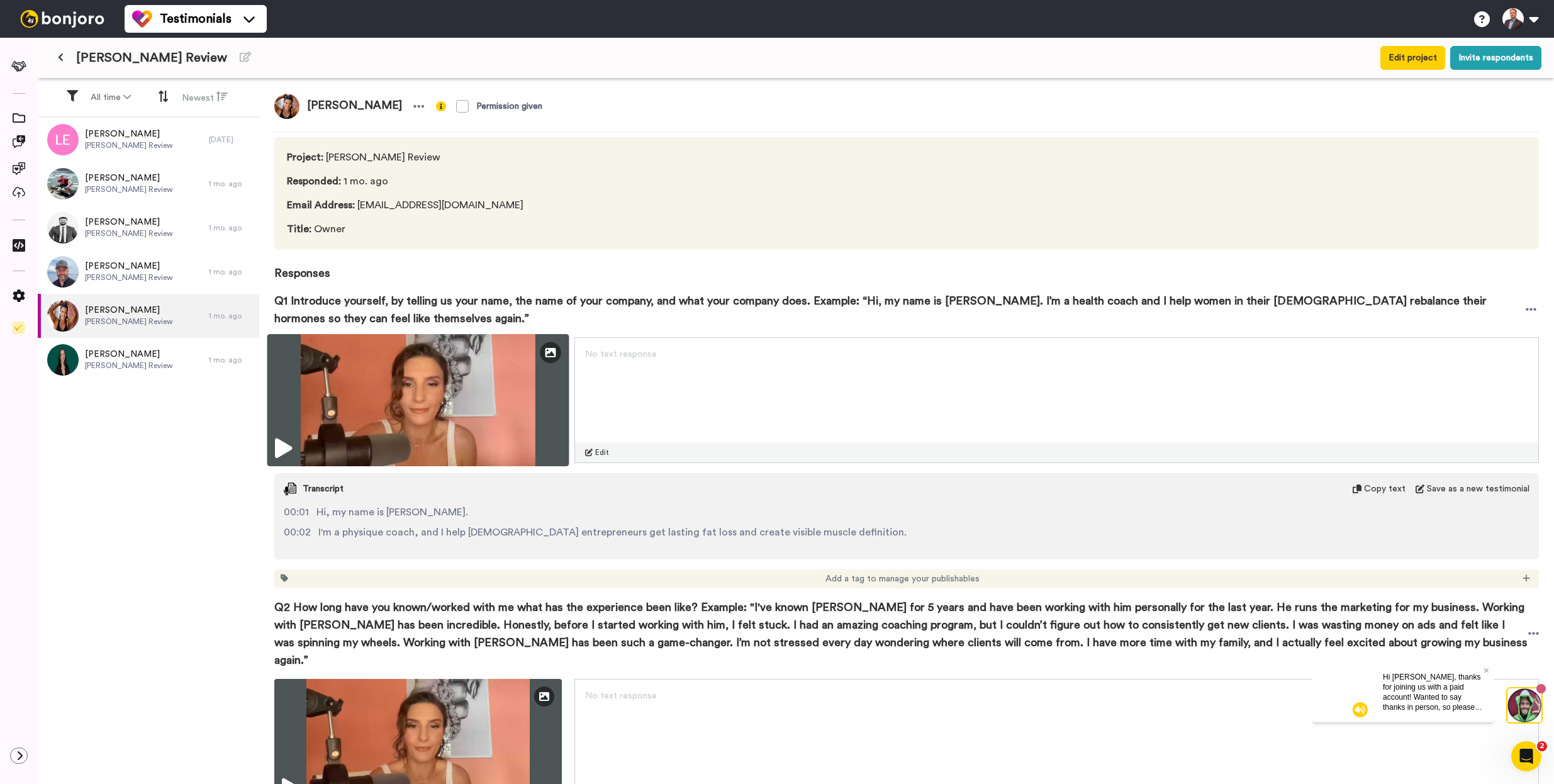
click at [490, 415] on img at bounding box center [418, 400] width 302 height 132
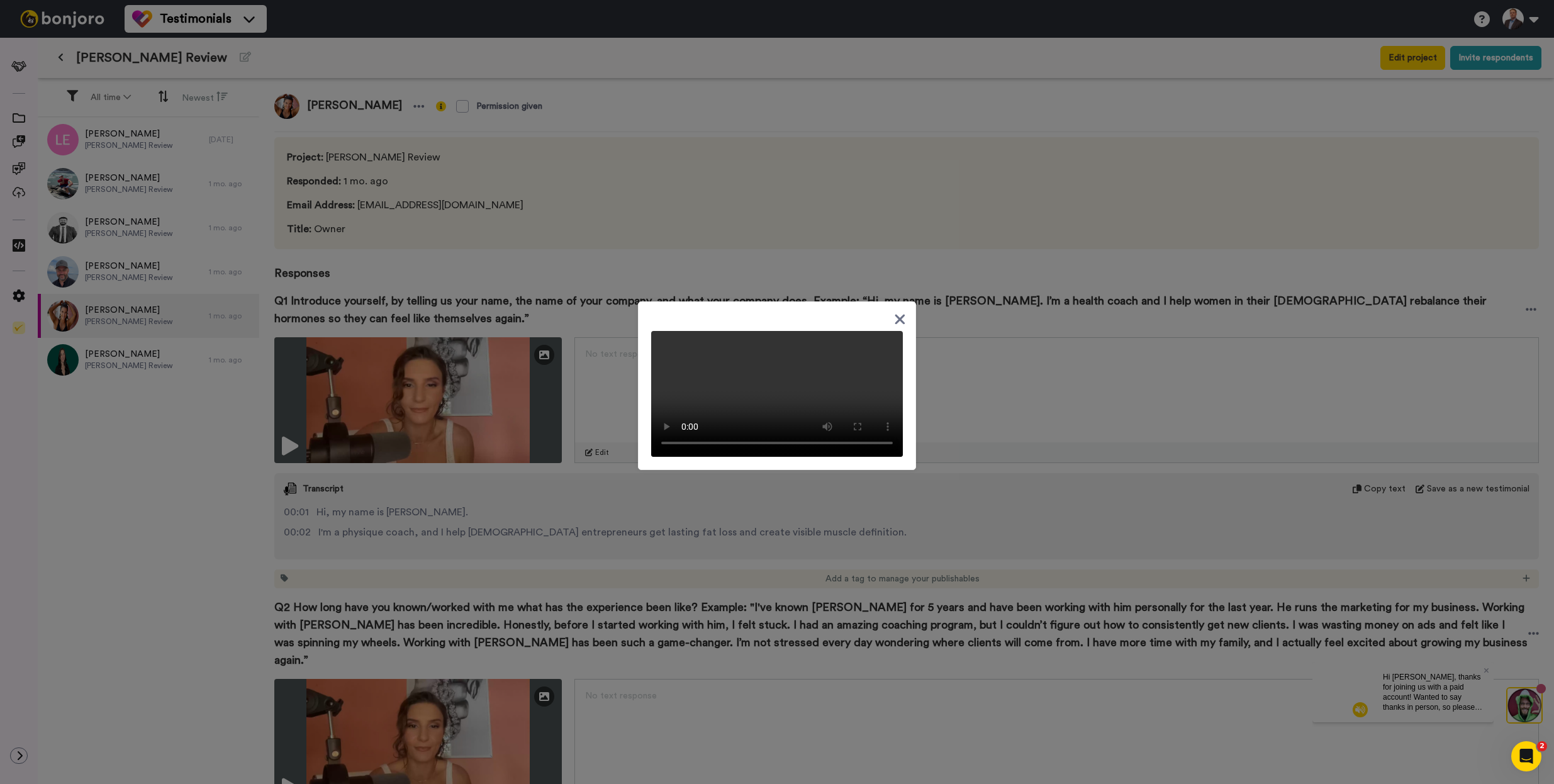
click at [894, 312] on icon at bounding box center [900, 319] width 12 height 16
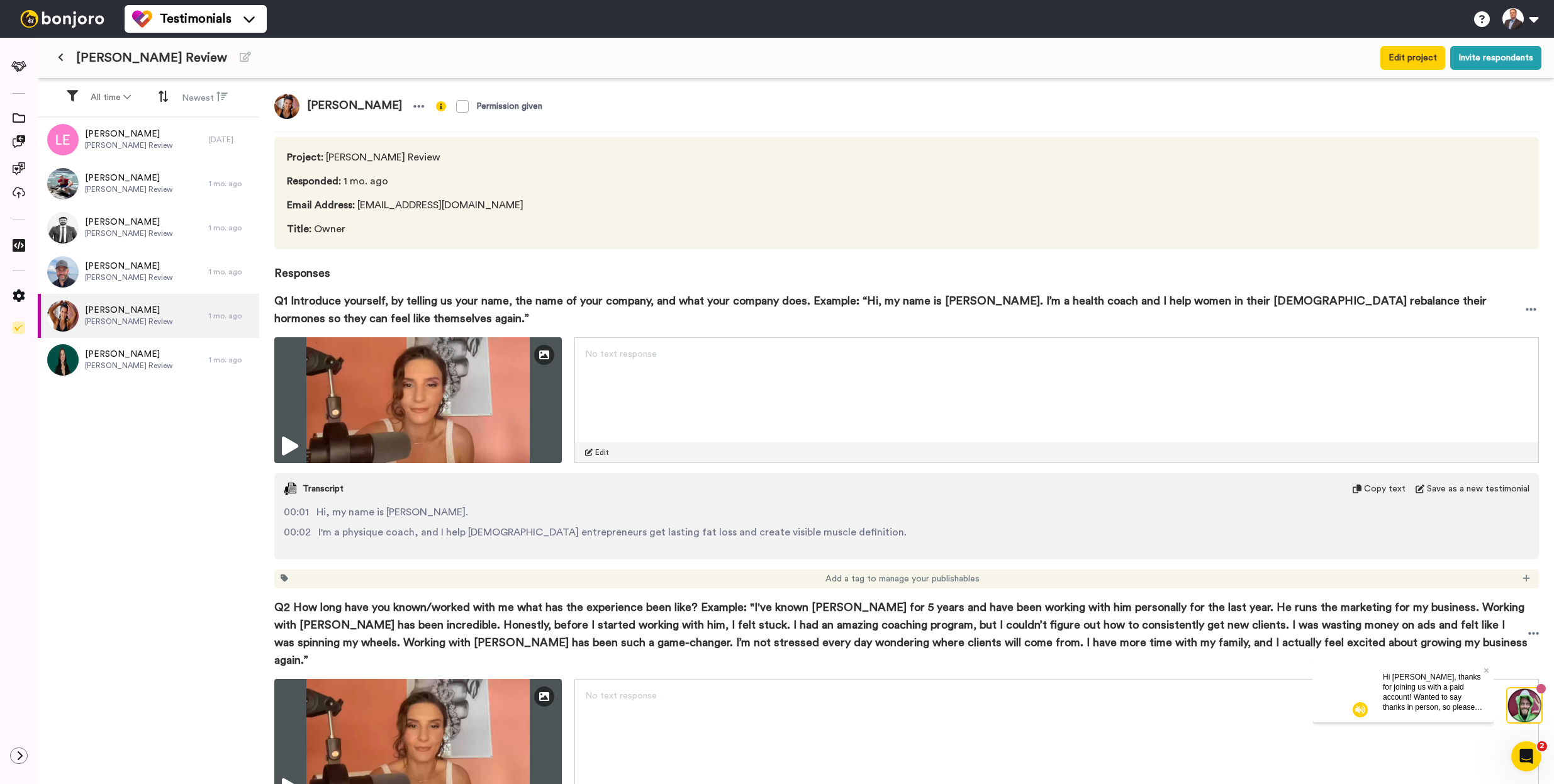
scroll to position [274, 0]
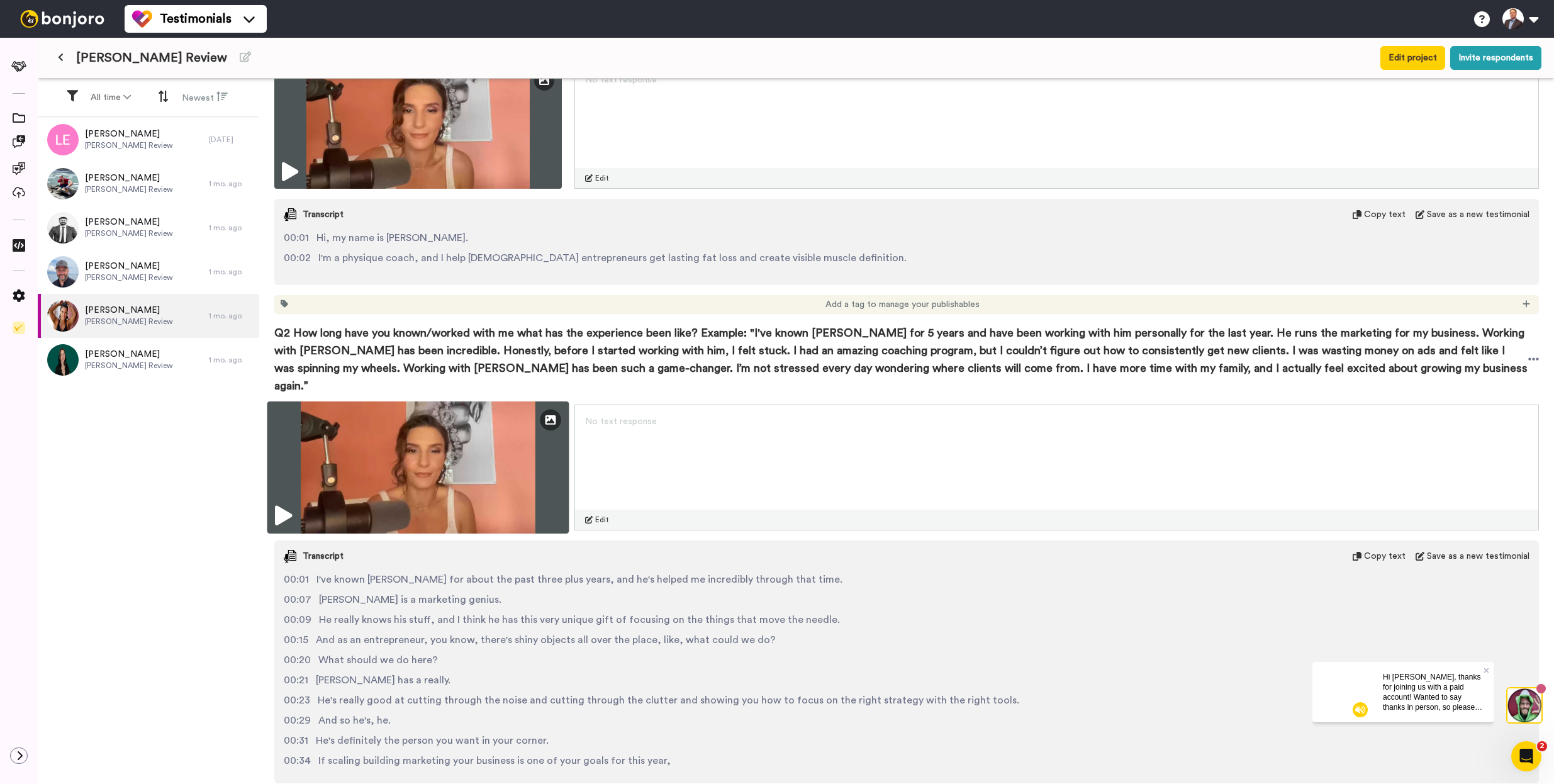
click at [463, 476] on img at bounding box center [418, 467] width 302 height 132
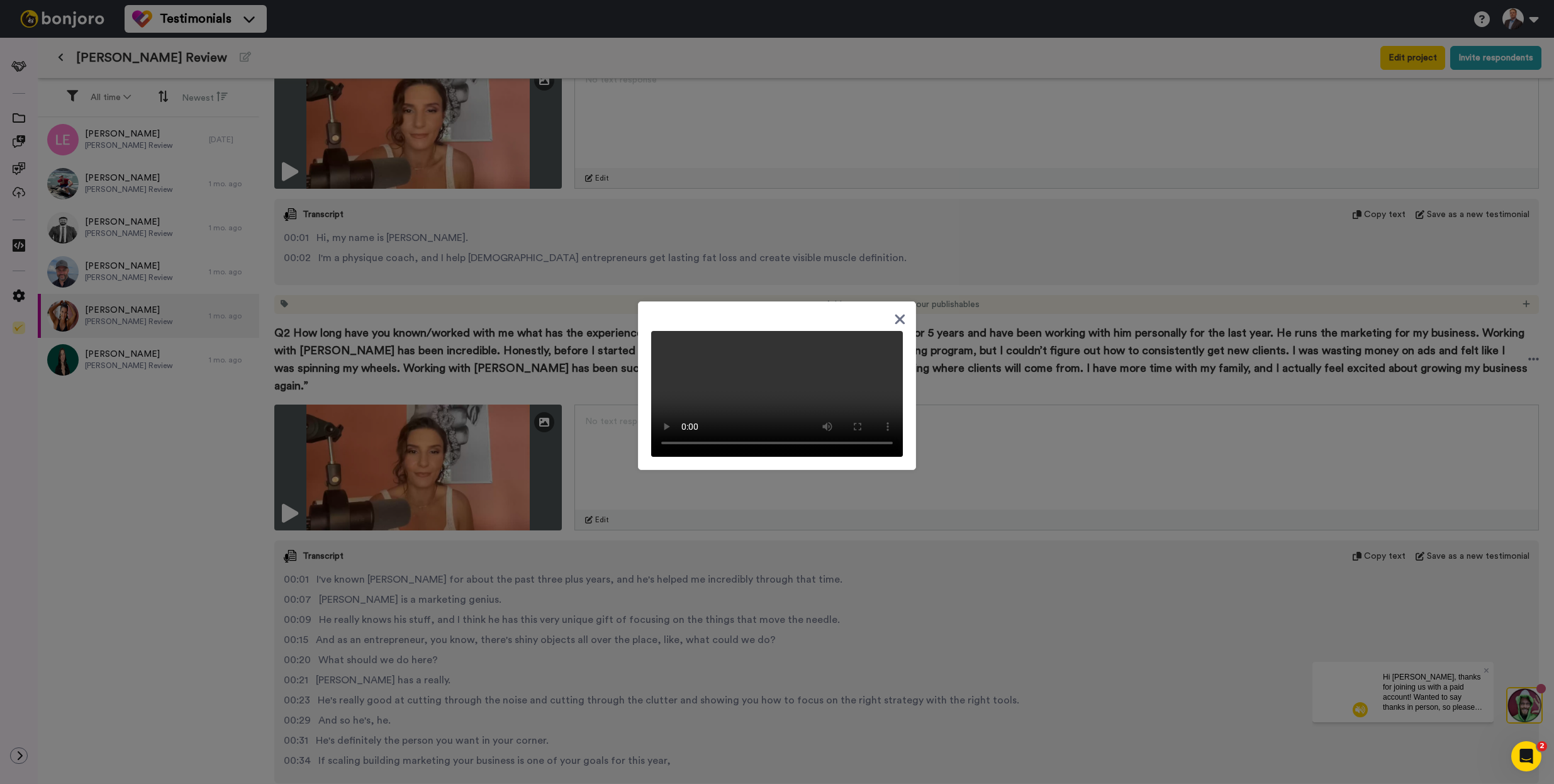
click at [750, 403] on video at bounding box center [777, 393] width 251 height 126
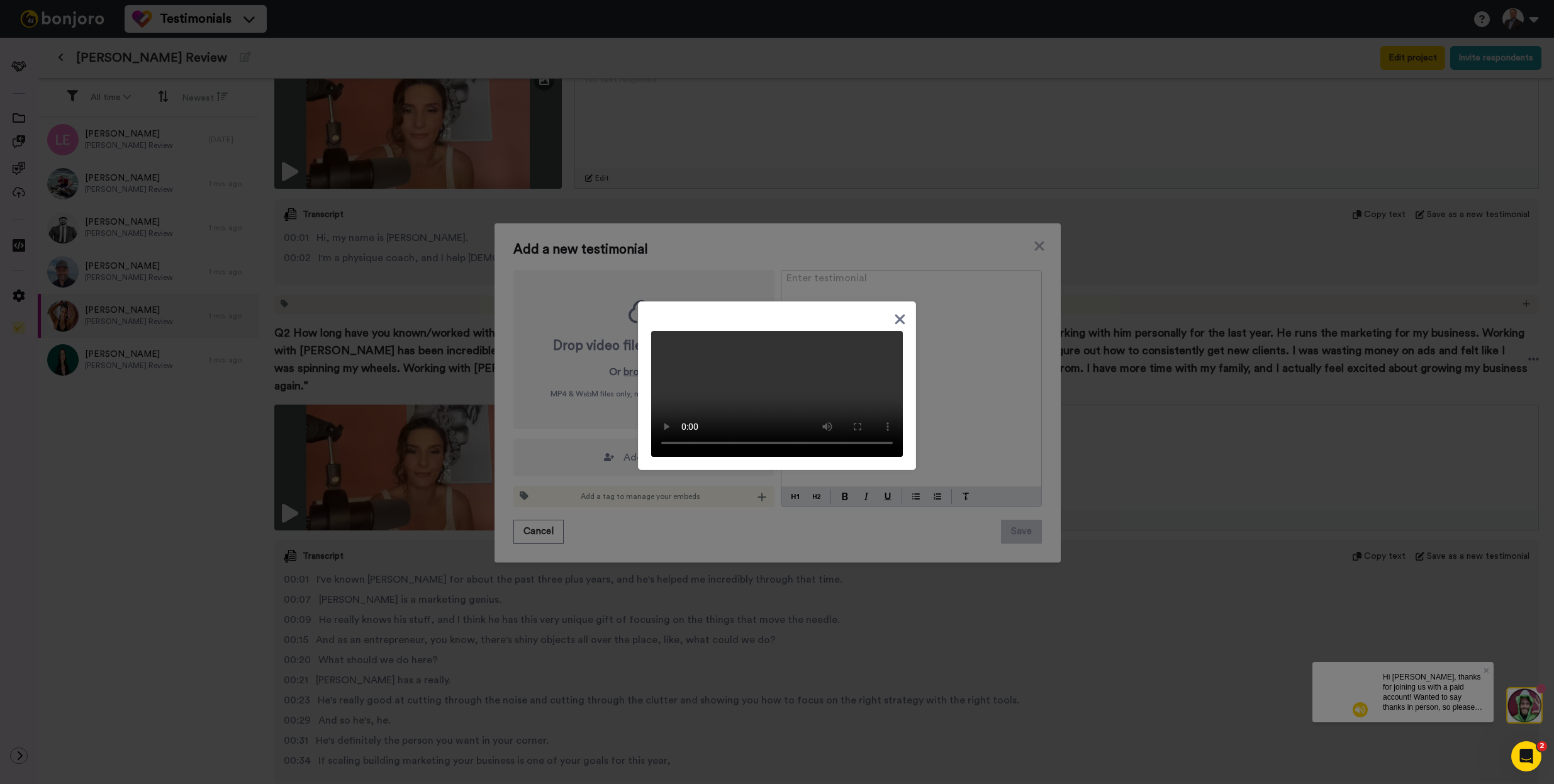
click at [895, 311] on icon at bounding box center [900, 319] width 12 height 16
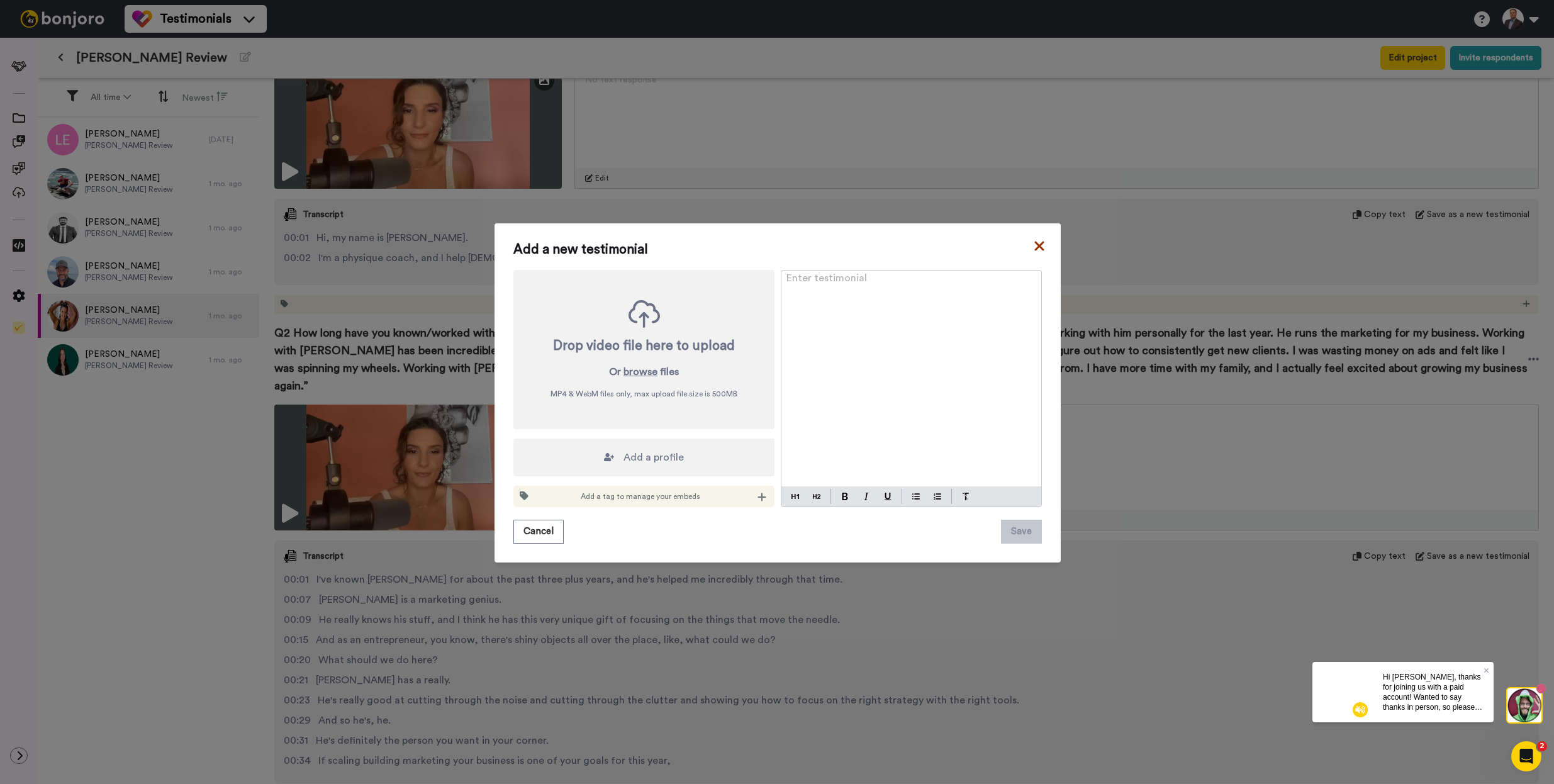
click at [1033, 248] on icon at bounding box center [1039, 246] width 13 height 15
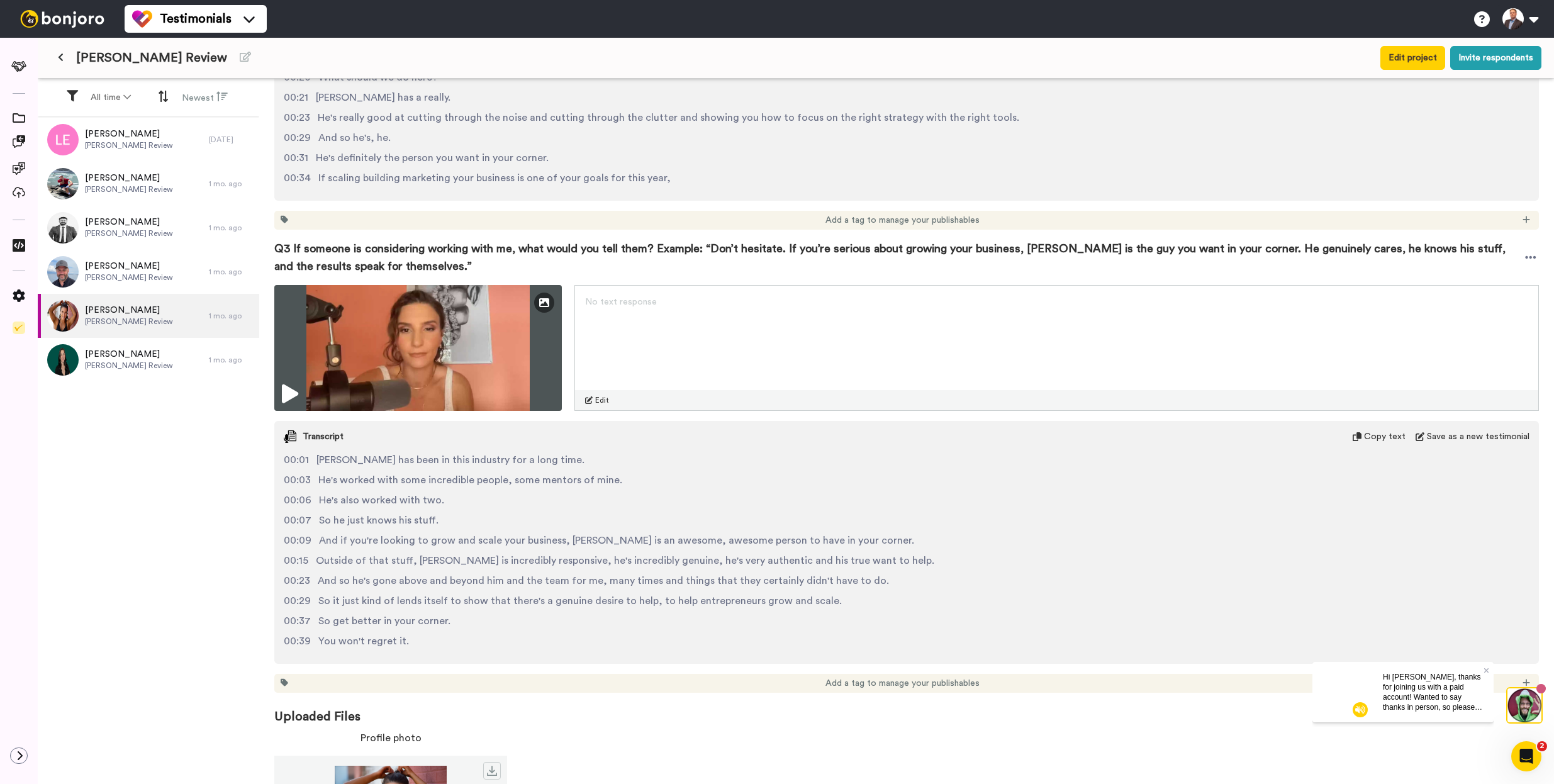
scroll to position [922, 0]
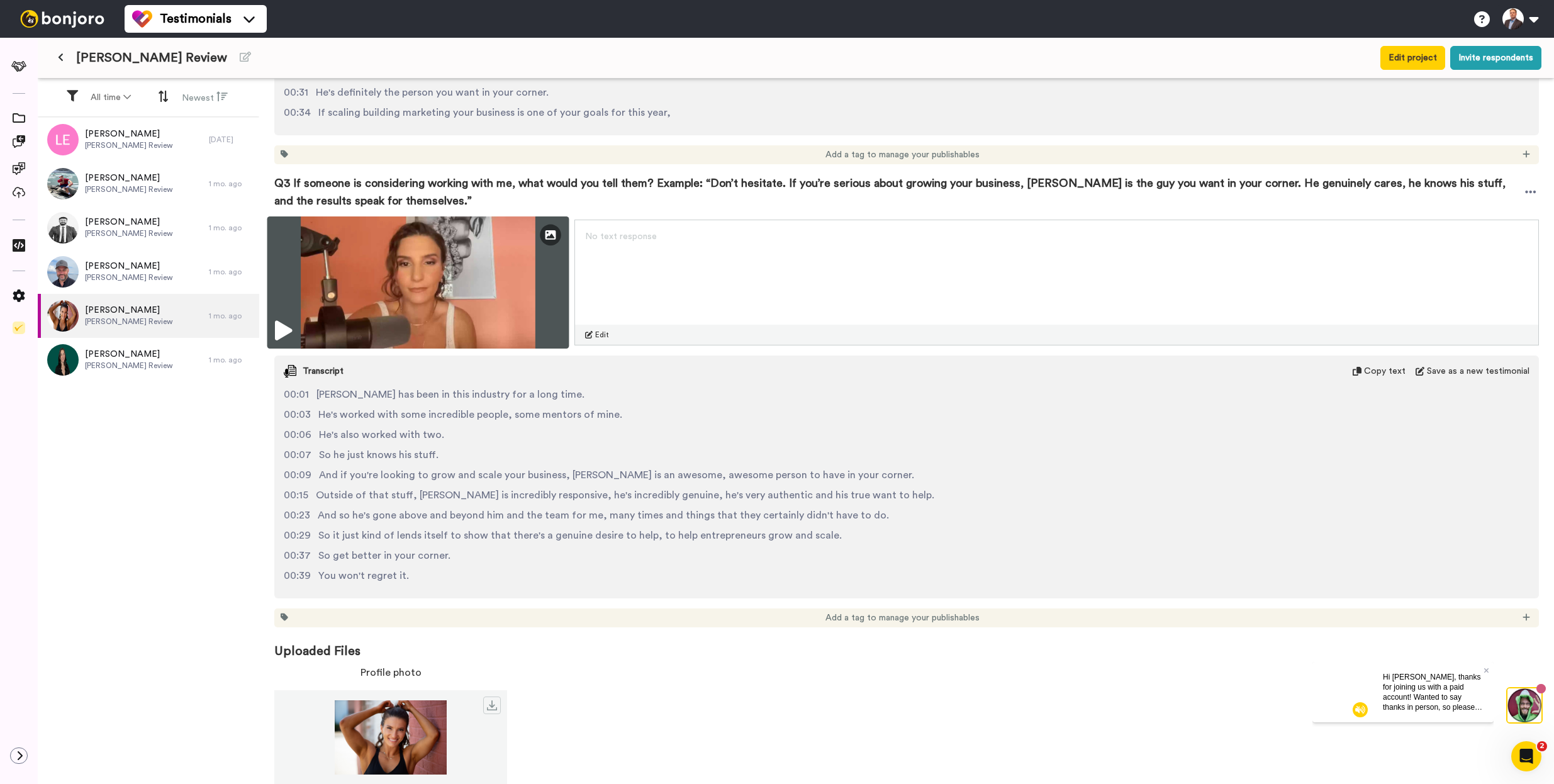
click at [505, 293] on img at bounding box center [418, 283] width 302 height 132
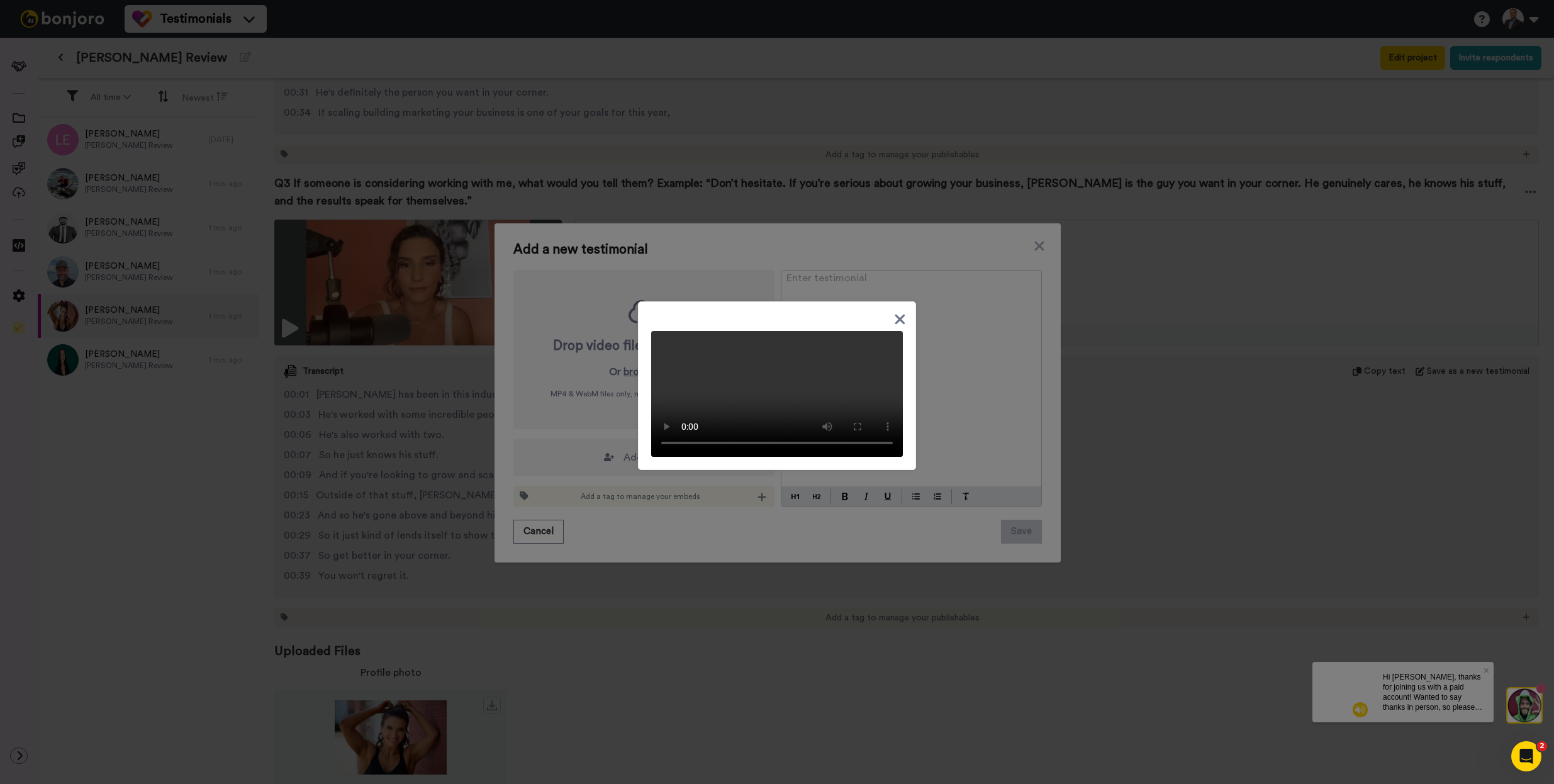
click at [1042, 240] on div at bounding box center [777, 392] width 1554 height 784
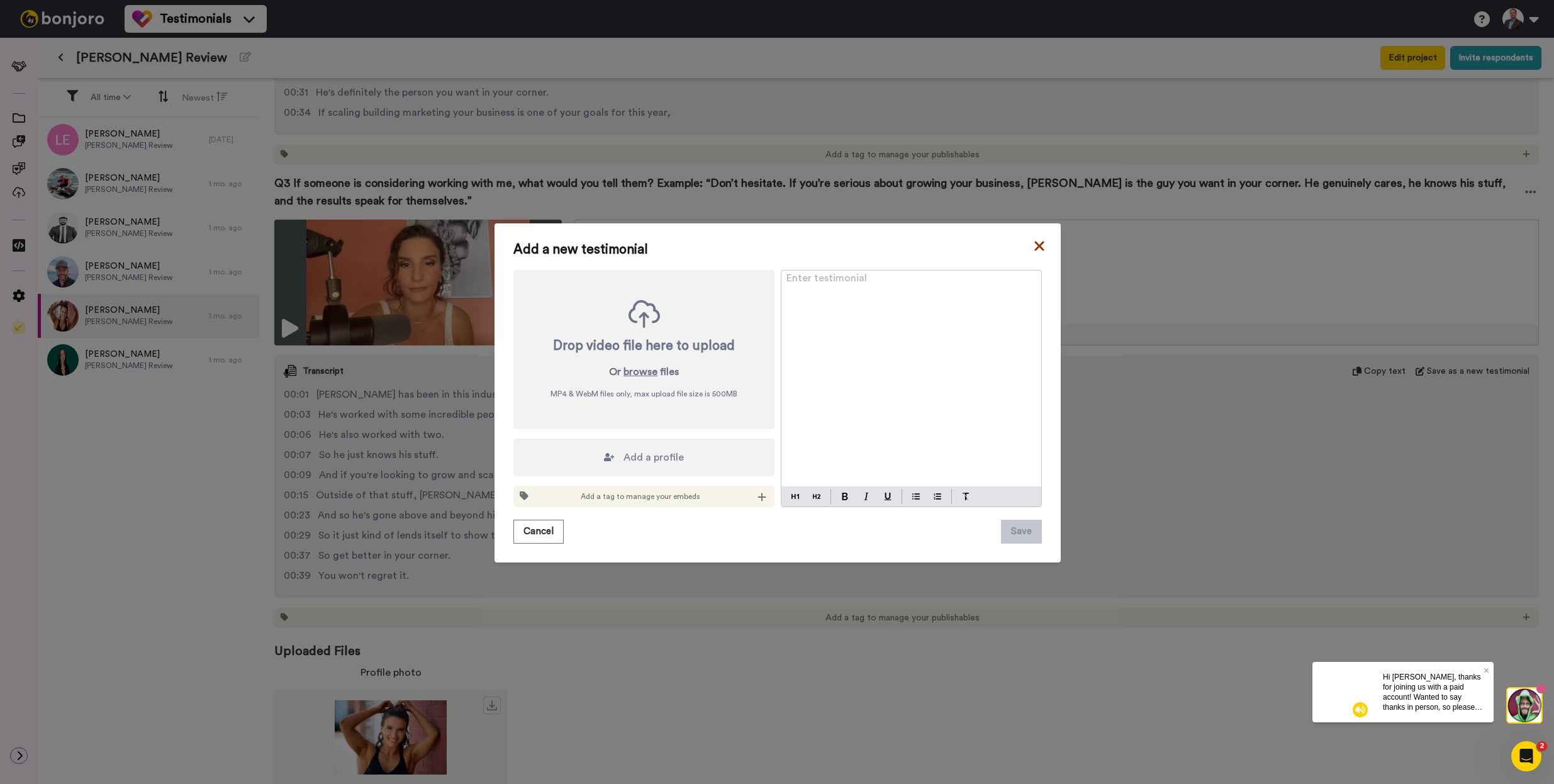
click at [1034, 249] on icon at bounding box center [1039, 246] width 10 height 10
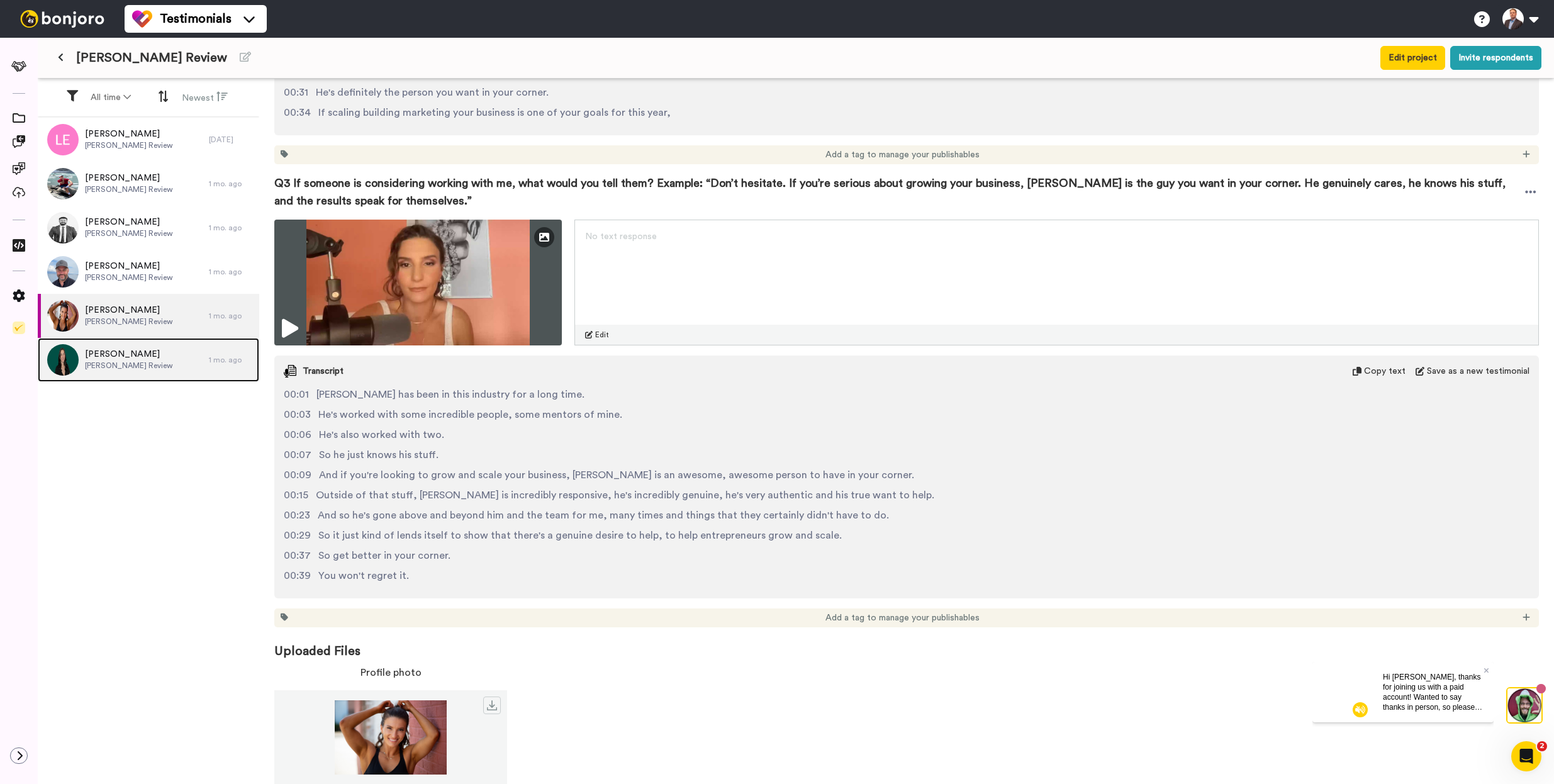
click at [151, 364] on span "[PERSON_NAME] Review" at bounding box center [129, 365] width 88 height 10
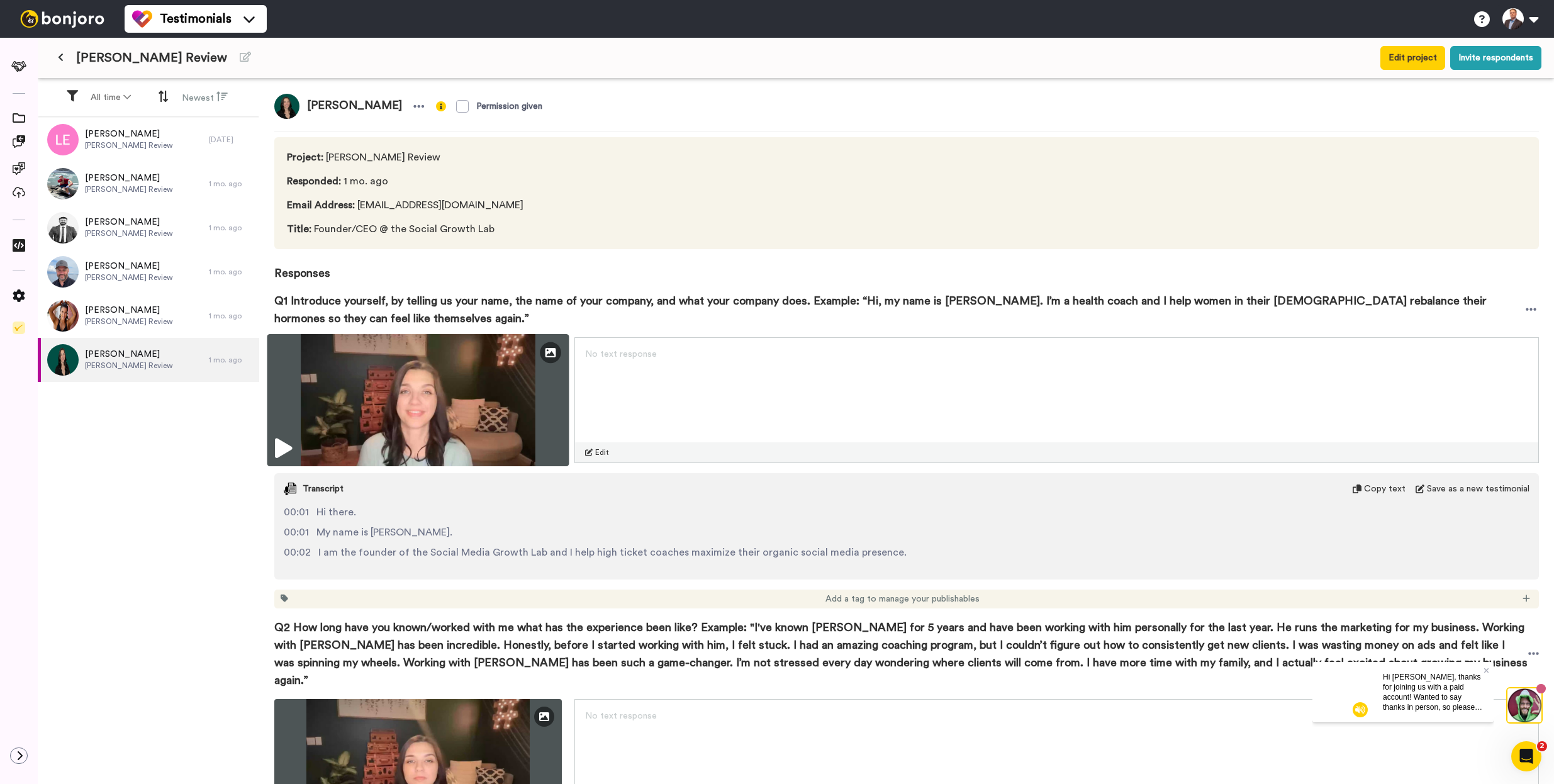
click at [477, 406] on img at bounding box center [418, 400] width 302 height 132
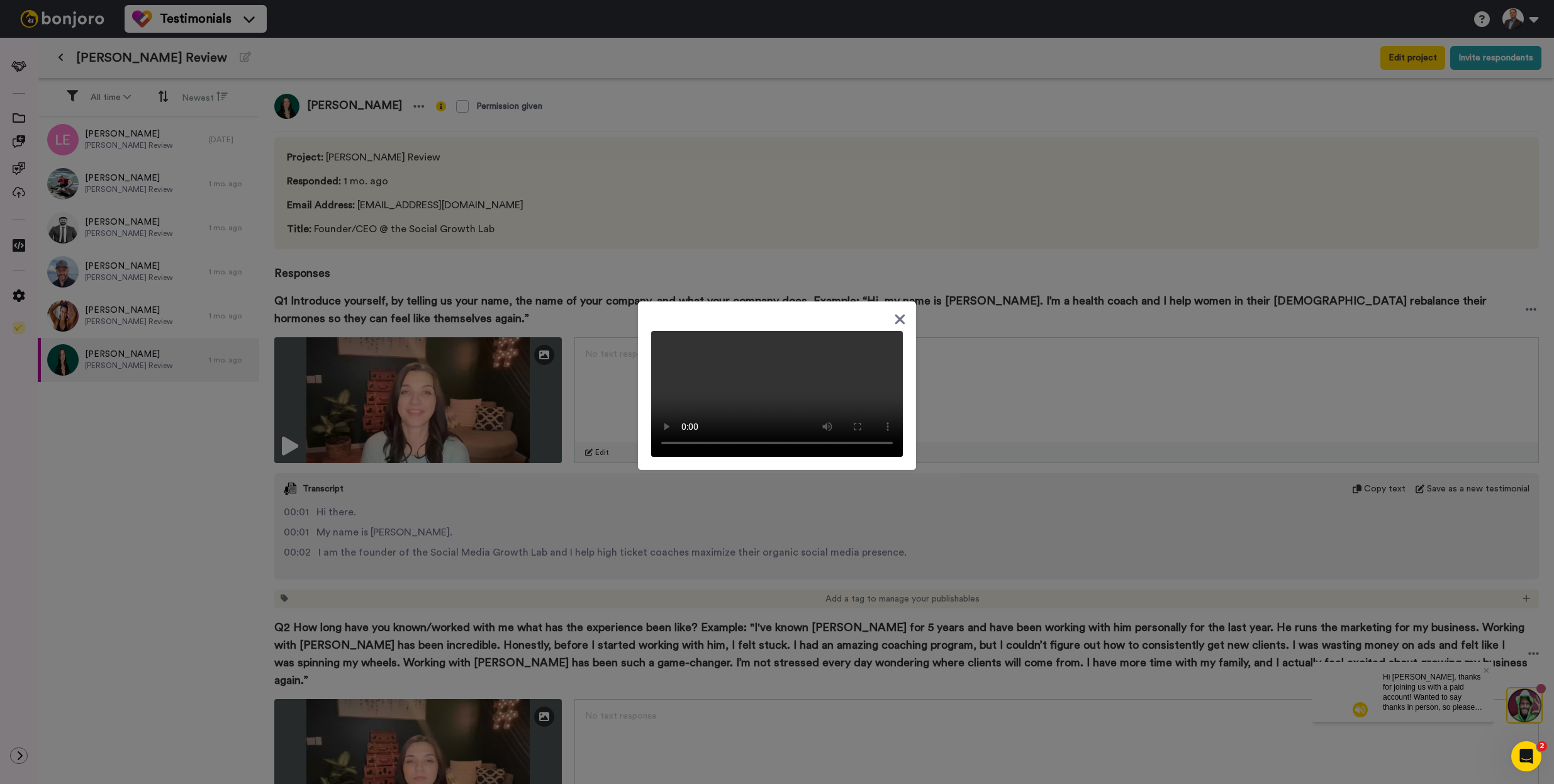
click at [566, 551] on div at bounding box center [777, 392] width 1554 height 784
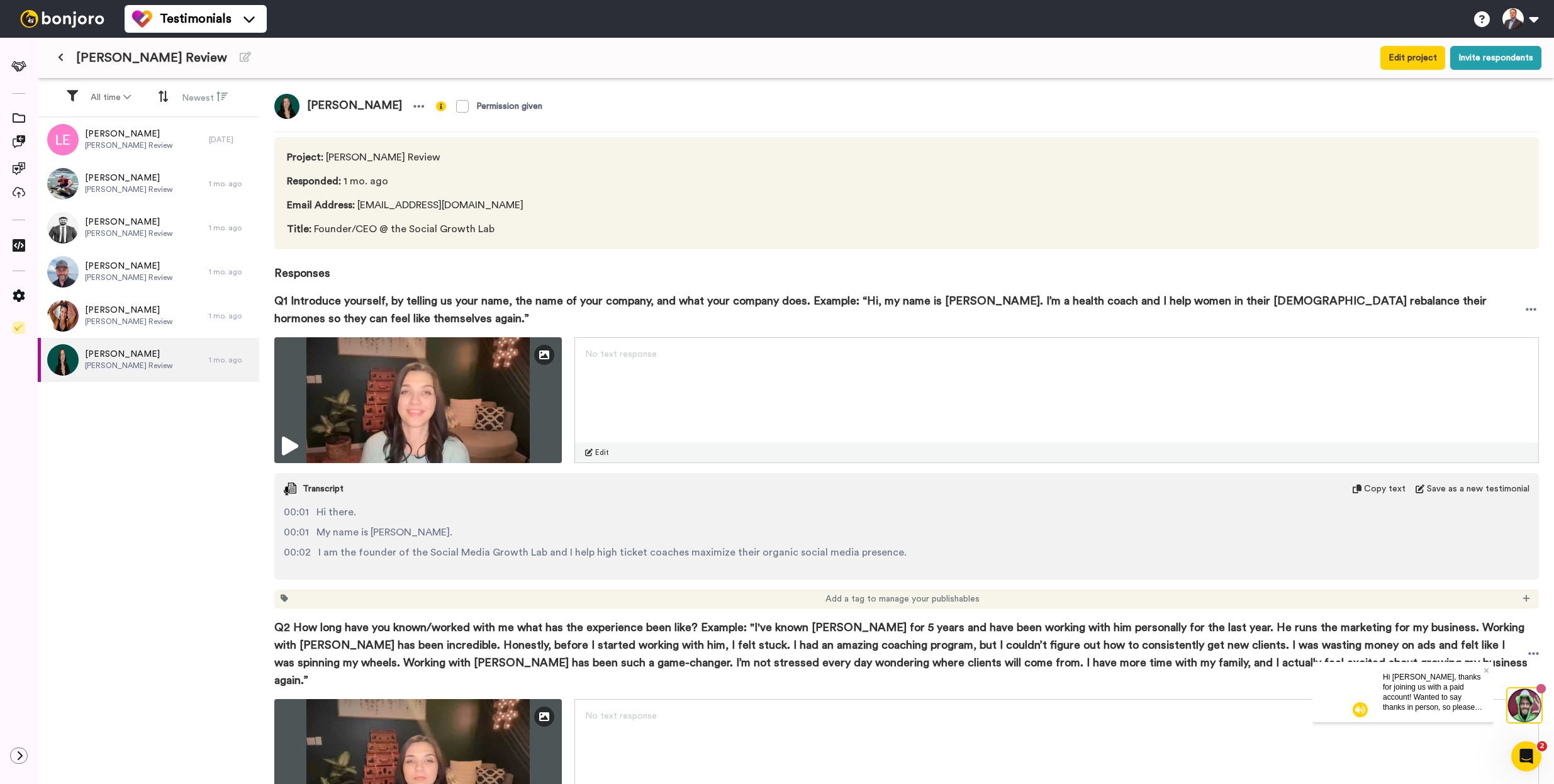
scroll to position [230, 0]
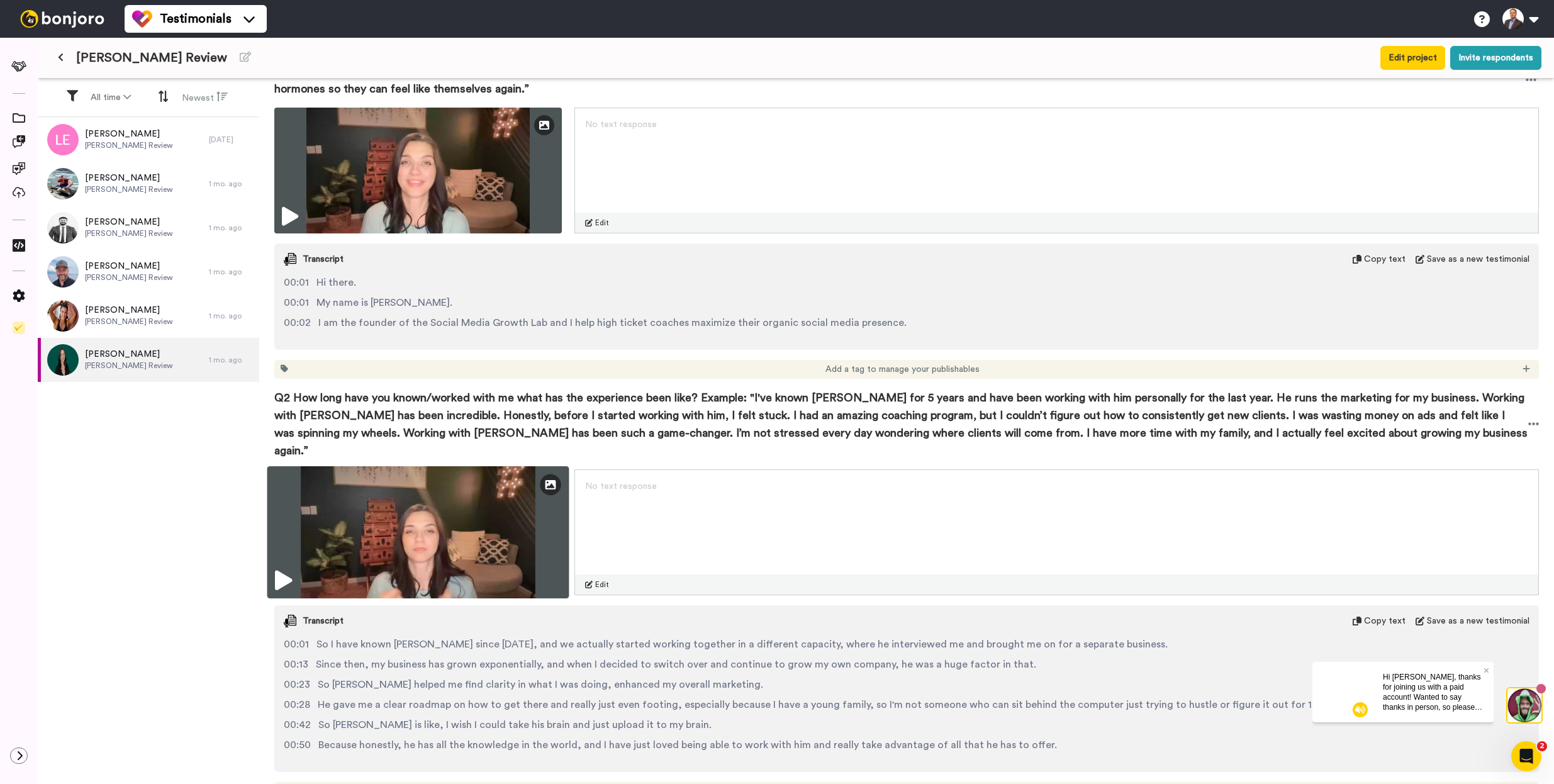
click at [449, 519] on img at bounding box center [418, 532] width 302 height 132
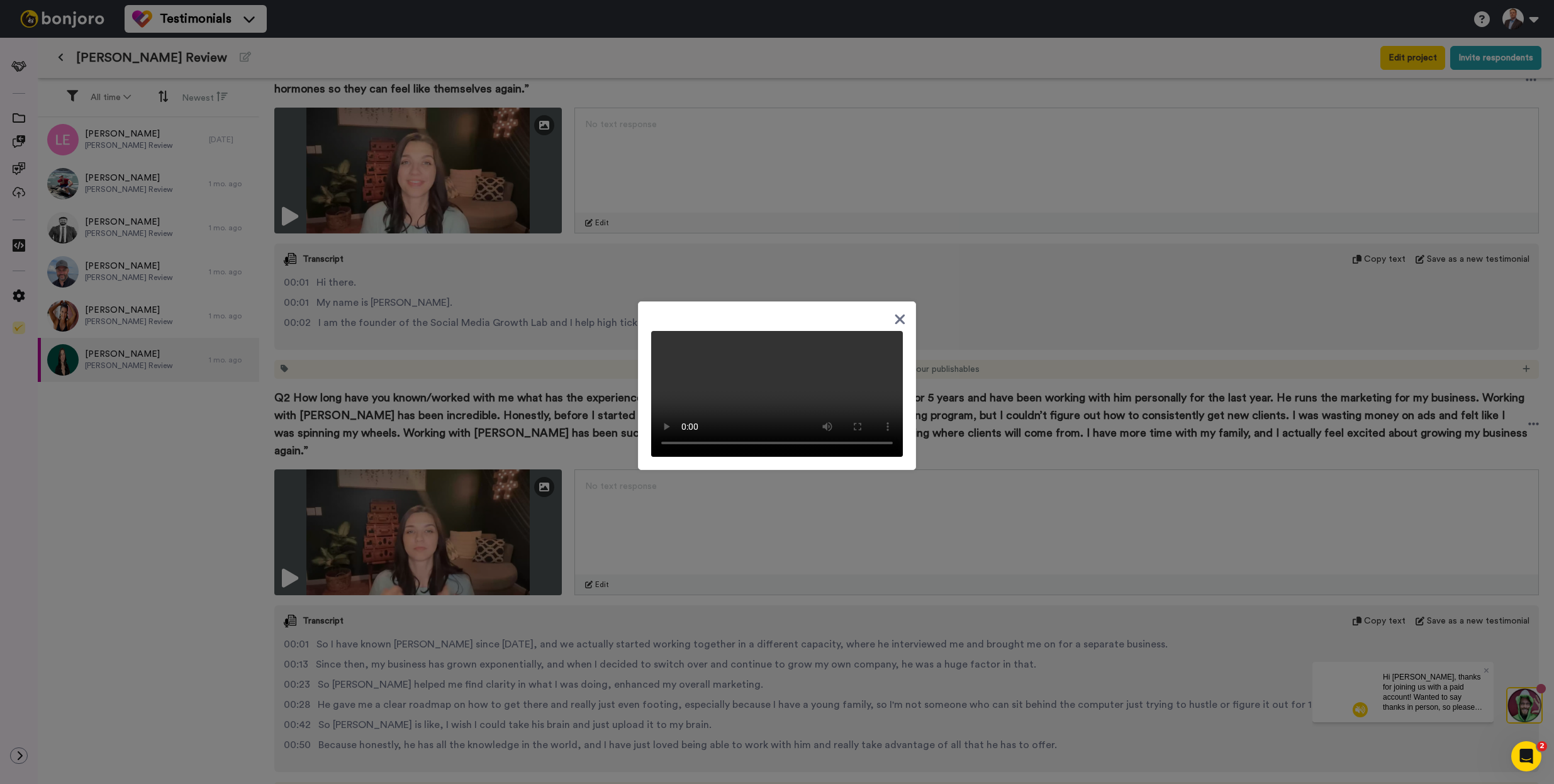
click at [777, 371] on video at bounding box center [777, 393] width 251 height 126
click at [474, 356] on div at bounding box center [777, 392] width 1554 height 784
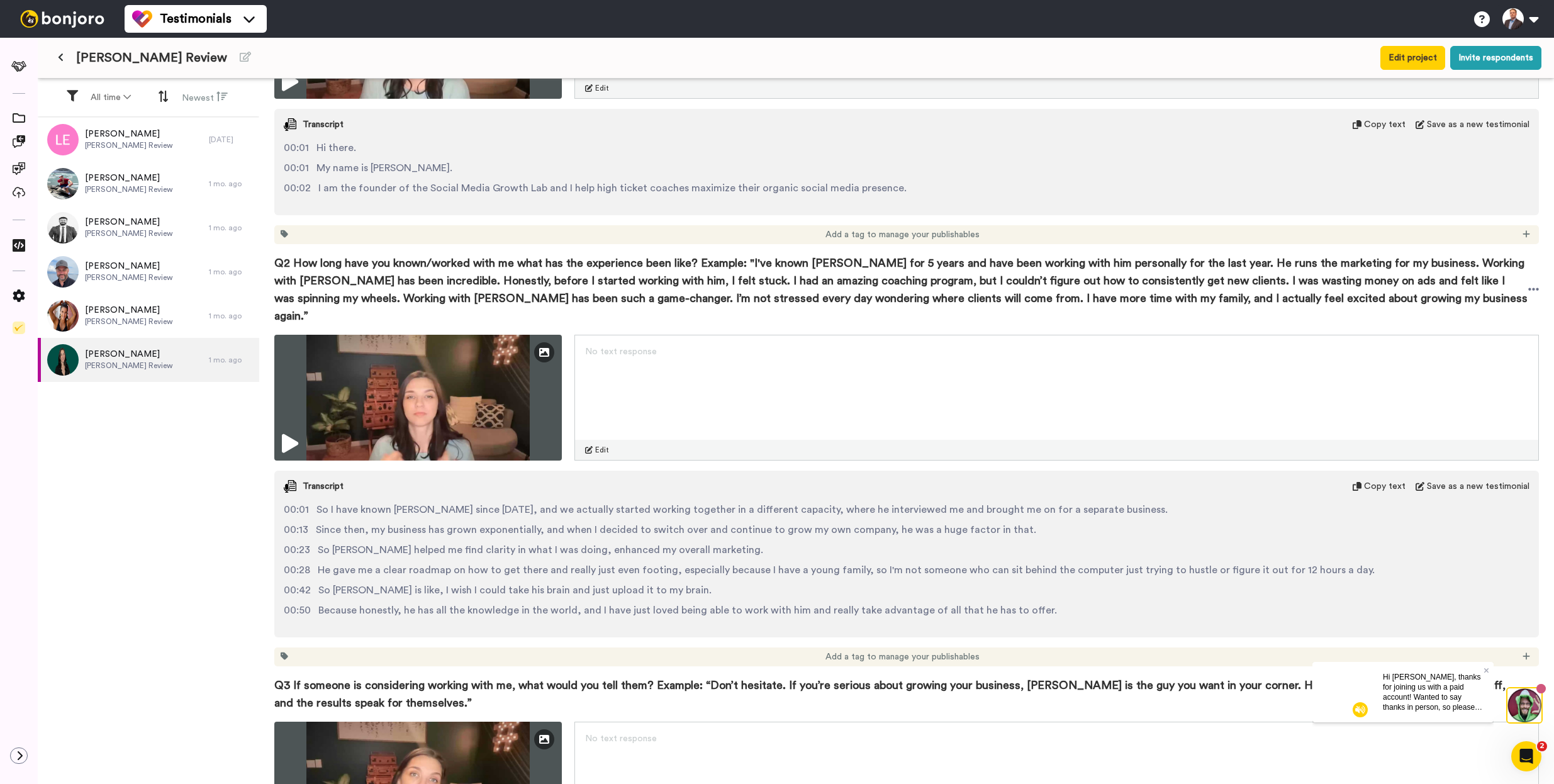
scroll to position [574, 0]
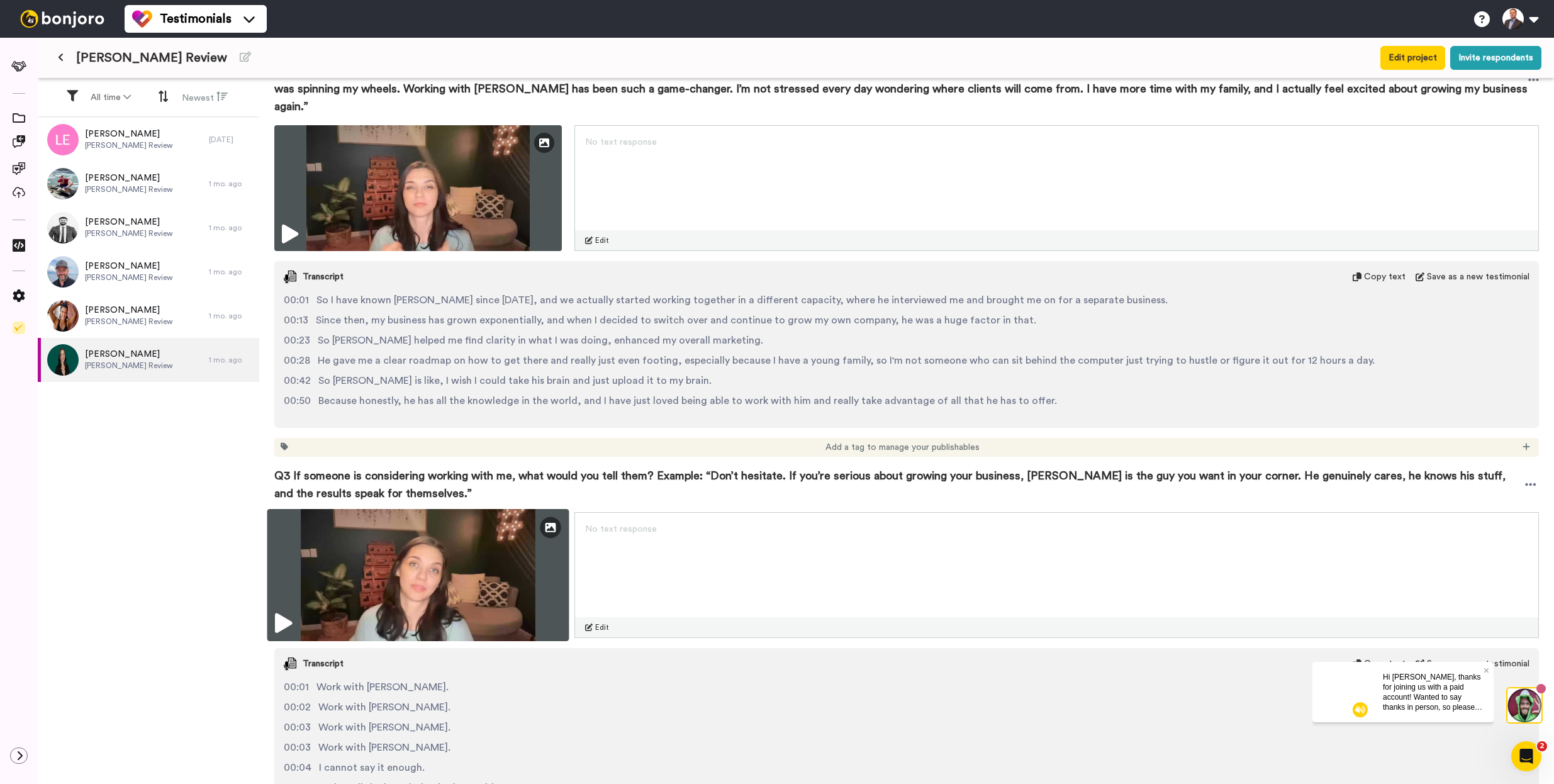
click at [445, 547] on img at bounding box center [418, 575] width 302 height 132
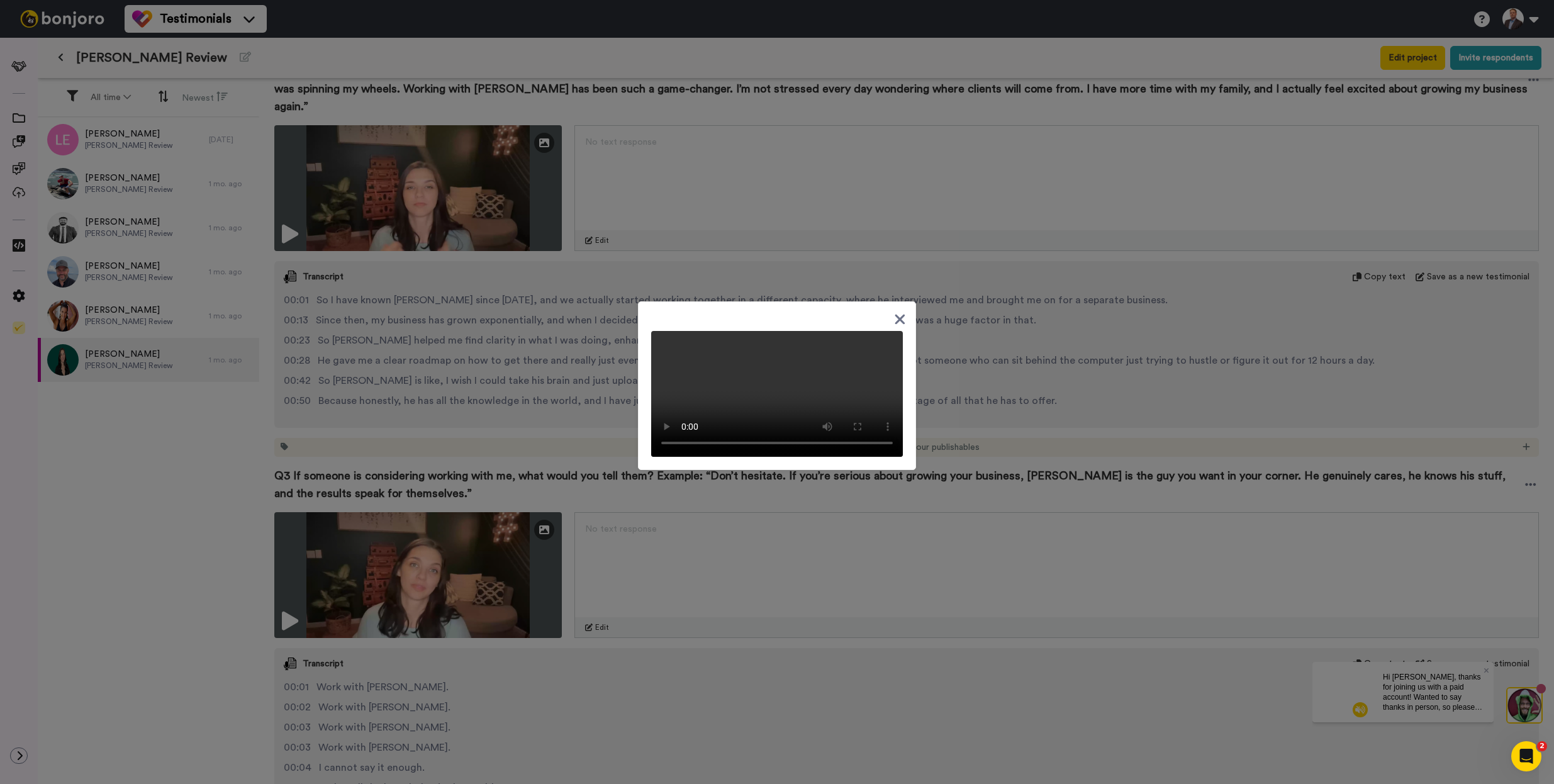
click at [802, 409] on video at bounding box center [777, 393] width 251 height 126
